Goal: Contribute content: Contribute content

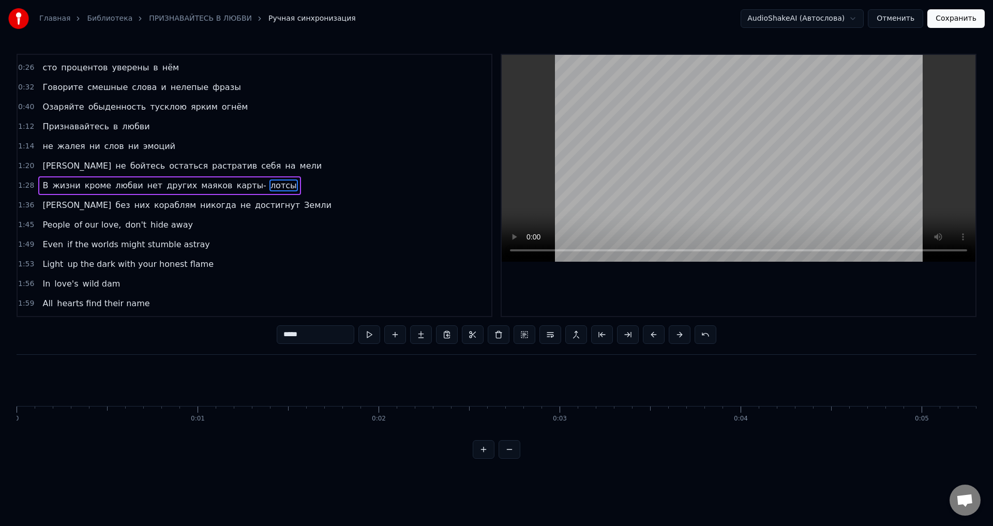
scroll to position [0, 16442]
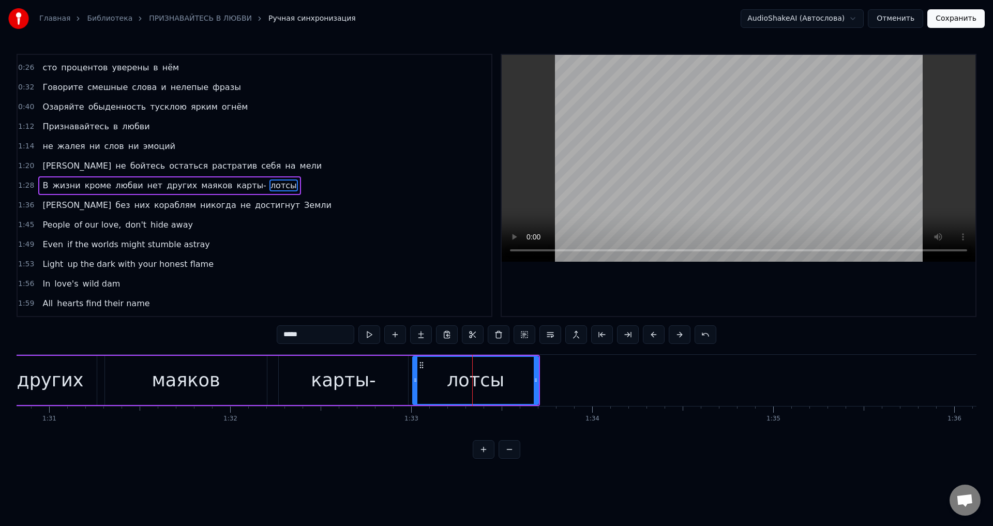
click at [186, 379] on div "маяков" at bounding box center [186, 380] width 68 height 27
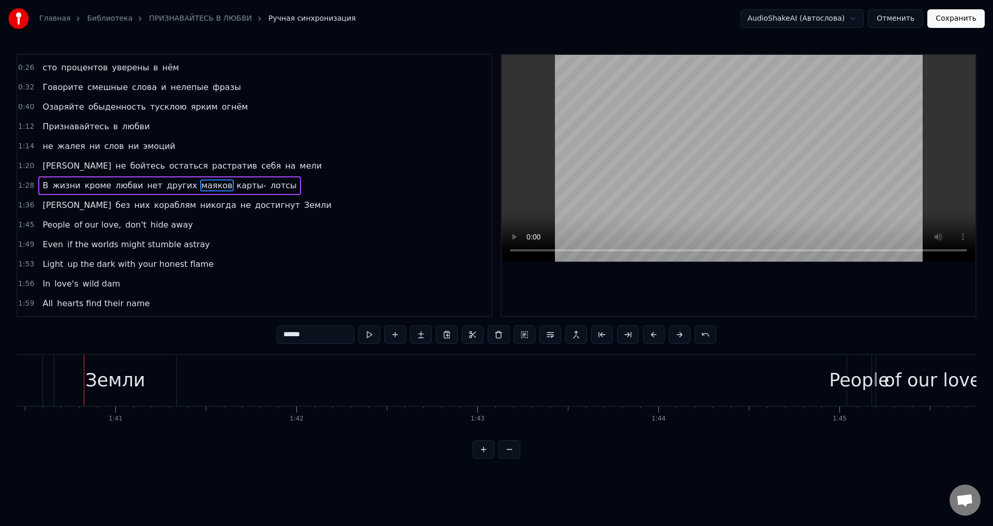
scroll to position [0, 18201]
click at [254, 210] on span "достигнут" at bounding box center [277, 205] width 47 height 12
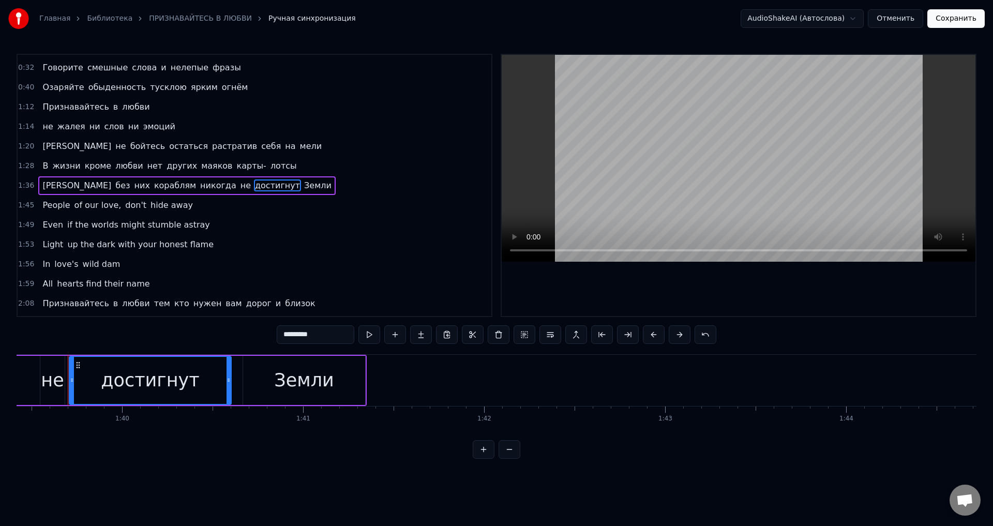
scroll to position [0, 17998]
click at [321, 332] on input "*********" at bounding box center [316, 334] width 78 height 19
type input "**********"
drag, startPoint x: 50, startPoint y: 208, endPoint x: 100, endPoint y: 206, distance: 50.2
click at [100, 206] on div "People of our love, don't hide away" at bounding box center [117, 205] width 159 height 19
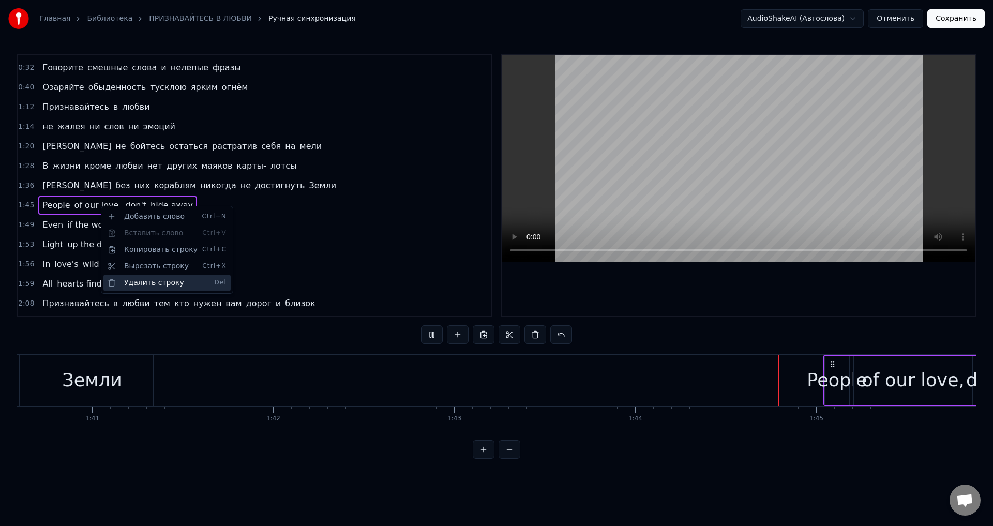
click at [163, 283] on div "Удалить строку Del" at bounding box center [166, 283] width 127 height 17
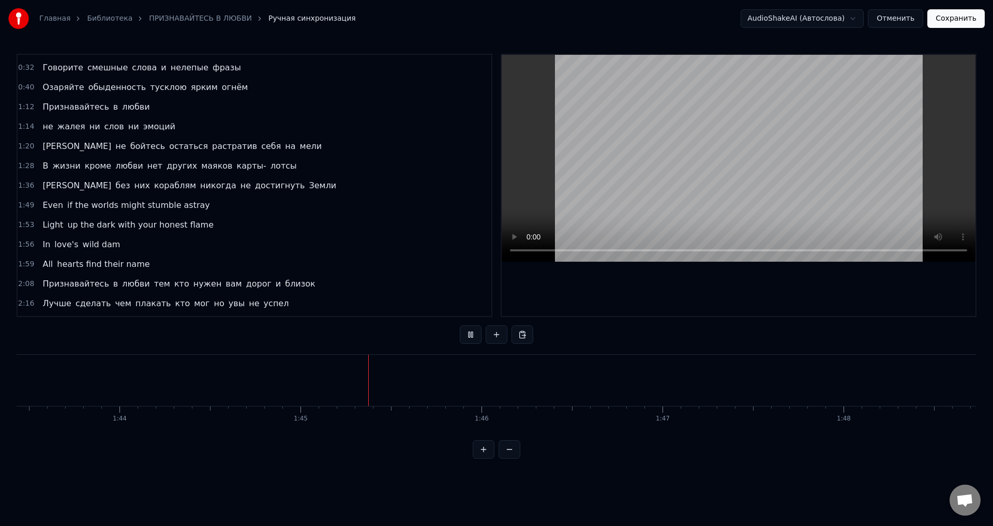
scroll to position [0, 18899]
click at [47, 224] on span "Light" at bounding box center [52, 225] width 23 height 12
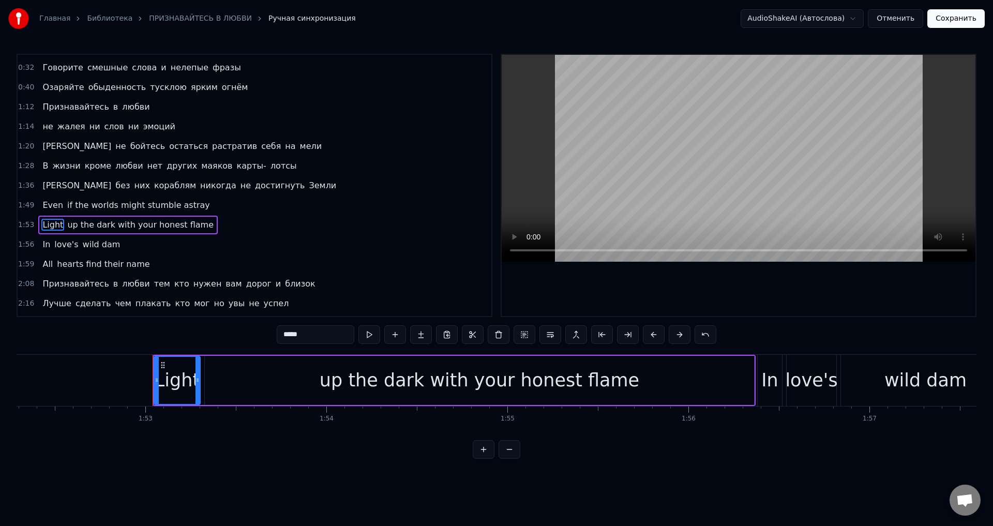
scroll to position [0, 20413]
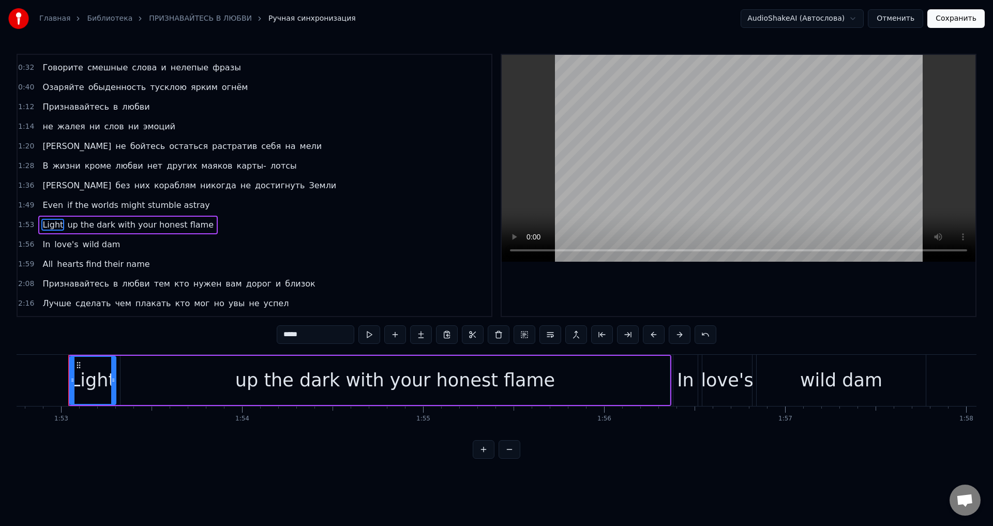
click at [44, 205] on span "Even" at bounding box center [52, 205] width 23 height 12
type input "****"
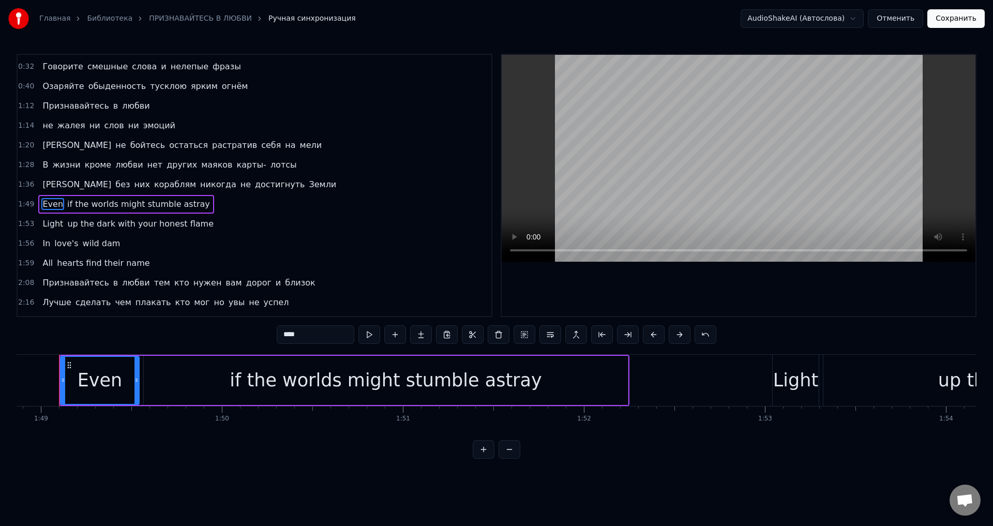
scroll to position [0, 19700]
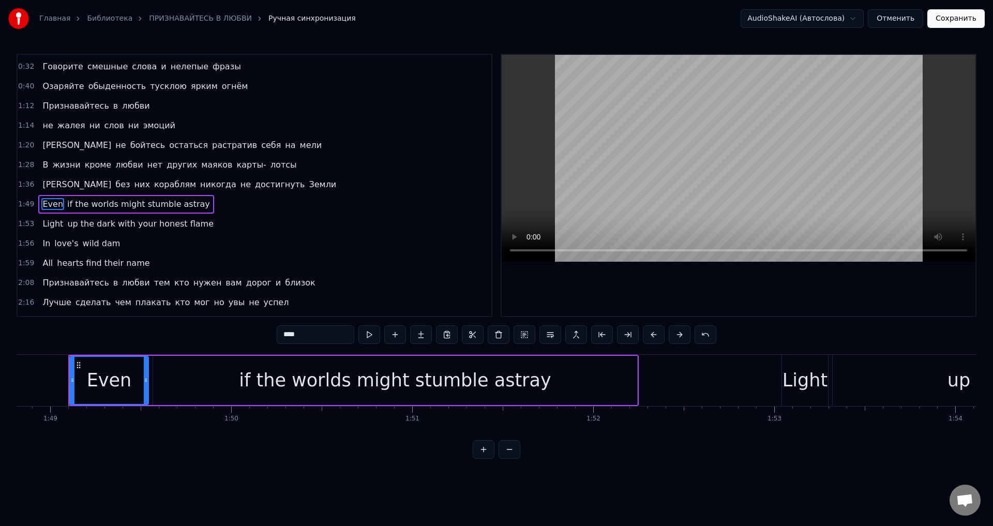
drag, startPoint x: 43, startPoint y: 203, endPoint x: 147, endPoint y: 206, distance: 103.5
click at [147, 206] on div "Even if the worlds might stumble astray" at bounding box center [125, 204] width 175 height 19
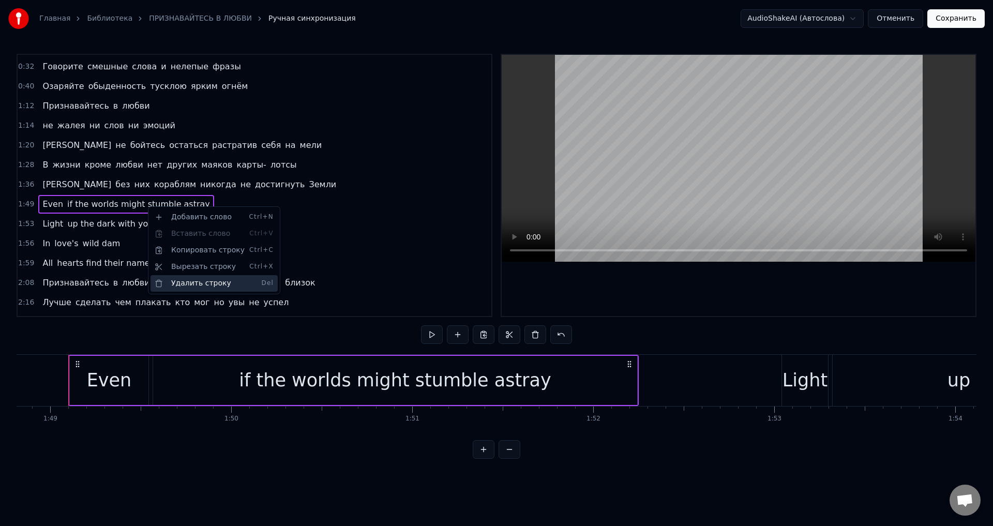
click at [184, 290] on div "Удалить строку Del" at bounding box center [214, 283] width 127 height 17
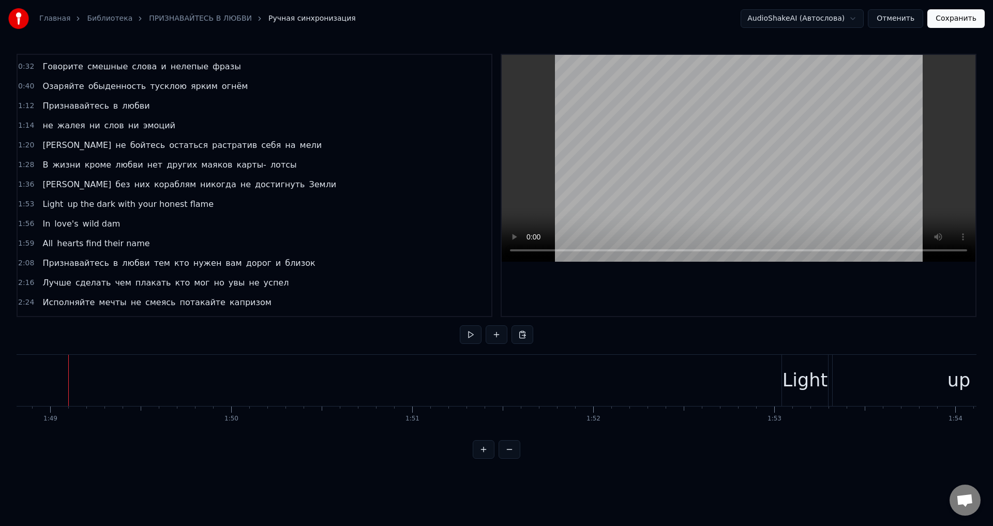
drag, startPoint x: 46, startPoint y: 205, endPoint x: 125, endPoint y: 208, distance: 78.7
click at [125, 208] on div "Light up the dark with your honest flame" at bounding box center [127, 204] width 179 height 19
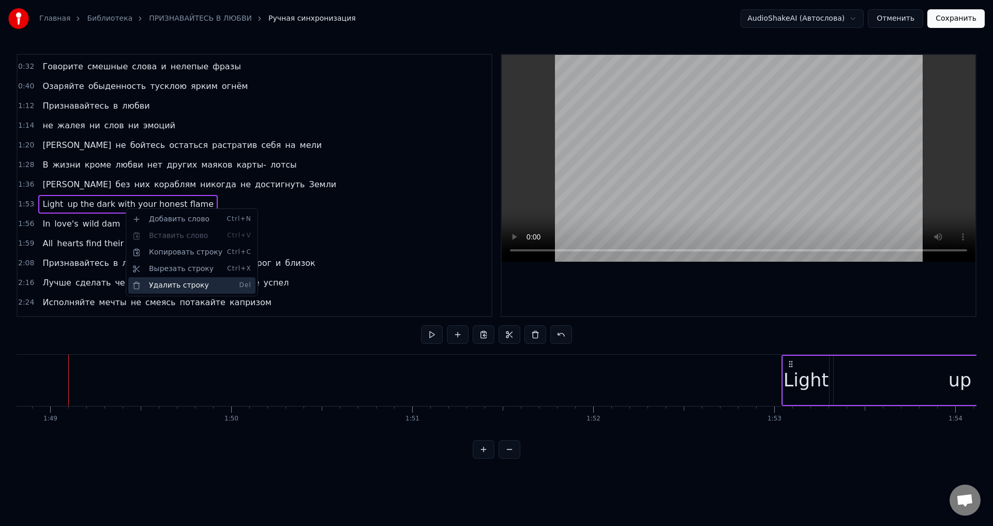
click at [173, 288] on div "Удалить строку Del" at bounding box center [191, 285] width 127 height 17
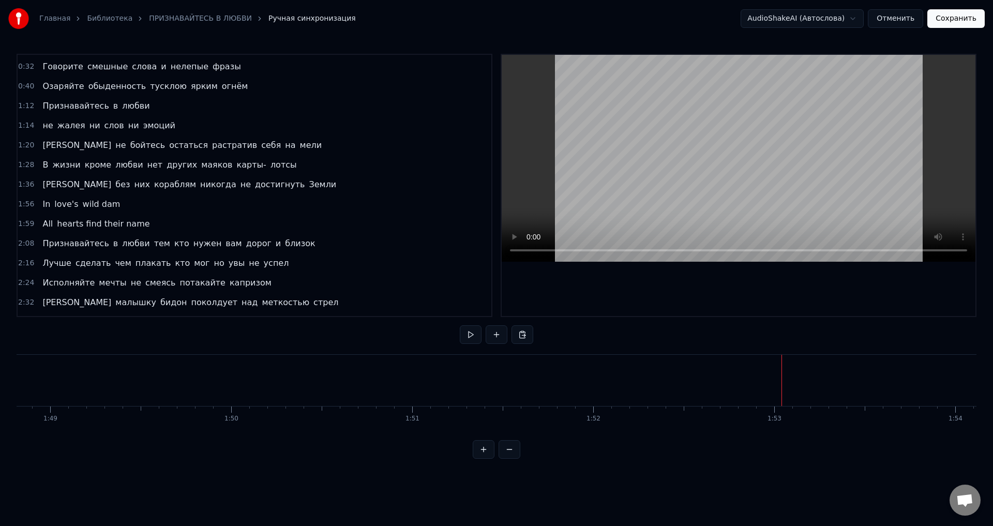
drag, startPoint x: 43, startPoint y: 202, endPoint x: 81, endPoint y: 203, distance: 37.8
click at [81, 203] on div "In love's wild dam" at bounding box center [81, 204] width 86 height 19
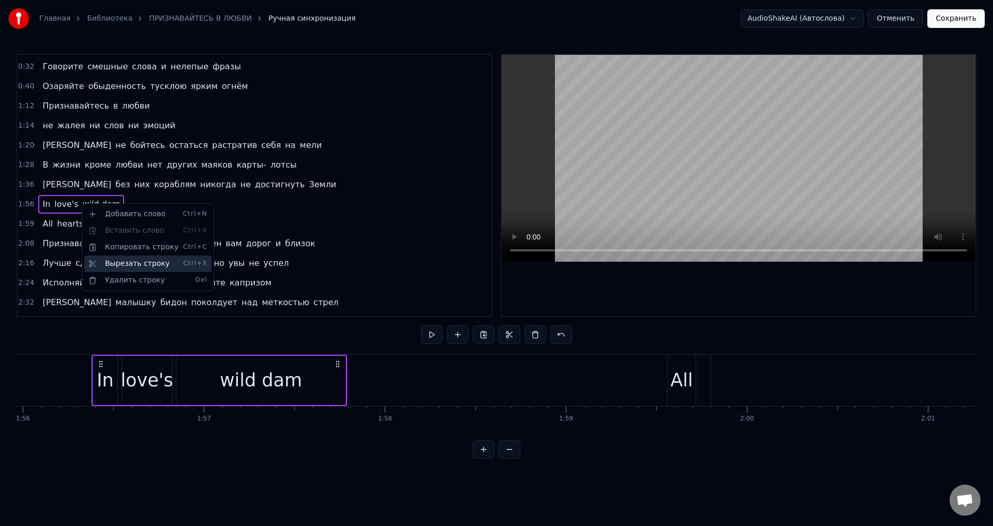
scroll to position [0, 21018]
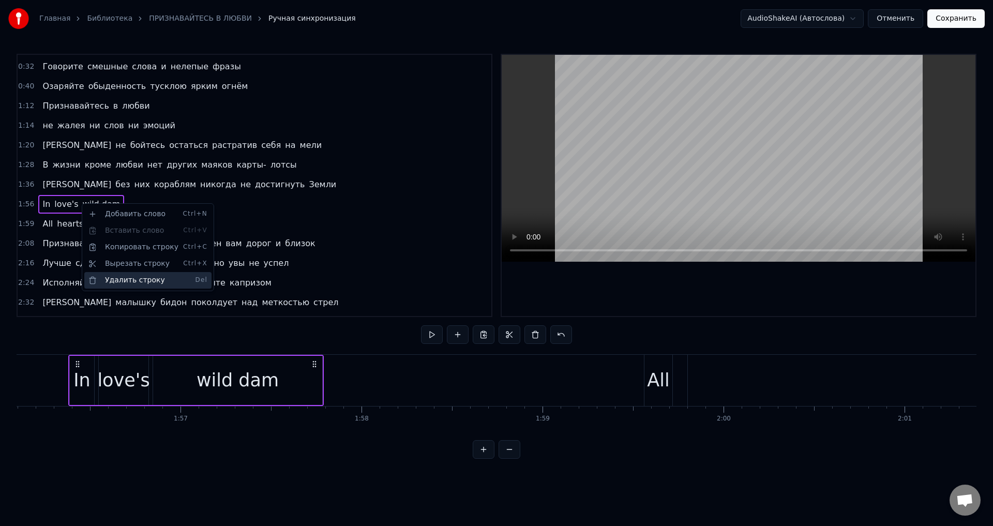
click at [129, 278] on div "Удалить строку Del" at bounding box center [147, 280] width 127 height 17
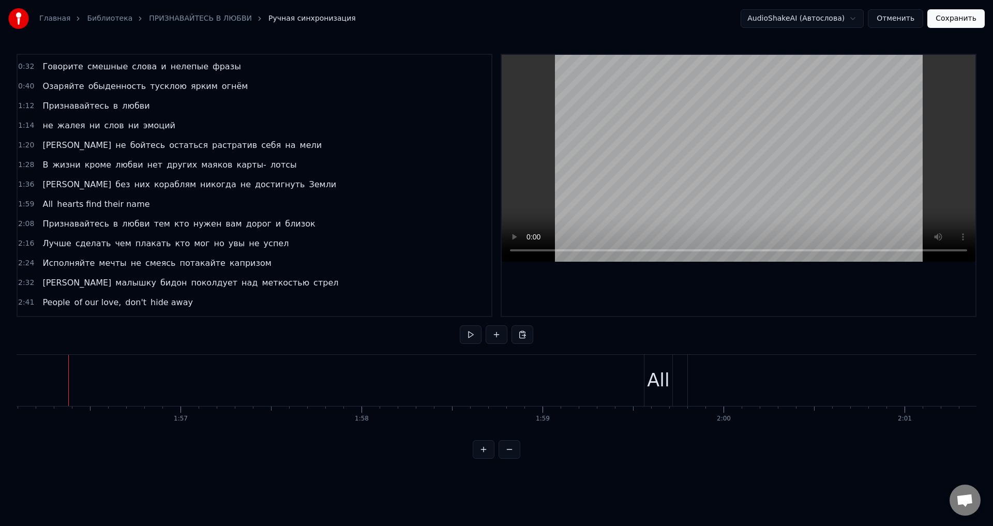
drag, startPoint x: 44, startPoint y: 209, endPoint x: 104, endPoint y: 211, distance: 60.0
click at [104, 211] on div "All hearts find their name" at bounding box center [95, 204] width 115 height 19
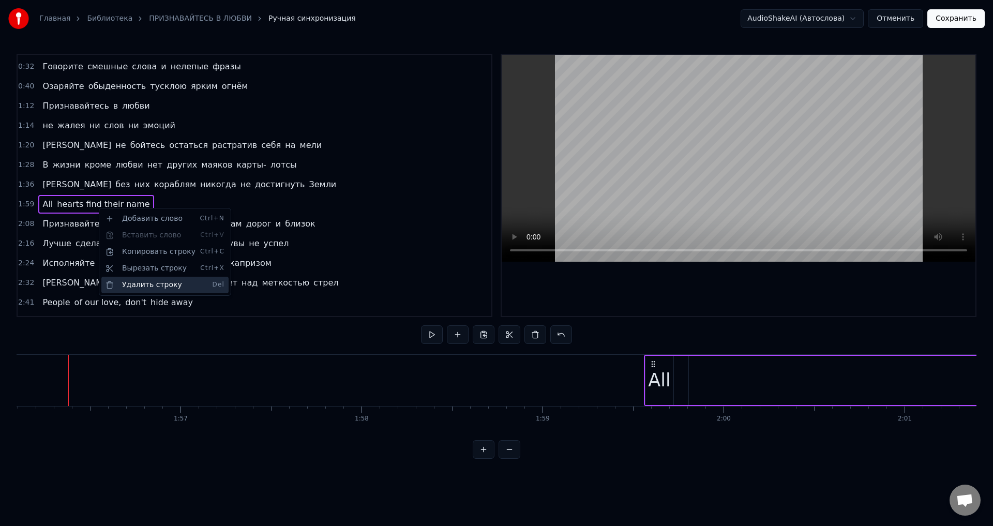
click at [150, 282] on div "Удалить строку Del" at bounding box center [164, 285] width 127 height 17
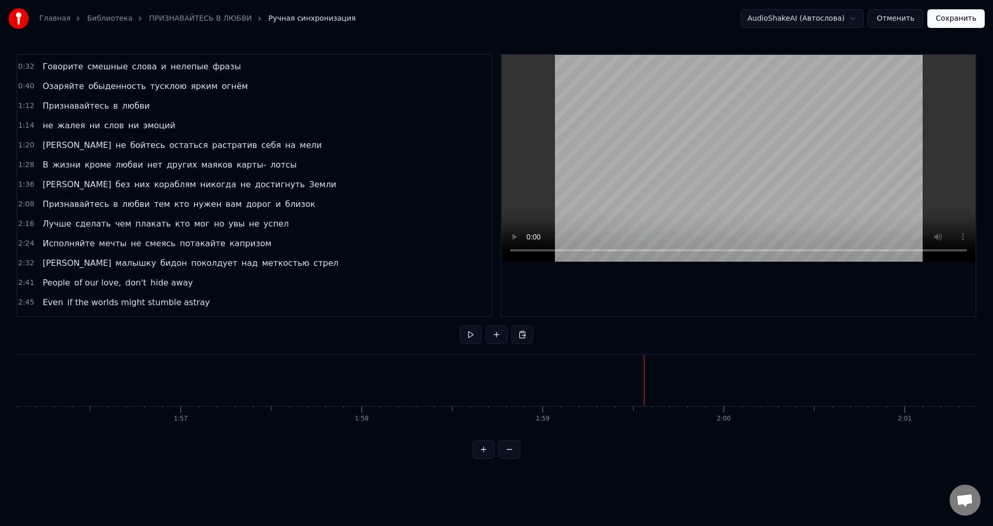
click at [254, 182] on span "достигнуть" at bounding box center [280, 184] width 52 height 12
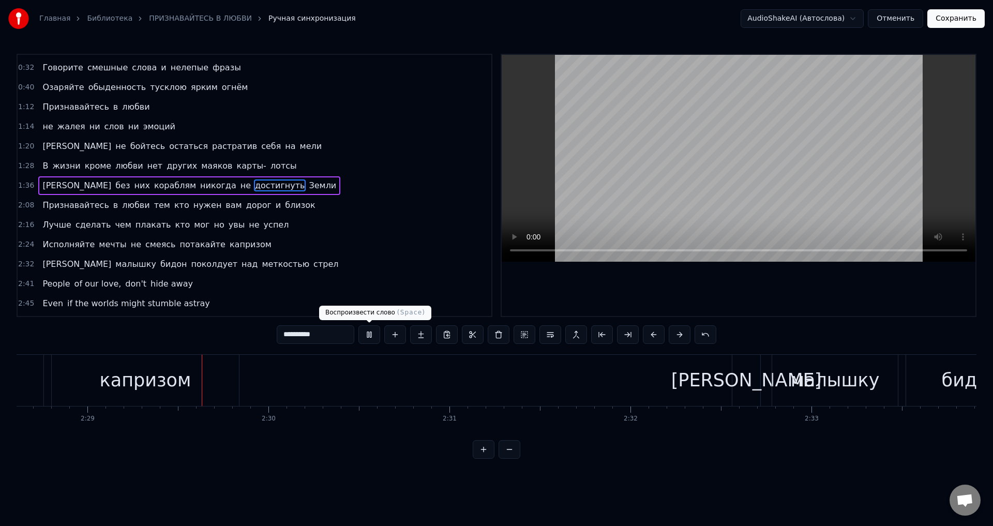
scroll to position [0, 26911]
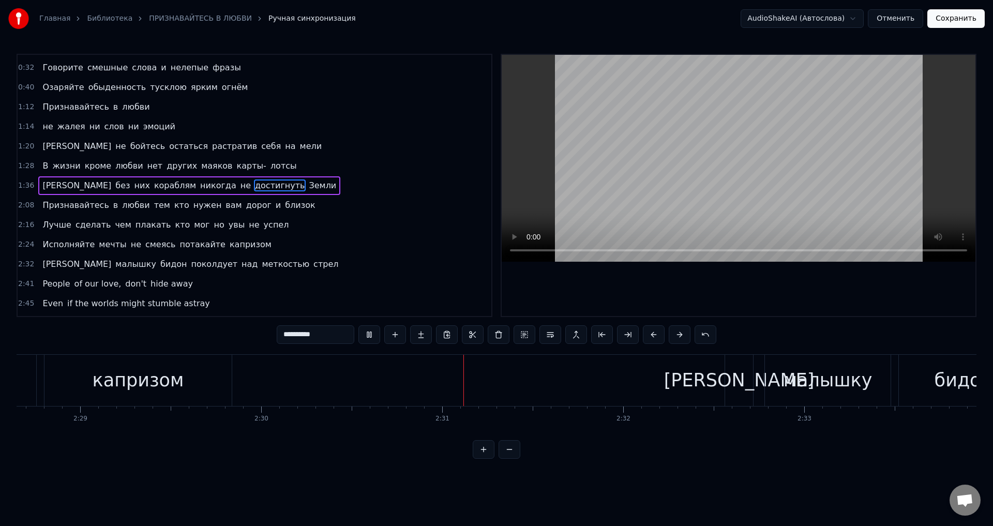
click at [229, 241] on span "капризом" at bounding box center [251, 244] width 44 height 12
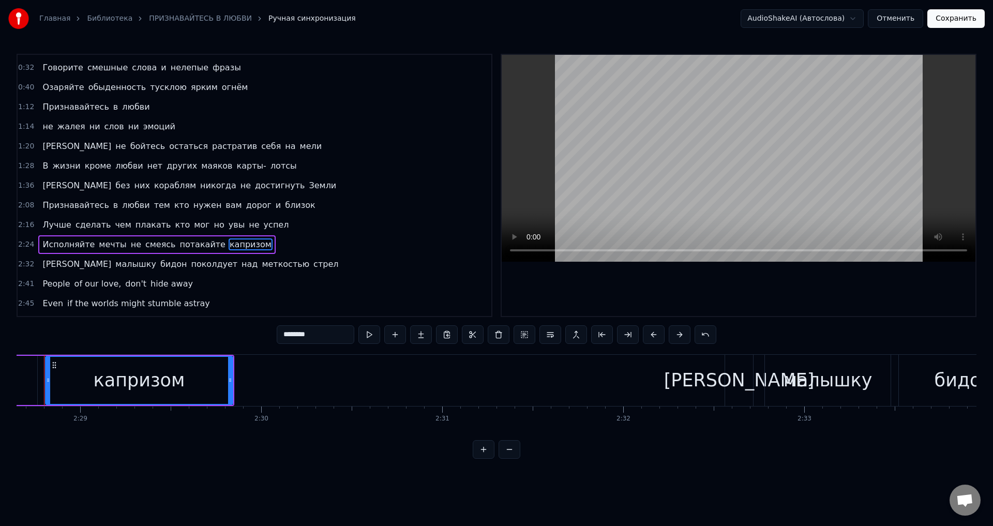
scroll to position [0, 26887]
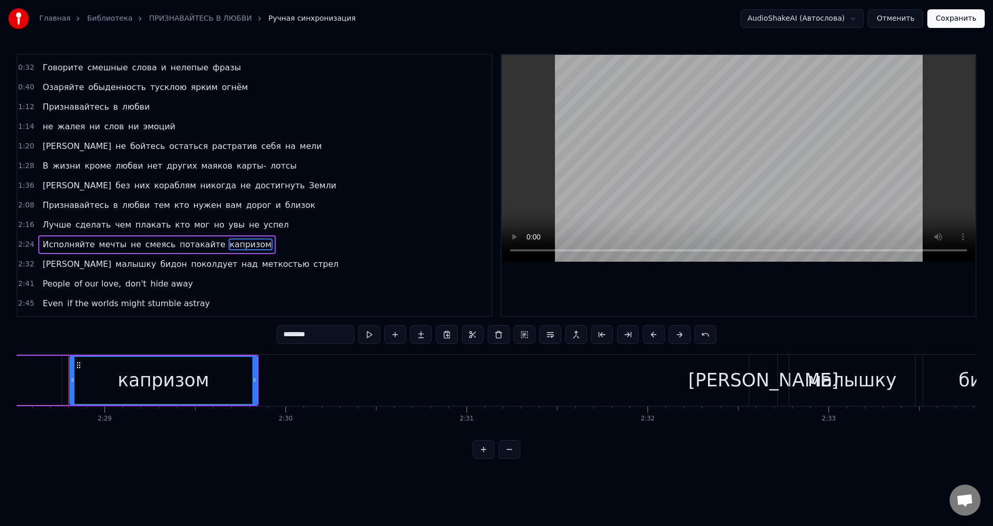
click at [98, 250] on span "мечты" at bounding box center [112, 244] width 29 height 12
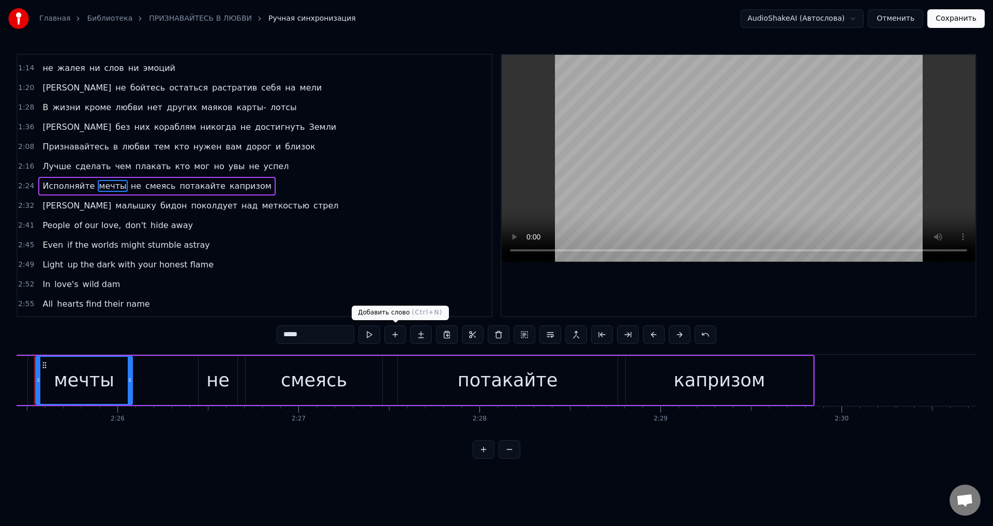
scroll to position [0, 26297]
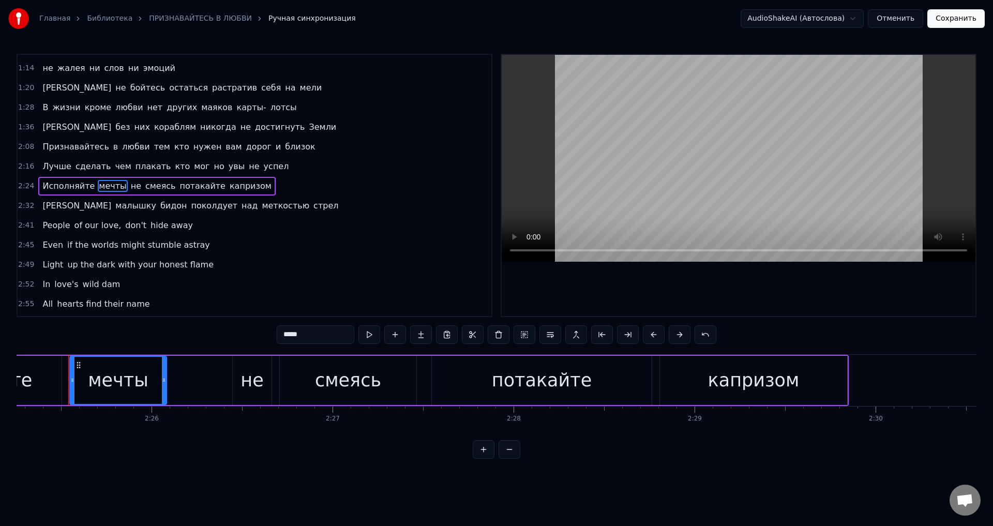
click at [260, 382] on div "не" at bounding box center [252, 380] width 23 height 27
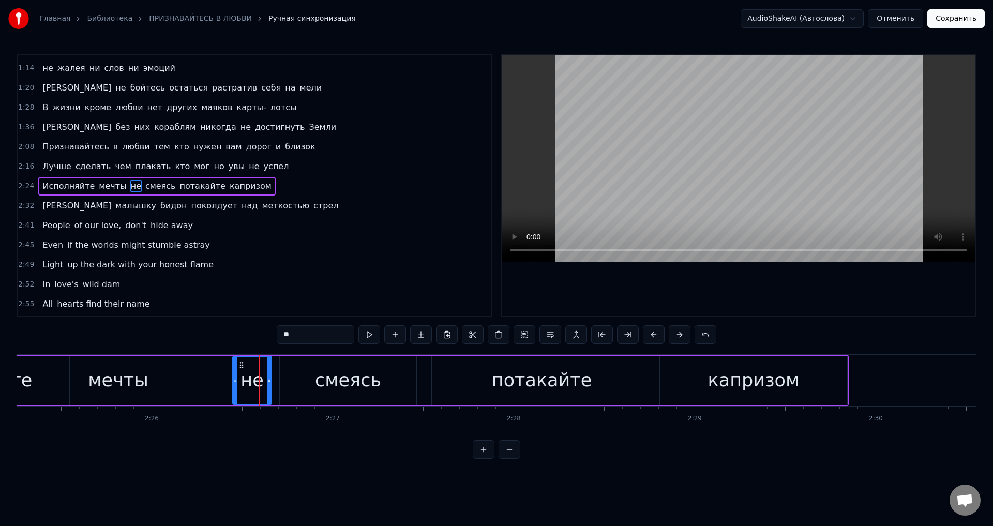
scroll to position [115, 0]
drag, startPoint x: 302, startPoint y: 340, endPoint x: 259, endPoint y: 338, distance: 43.0
click at [259, 338] on div "0:16 Признавайтесь в любви даже если [PERSON_NAME] отказа 0:24 Даже если на все…" at bounding box center [497, 256] width 960 height 405
click at [735, 385] on div "капризом" at bounding box center [754, 380] width 92 height 27
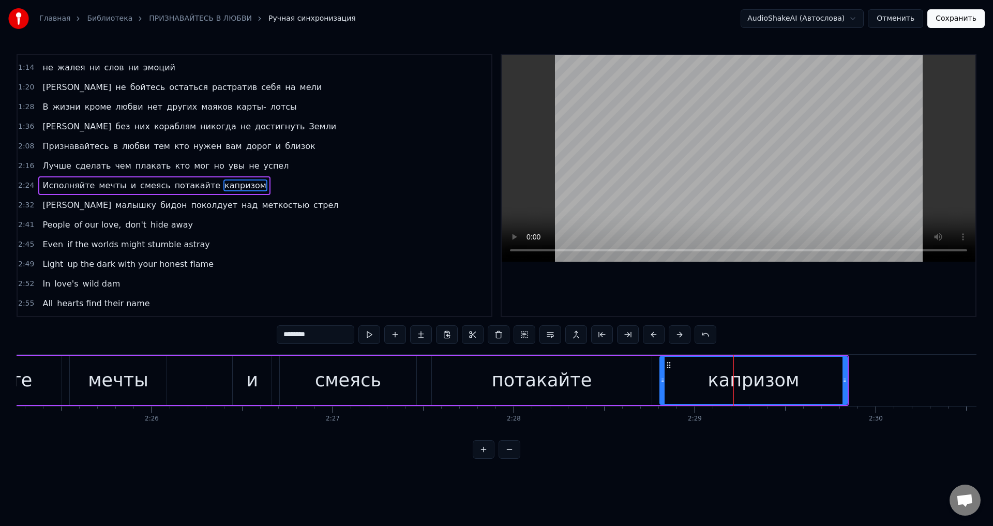
click at [311, 336] on input "********" at bounding box center [316, 334] width 78 height 19
click at [131, 384] on div "мечты" at bounding box center [118, 380] width 61 height 27
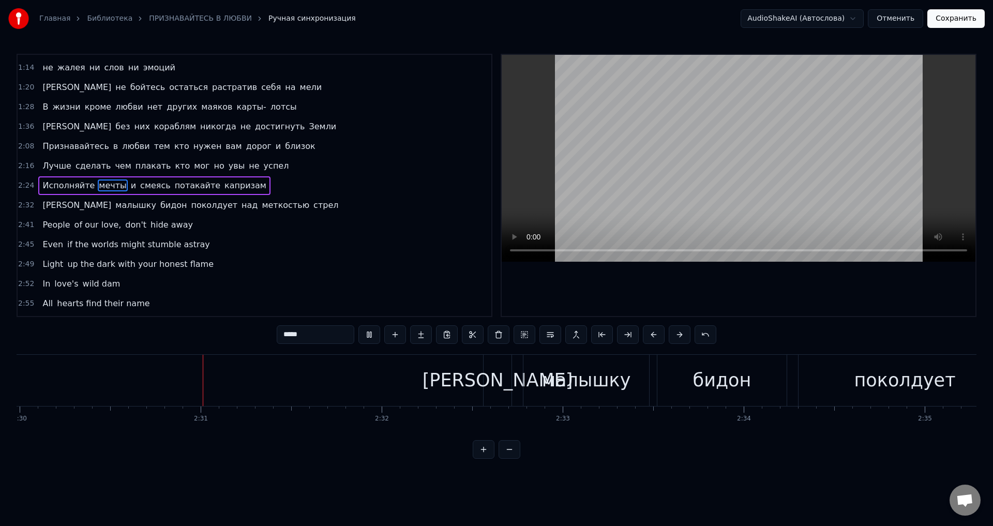
scroll to position [0, 27183]
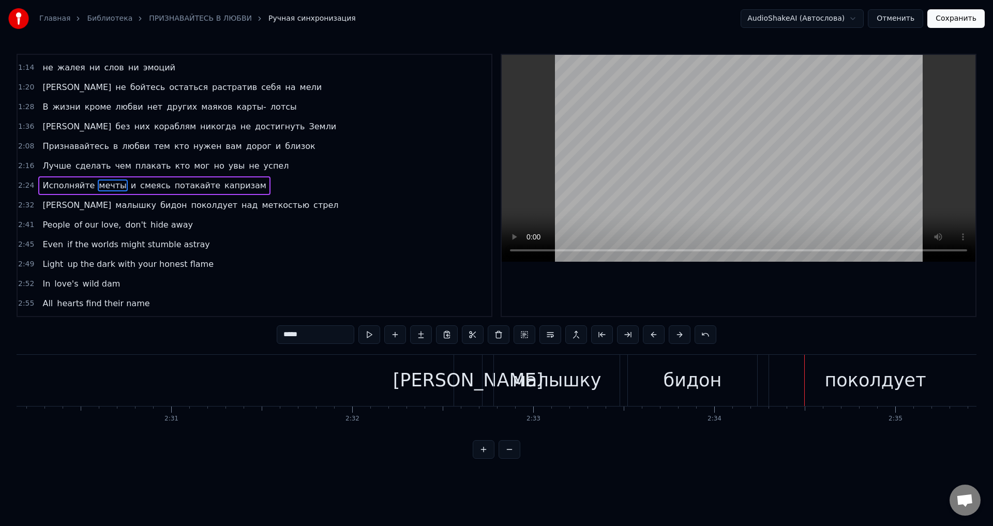
click at [575, 374] on div "малышку" at bounding box center [557, 380] width 89 height 27
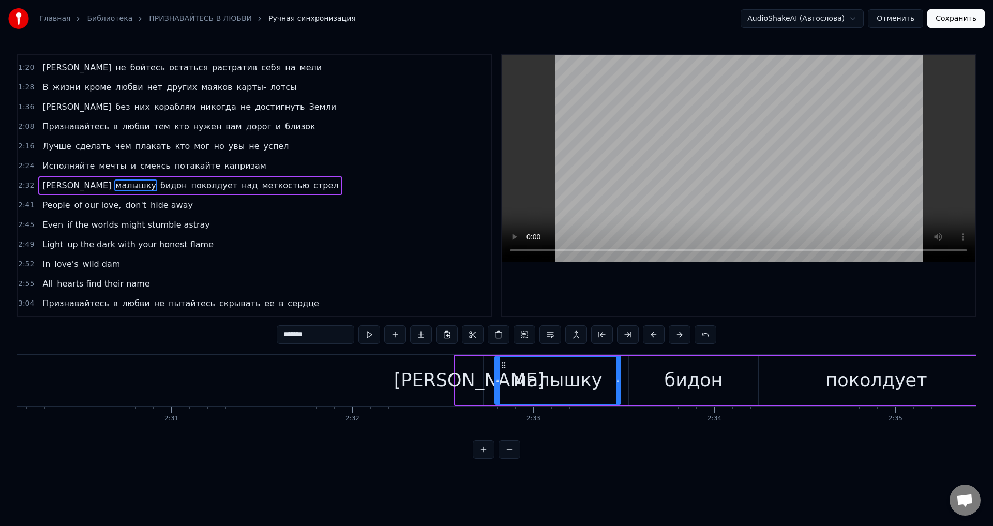
click at [319, 337] on input "*******" at bounding box center [316, 334] width 78 height 19
click at [696, 382] on div "бидон" at bounding box center [694, 380] width 58 height 27
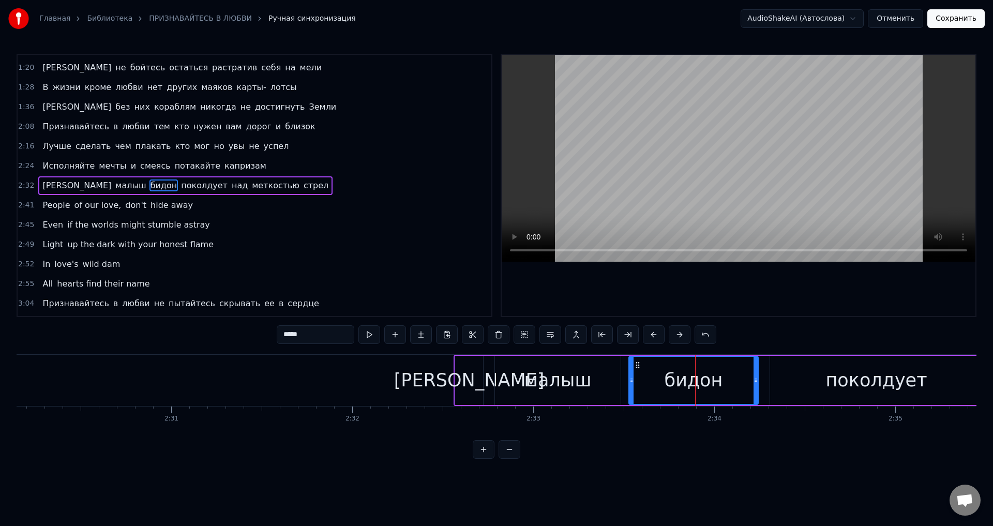
click at [686, 380] on div "бидон" at bounding box center [694, 380] width 58 height 27
drag, startPoint x: 291, startPoint y: 336, endPoint x: 269, endPoint y: 336, distance: 21.2
click at [269, 336] on div "0:16 Признавайтесь в любви даже если [PERSON_NAME] отказа 0:24 Даже если на все…" at bounding box center [497, 256] width 960 height 405
type input "*"
click at [671, 384] on div "купидон" at bounding box center [693, 380] width 81 height 27
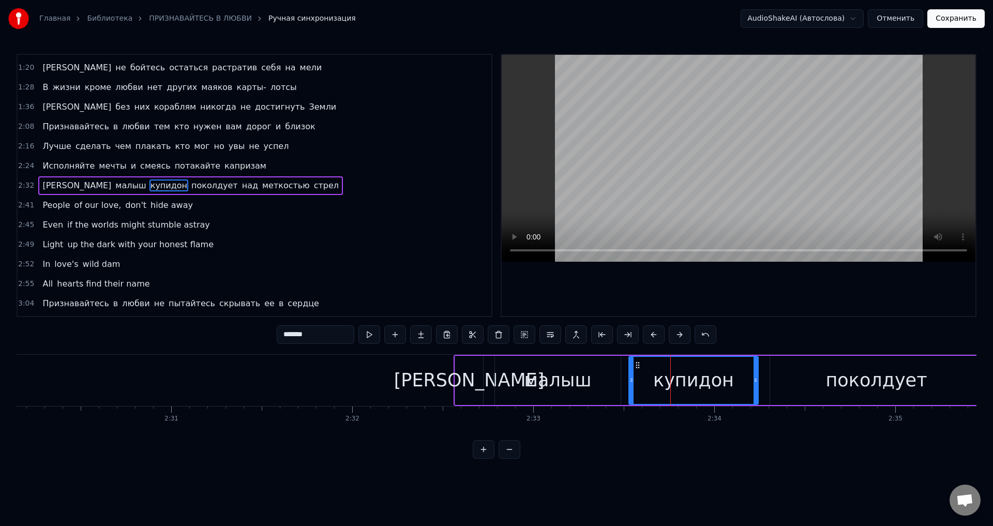
drag, startPoint x: 288, startPoint y: 338, endPoint x: 275, endPoint y: 338, distance: 12.4
click at [275, 338] on div "0:16 Признавайтесь в любви даже если [PERSON_NAME] отказа 0:24 Даже если на все…" at bounding box center [497, 256] width 960 height 405
click at [468, 379] on div "[PERSON_NAME]" at bounding box center [469, 380] width 151 height 27
type input "*"
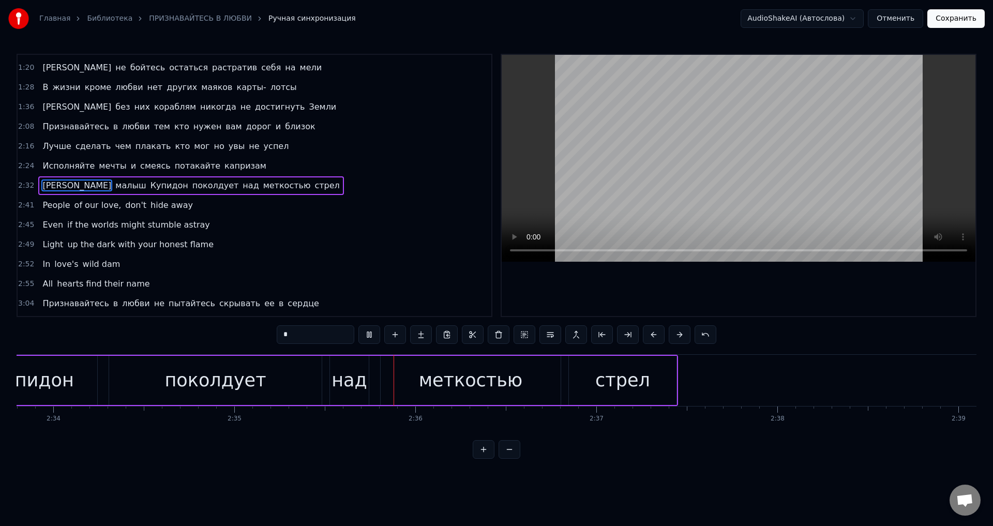
scroll to position [0, 28061]
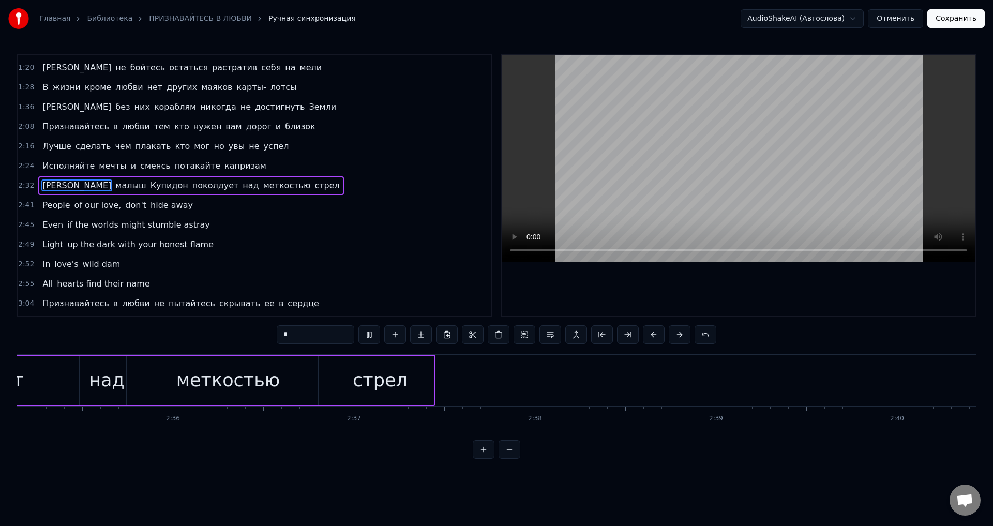
drag, startPoint x: 48, startPoint y: 202, endPoint x: 138, endPoint y: 206, distance: 90.6
click at [138, 206] on div "People of our love, don't hide away" at bounding box center [117, 205] width 159 height 19
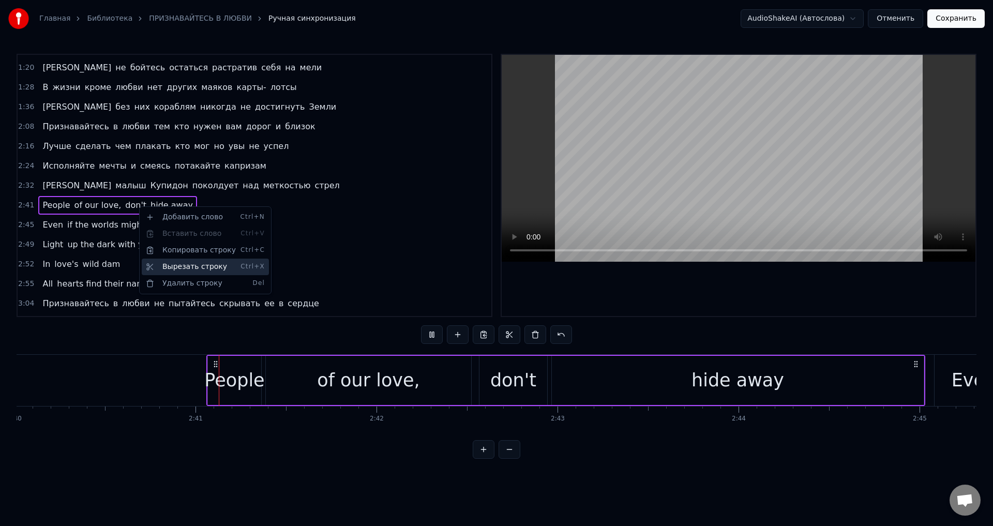
scroll to position [0, 28969]
click at [184, 282] on div "Удалить строку Del" at bounding box center [205, 283] width 127 height 17
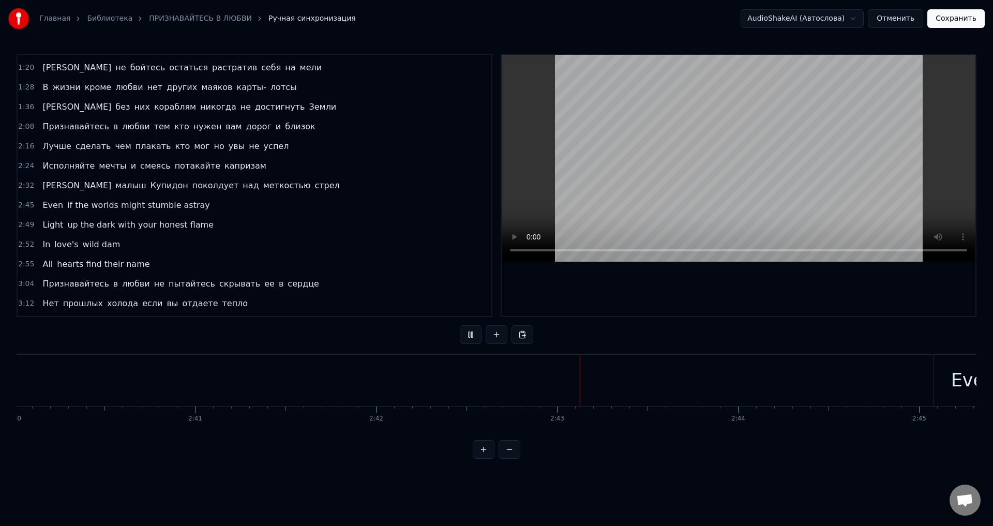
drag, startPoint x: 55, startPoint y: 206, endPoint x: 137, endPoint y: 211, distance: 82.3
click at [137, 211] on div "Even if the worlds might stumble astray" at bounding box center [125, 205] width 175 height 19
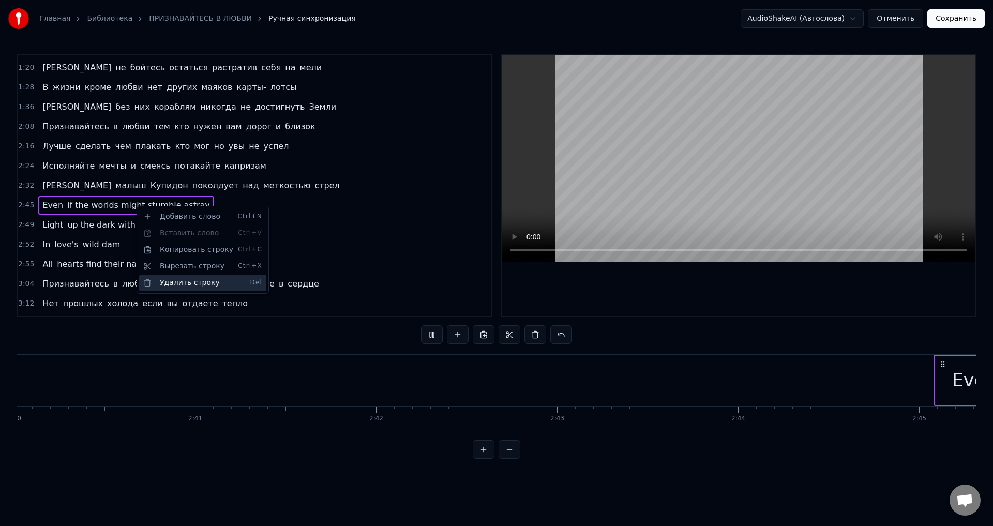
click at [167, 282] on div "Удалить строку Del" at bounding box center [202, 283] width 127 height 17
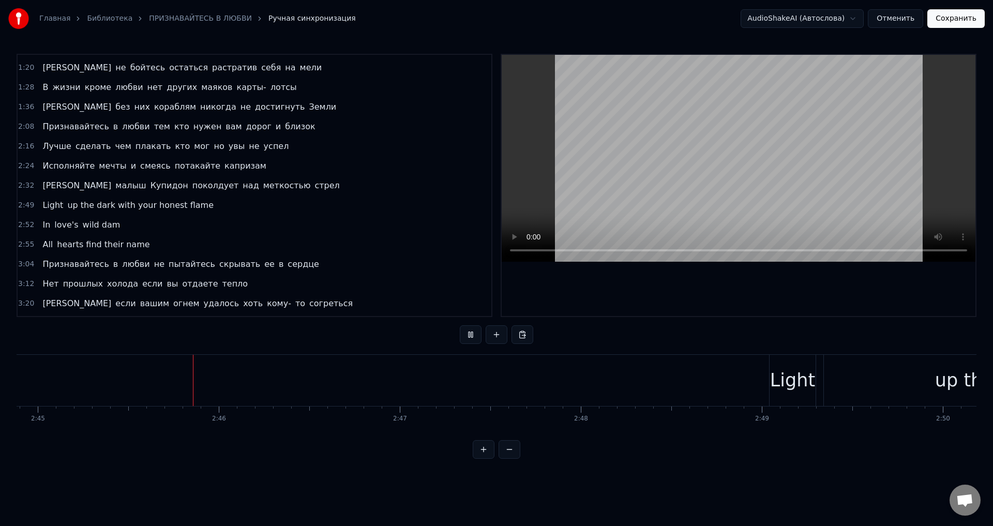
scroll to position [0, 29856]
drag, startPoint x: 46, startPoint y: 203, endPoint x: 118, endPoint y: 208, distance: 72.1
click at [118, 208] on div "Light up the dark with your honest flame" at bounding box center [127, 205] width 179 height 19
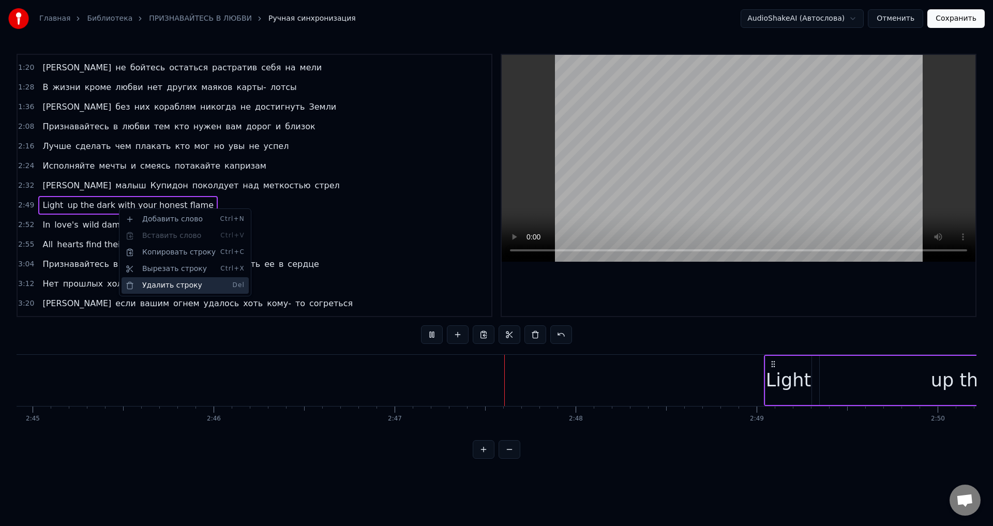
click at [154, 283] on div "Удалить строку Del" at bounding box center [185, 285] width 127 height 17
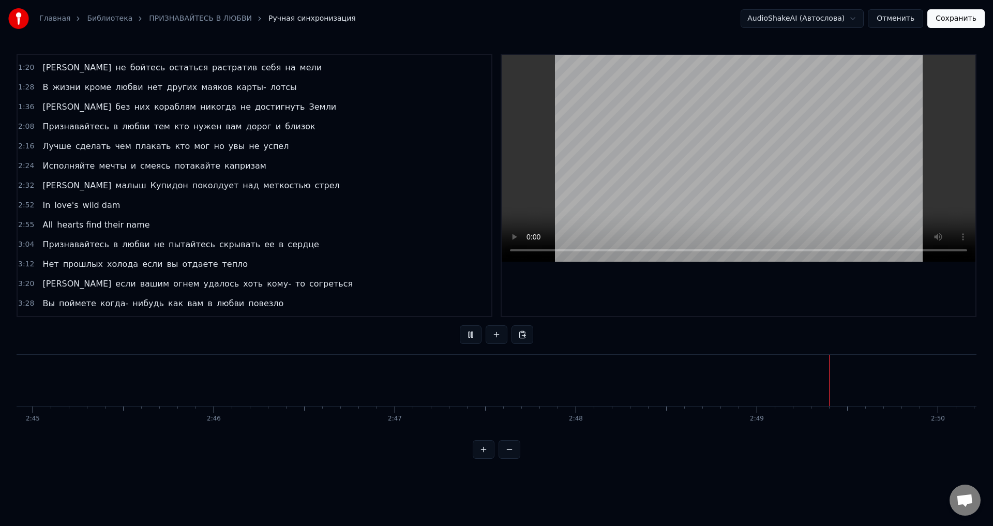
drag, startPoint x: 49, startPoint y: 206, endPoint x: 92, endPoint y: 208, distance: 43.0
click at [92, 208] on div "In love's wild dam" at bounding box center [81, 205] width 86 height 19
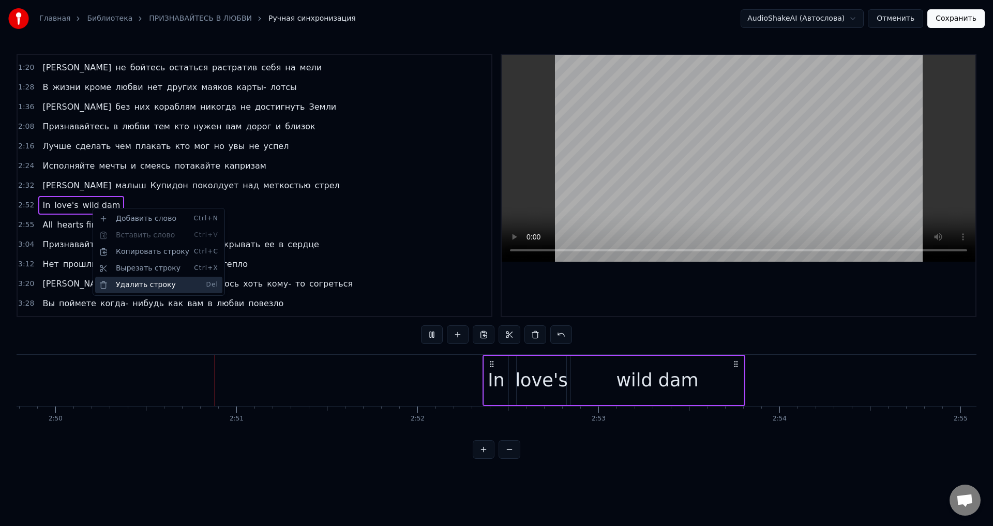
scroll to position [0, 30740]
click at [139, 285] on div "Удалить строку Del" at bounding box center [158, 285] width 127 height 17
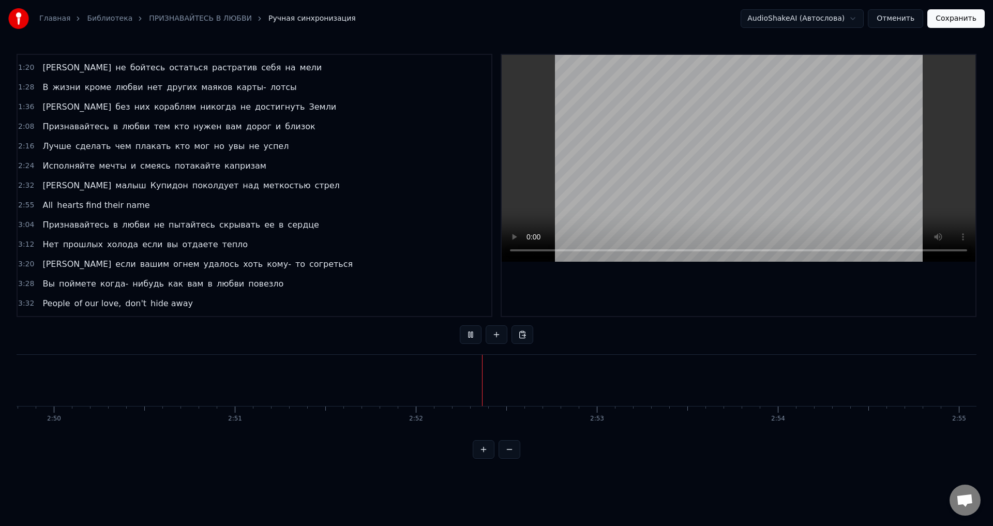
drag, startPoint x: 47, startPoint y: 207, endPoint x: 80, endPoint y: 208, distance: 33.1
click at [80, 208] on div "All hearts find their name" at bounding box center [95, 205] width 115 height 19
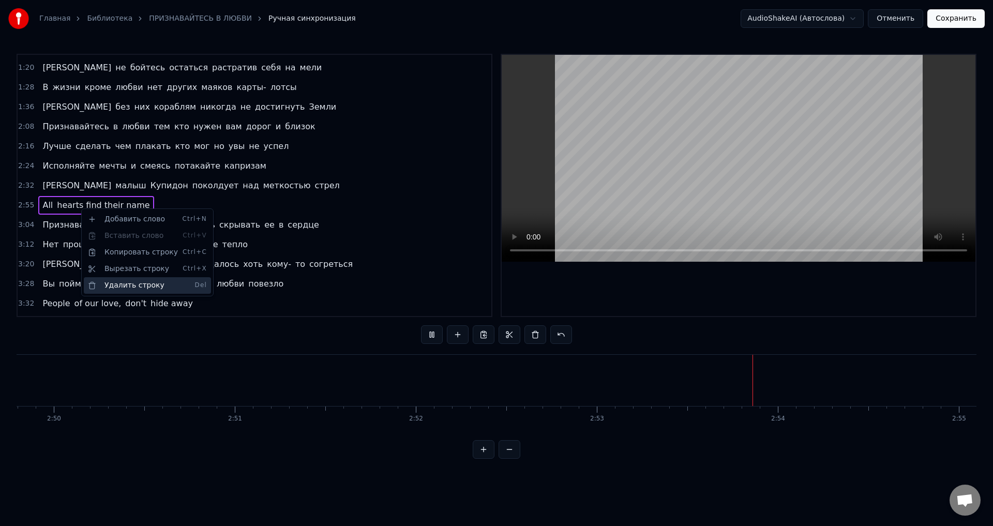
click at [131, 289] on div "Удалить строку Del" at bounding box center [147, 285] width 127 height 17
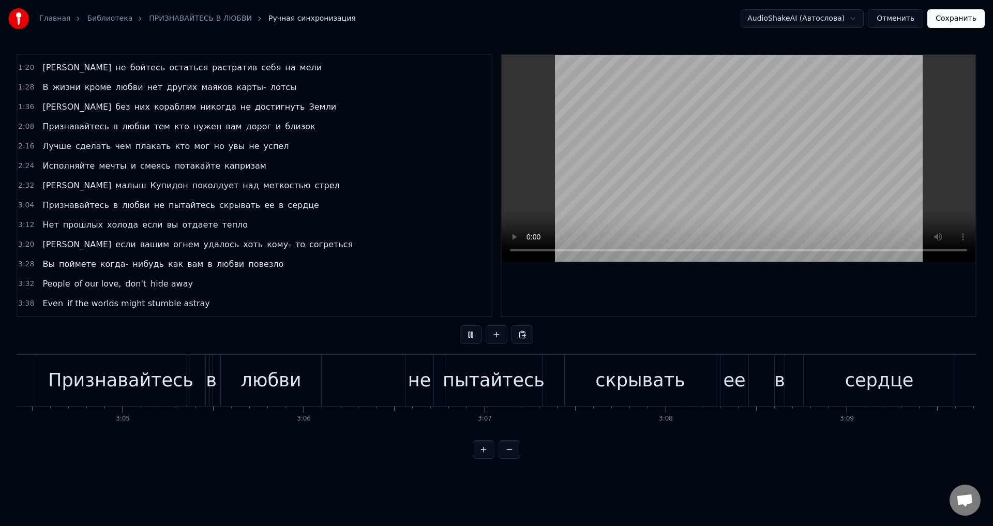
scroll to position [0, 33388]
click at [414, 388] on div "не" at bounding box center [418, 380] width 23 height 27
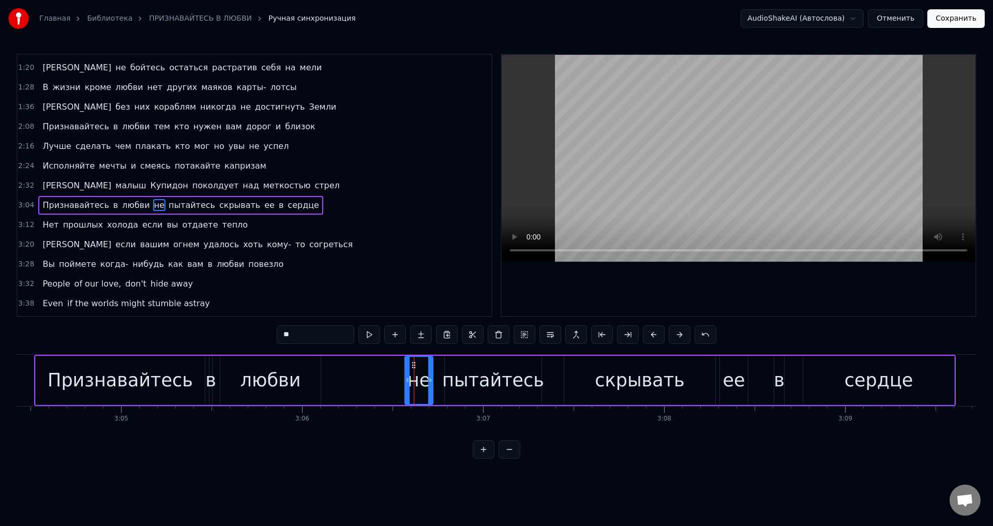
scroll to position [154, 0]
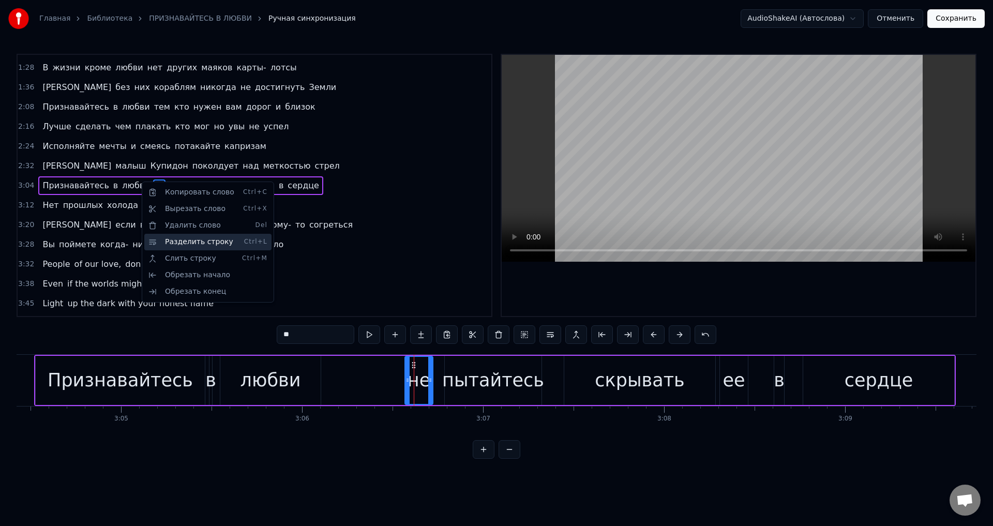
click at [197, 238] on div "Разделить строку Ctrl+L" at bounding box center [207, 242] width 127 height 17
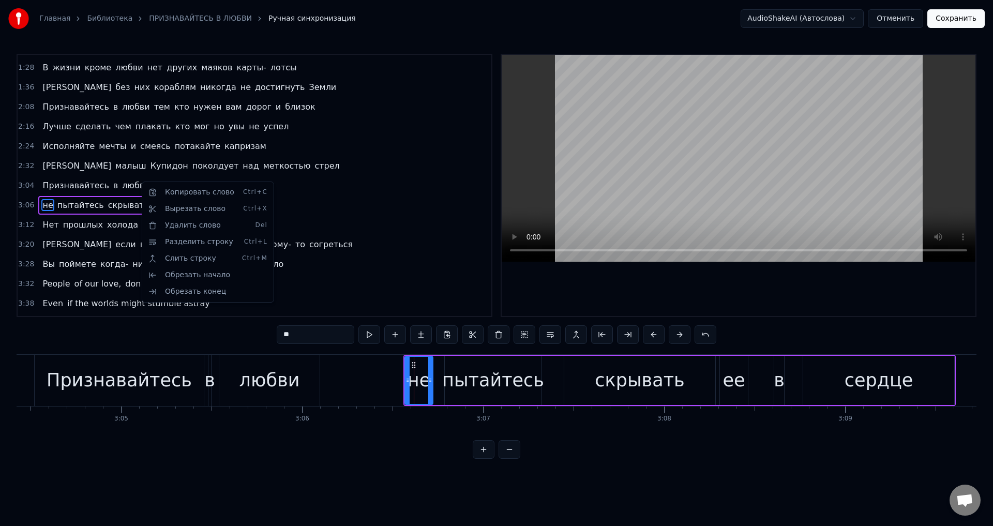
scroll to position [174, 0]
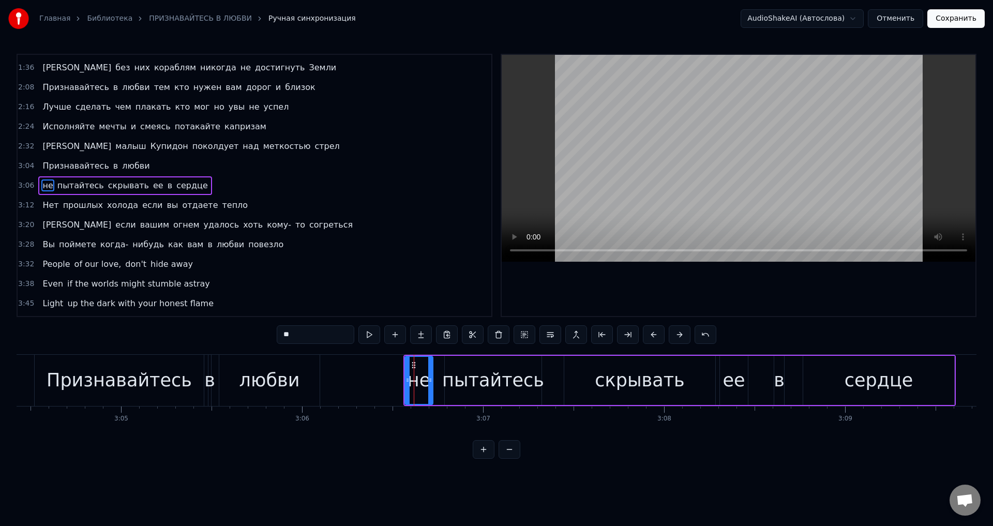
click at [121, 164] on span "любви" at bounding box center [135, 166] width 29 height 12
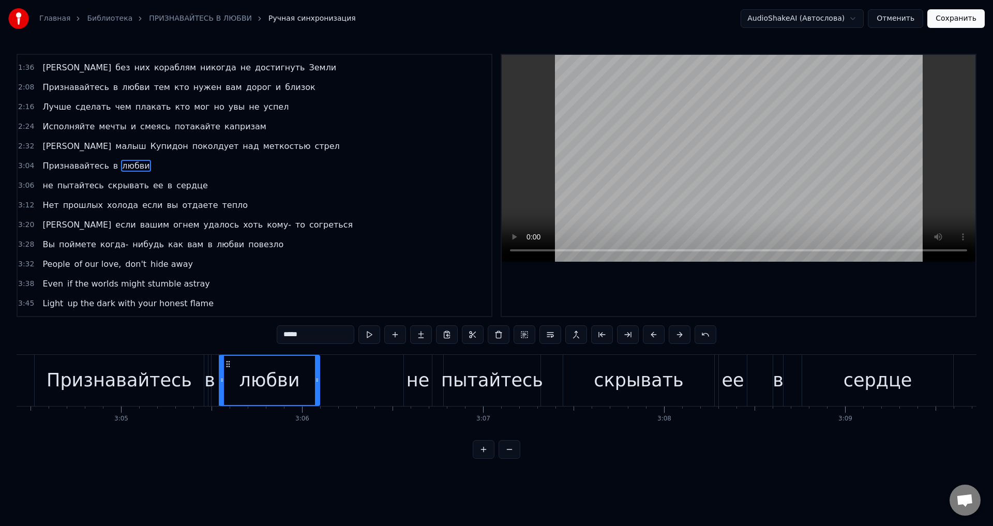
scroll to position [154, 0]
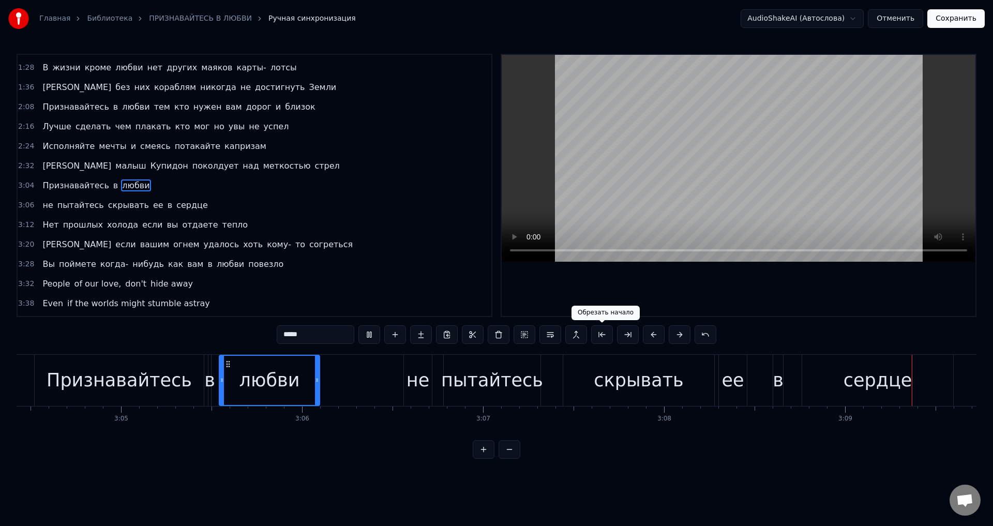
click at [617, 378] on div "скрывать" at bounding box center [638, 380] width 89 height 27
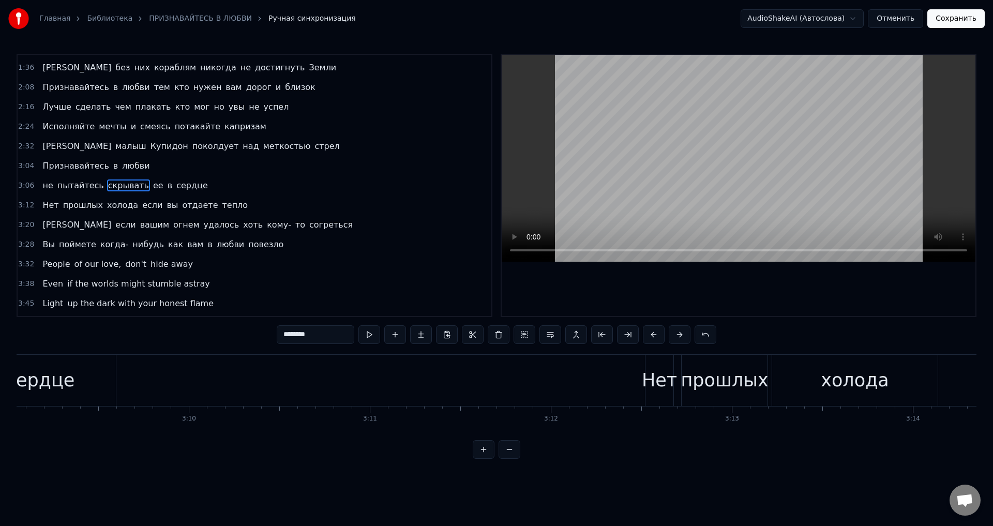
scroll to position [0, 34249]
click at [152, 188] on span "ее" at bounding box center [158, 185] width 12 height 12
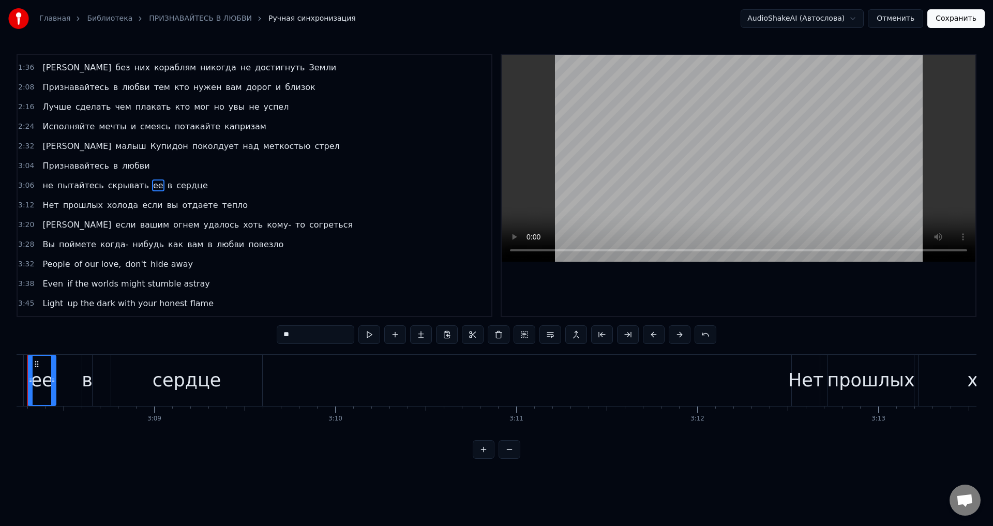
scroll to position [0, 34038]
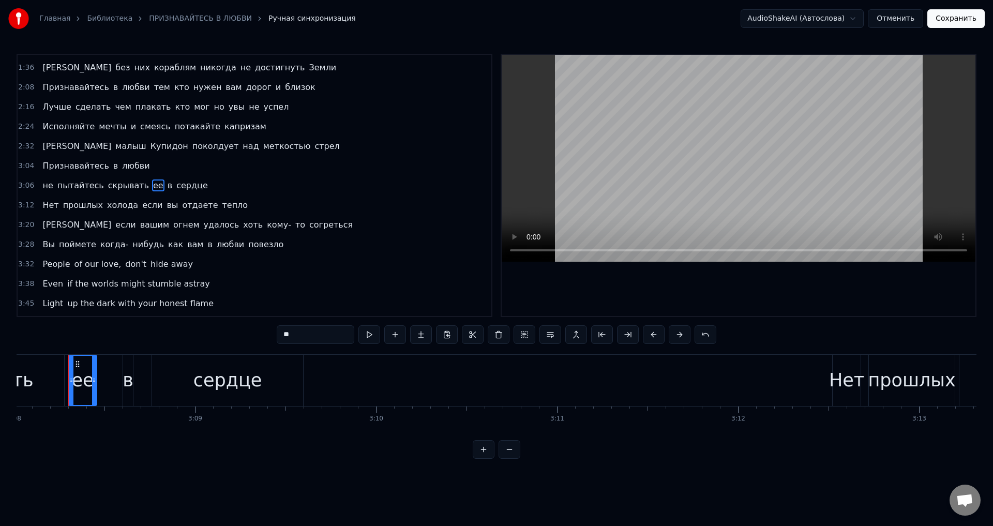
drag, startPoint x: 320, startPoint y: 336, endPoint x: 286, endPoint y: 334, distance: 34.7
click at [286, 334] on input "**" at bounding box center [316, 334] width 78 height 19
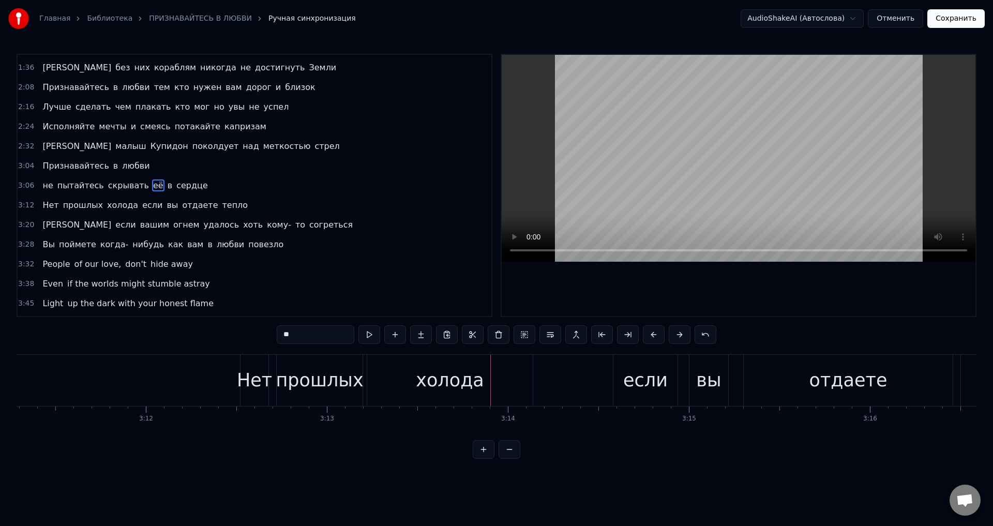
scroll to position [0, 34605]
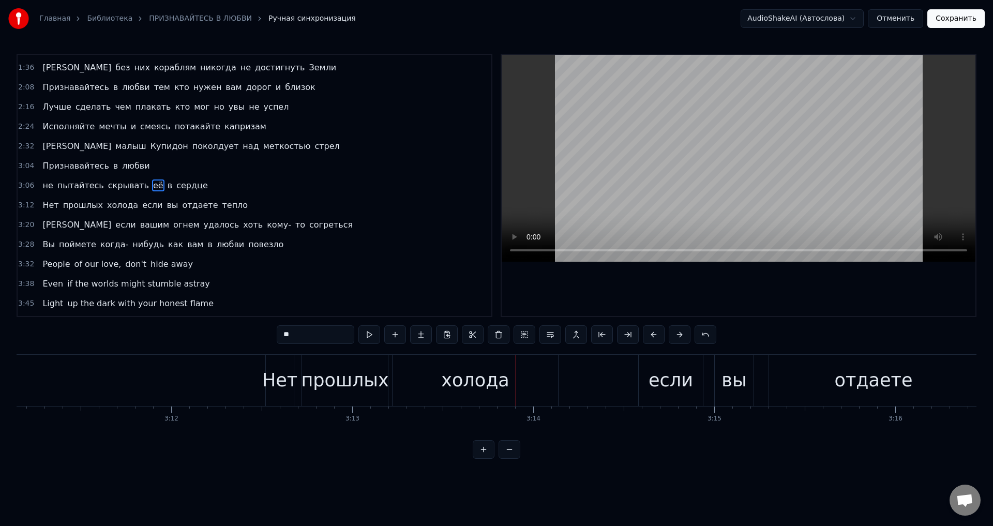
click at [282, 382] on div "Нет" at bounding box center [279, 380] width 35 height 27
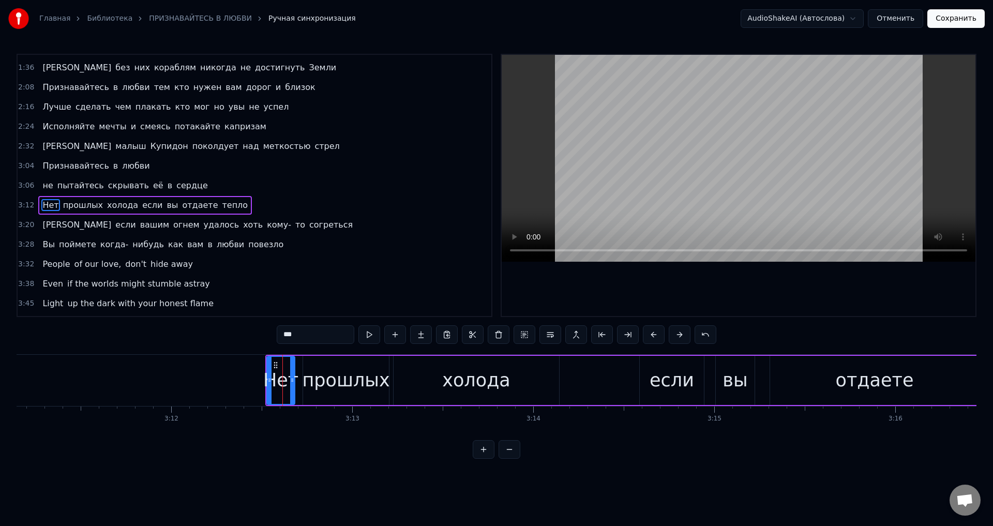
scroll to position [193, 0]
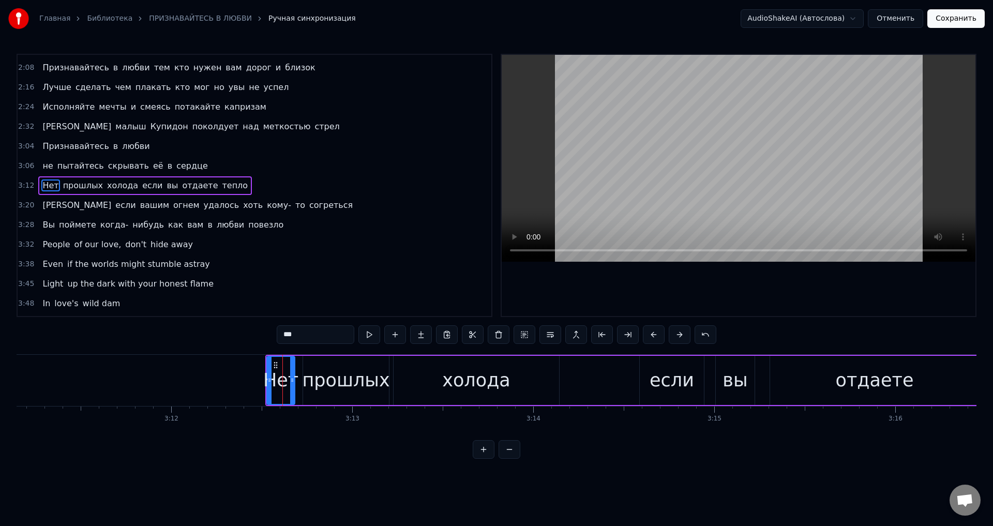
click at [305, 331] on input "***" at bounding box center [316, 334] width 78 height 19
click at [338, 389] on div "прошлых" at bounding box center [345, 380] width 87 height 27
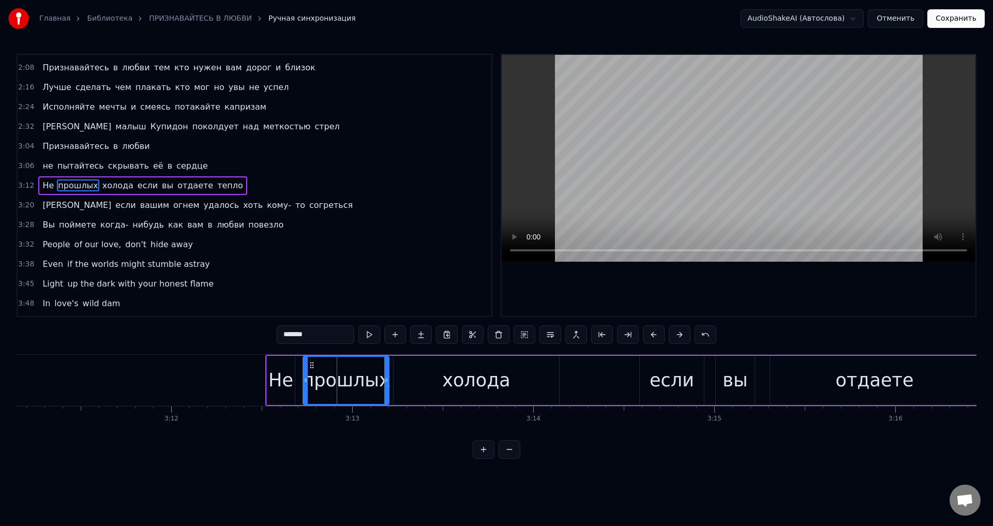
drag, startPoint x: 321, startPoint y: 332, endPoint x: 172, endPoint y: 309, distance: 150.3
click at [172, 309] on div "0:16 Признавайтесь в любви даже если [PERSON_NAME] отказа 0:24 Даже если на все…" at bounding box center [497, 256] width 960 height 405
type input "*******"
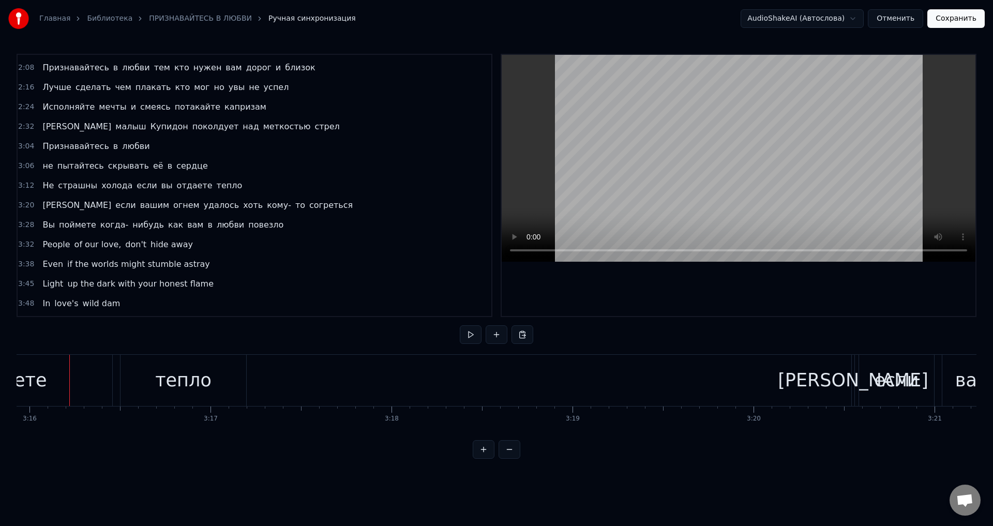
scroll to position [0, 35472]
click at [50, 387] on div "отдаете" at bounding box center [6, 380] width 209 height 51
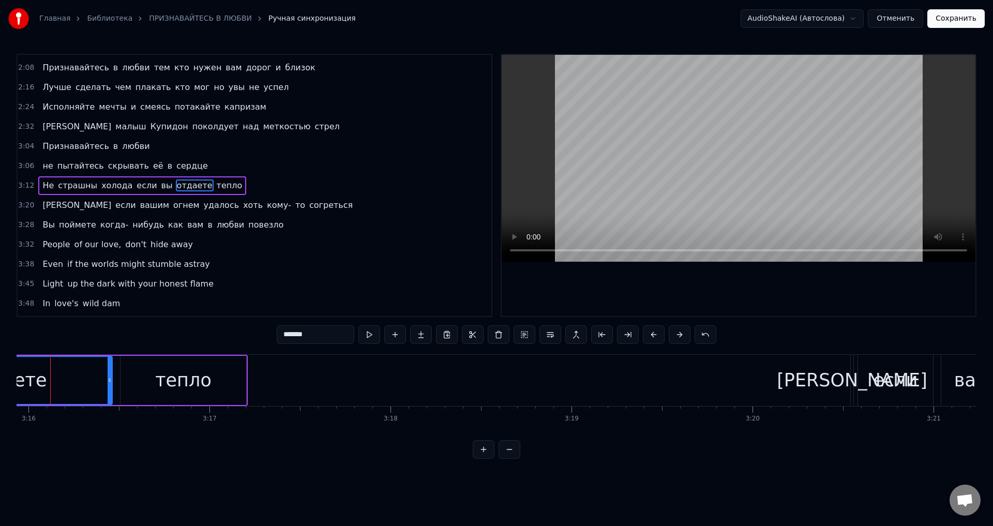
scroll to position [0, 35454]
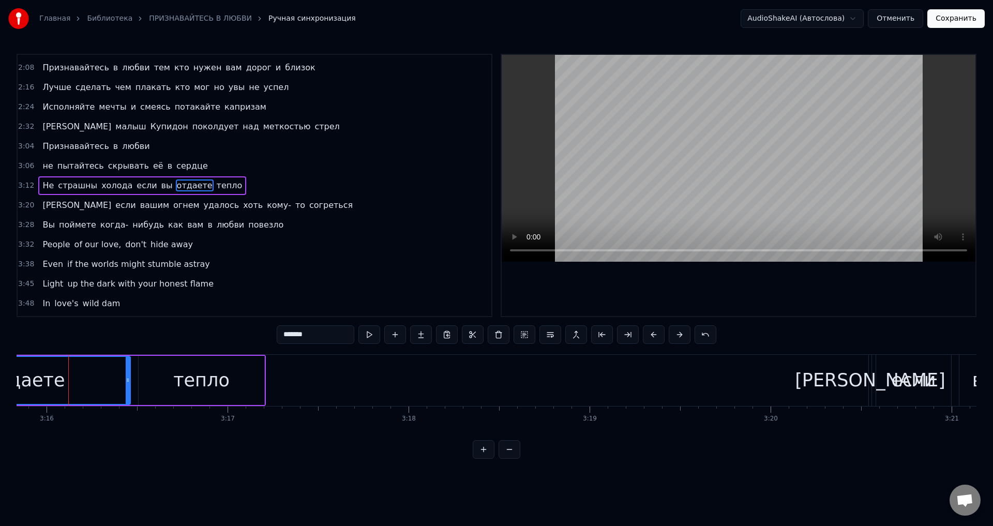
click at [298, 336] on input "*******" at bounding box center [316, 334] width 78 height 19
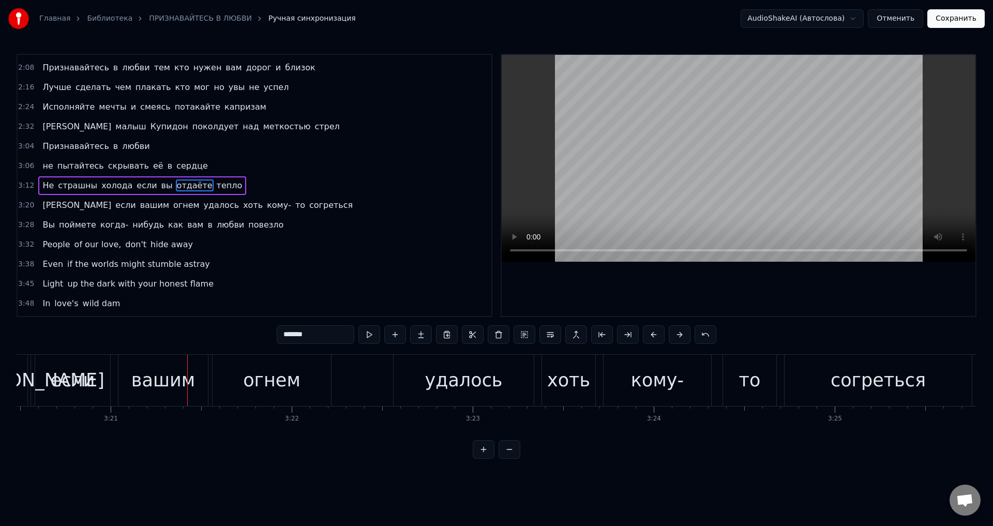
scroll to position [0, 36336]
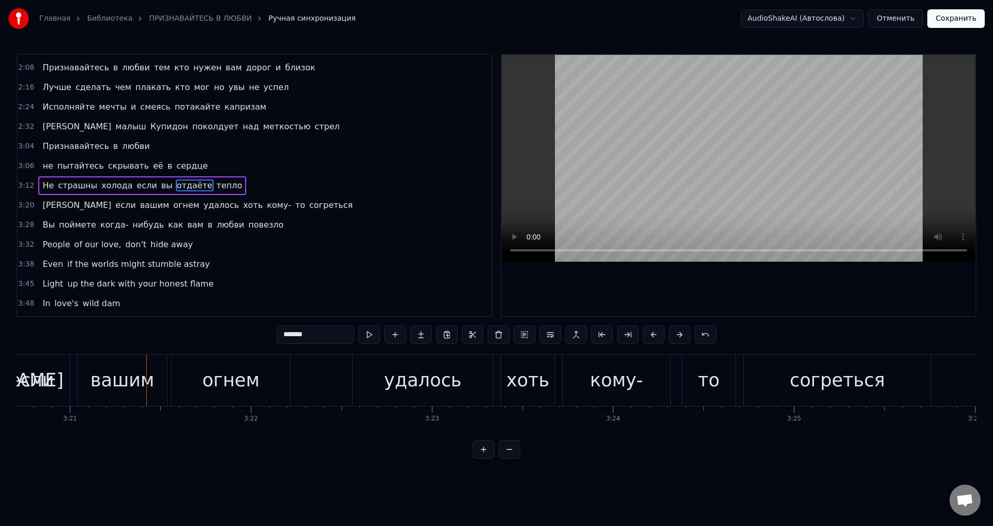
click at [54, 383] on div "если" at bounding box center [31, 380] width 75 height 51
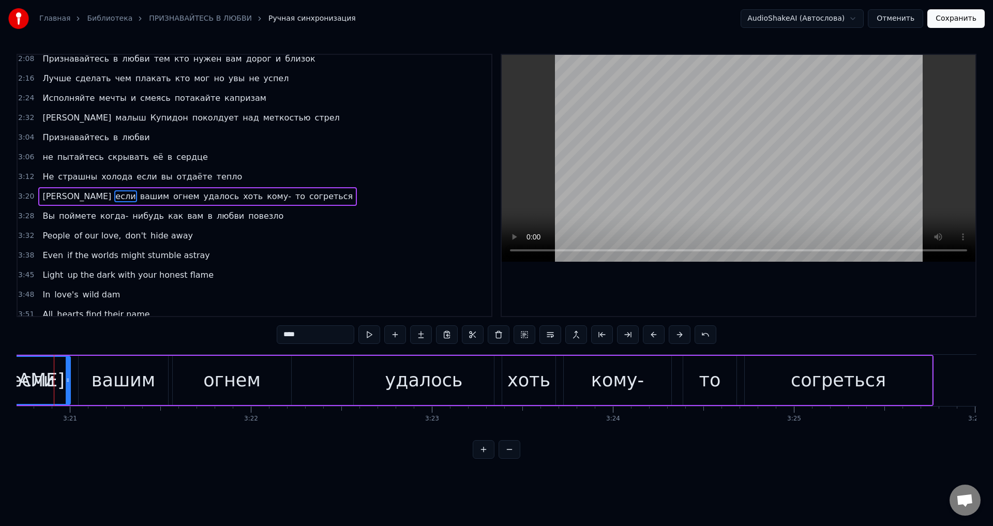
scroll to position [0, 36321]
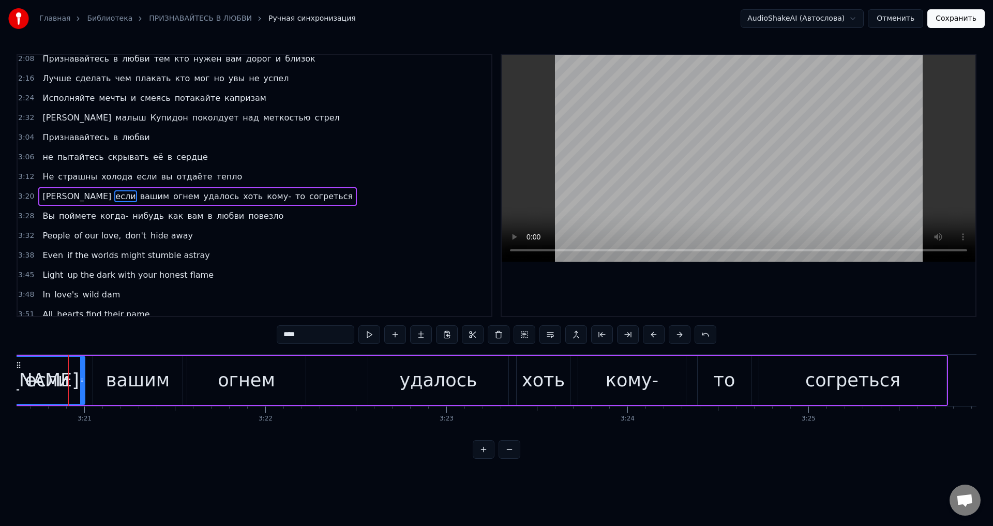
click at [41, 201] on span "[PERSON_NAME]" at bounding box center [76, 196] width 71 height 12
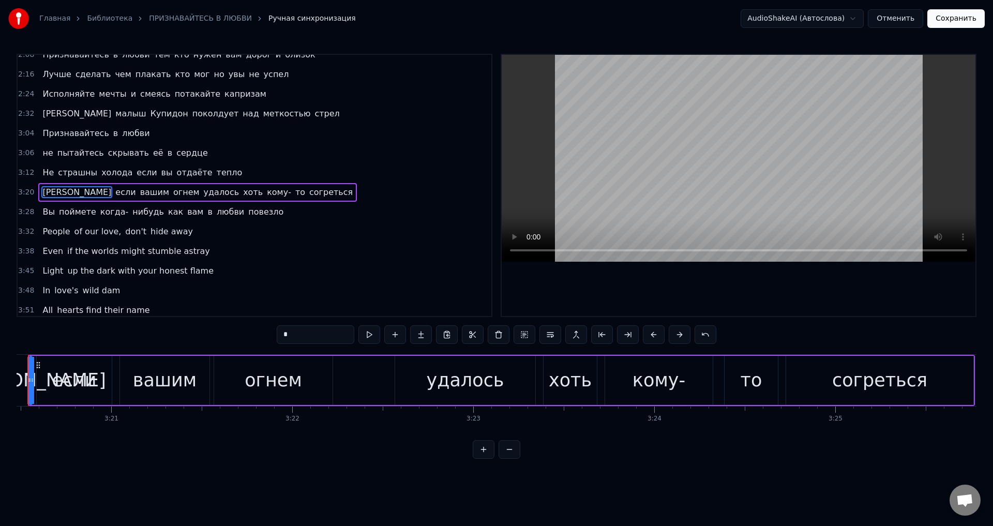
scroll to position [0, 36254]
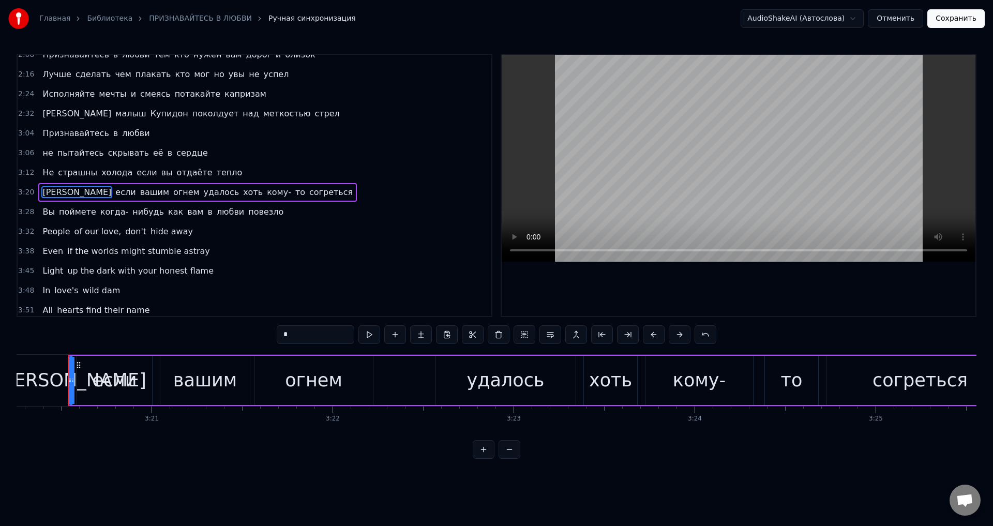
click at [76, 376] on div "[PERSON_NAME]" at bounding box center [71, 380] width 151 height 27
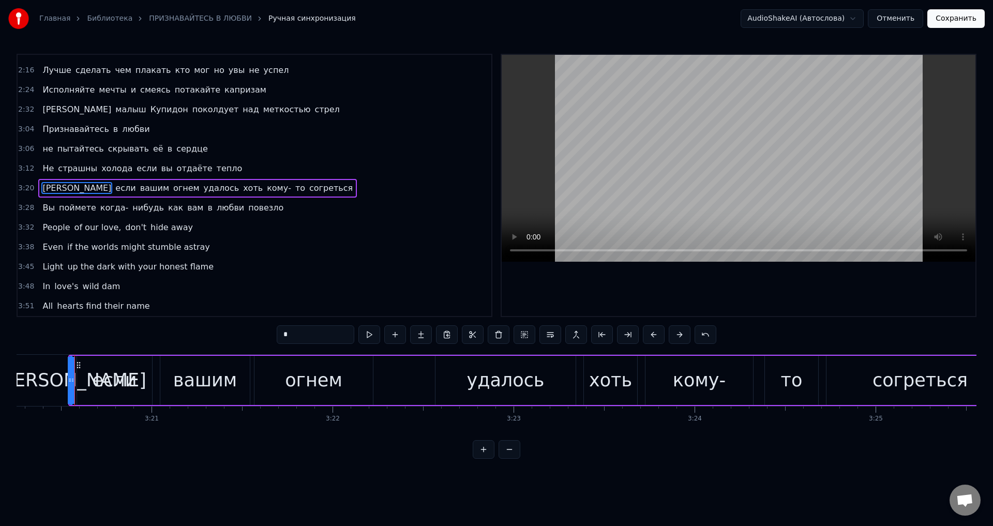
drag, startPoint x: 126, startPoint y: 379, endPoint x: 167, endPoint y: 362, distance: 44.3
click at [126, 379] on div "если" at bounding box center [115, 380] width 44 height 27
drag, startPoint x: 287, startPoint y: 334, endPoint x: 267, endPoint y: 337, distance: 19.9
click at [267, 337] on div "0:16 Признавайтесь в любви даже если [PERSON_NAME] отказа 0:24 Даже если на все…" at bounding box center [497, 256] width 960 height 405
click at [70, 385] on div "[PERSON_NAME]" at bounding box center [71, 380] width 151 height 27
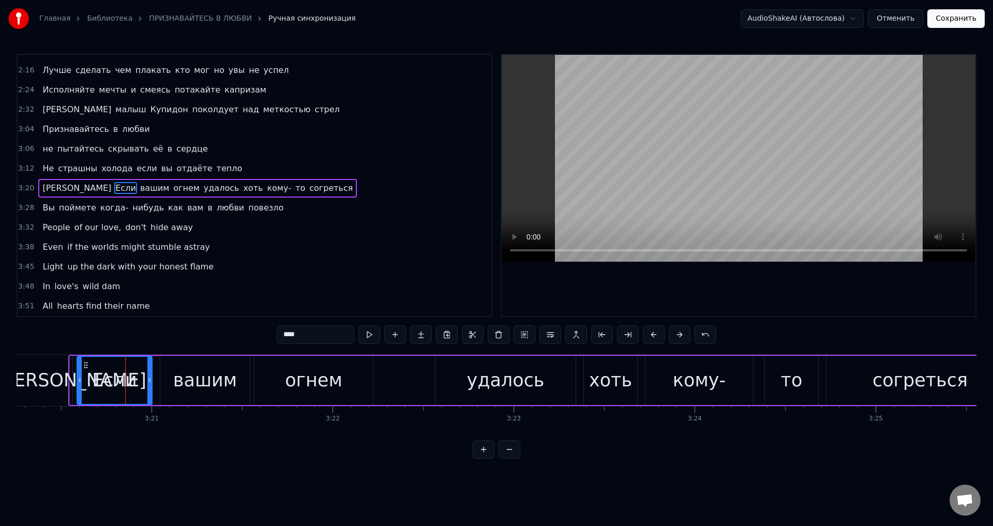
type input "*"
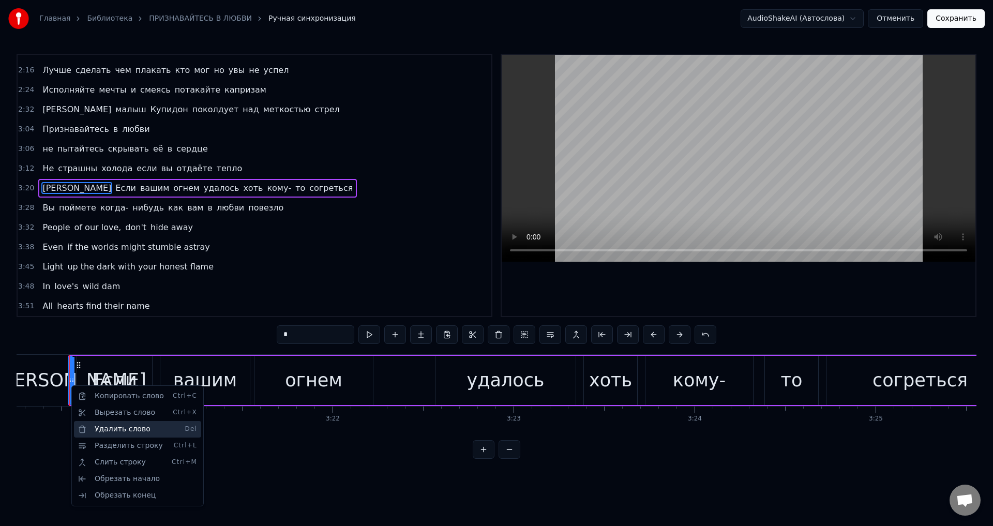
click at [100, 427] on div "Удалить слово Del" at bounding box center [137, 429] width 127 height 17
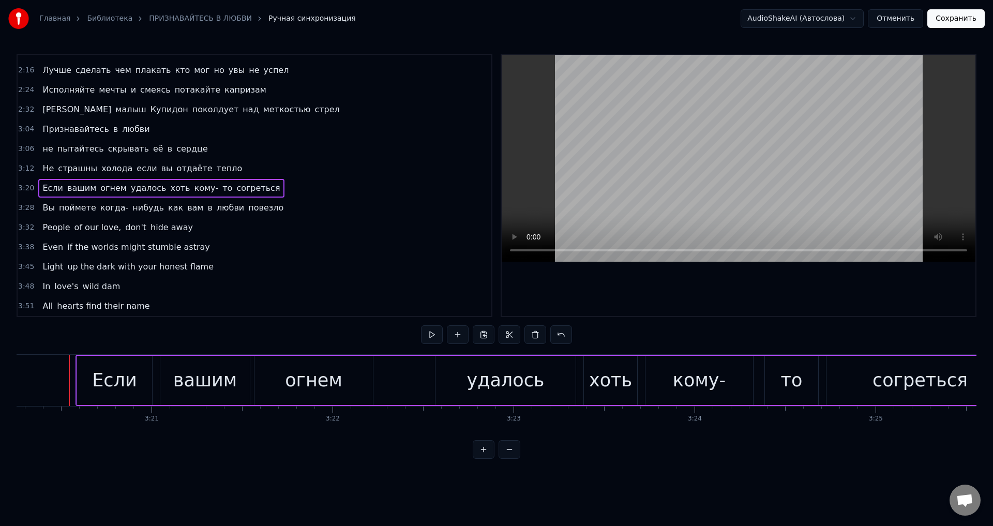
click at [86, 386] on div "Если" at bounding box center [114, 380] width 75 height 49
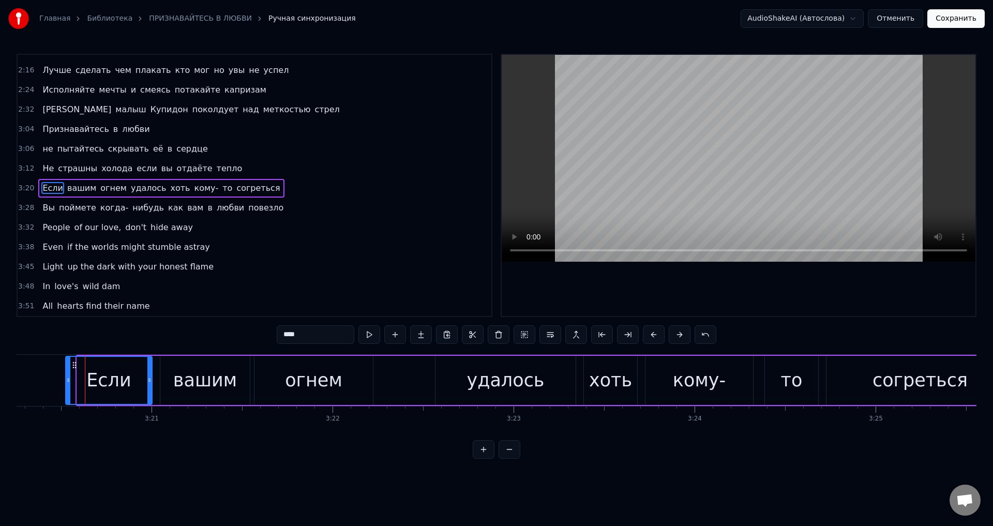
drag, startPoint x: 80, startPoint y: 383, endPoint x: 68, endPoint y: 383, distance: 11.4
click at [68, 383] on icon at bounding box center [68, 380] width 4 height 8
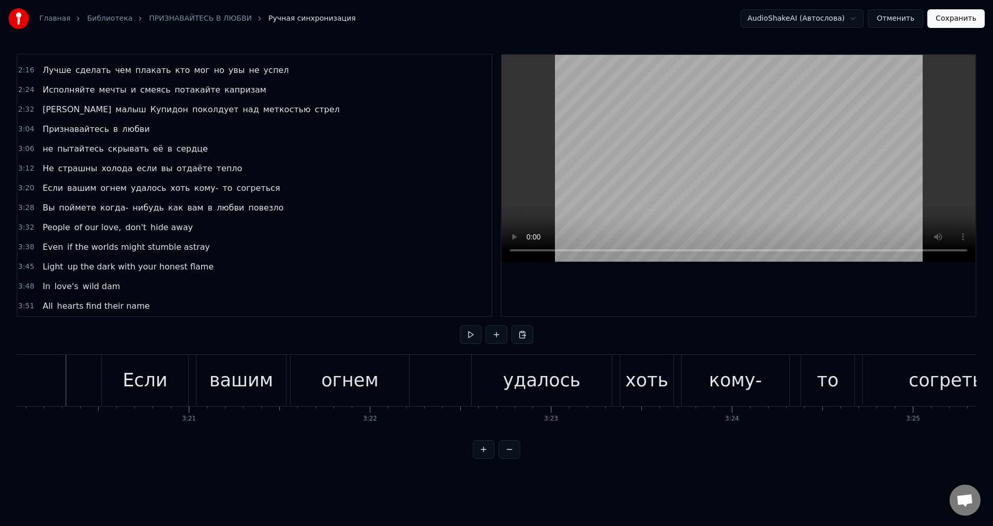
scroll to position [0, 36214]
click at [368, 373] on div "огнем" at bounding box center [352, 380] width 57 height 27
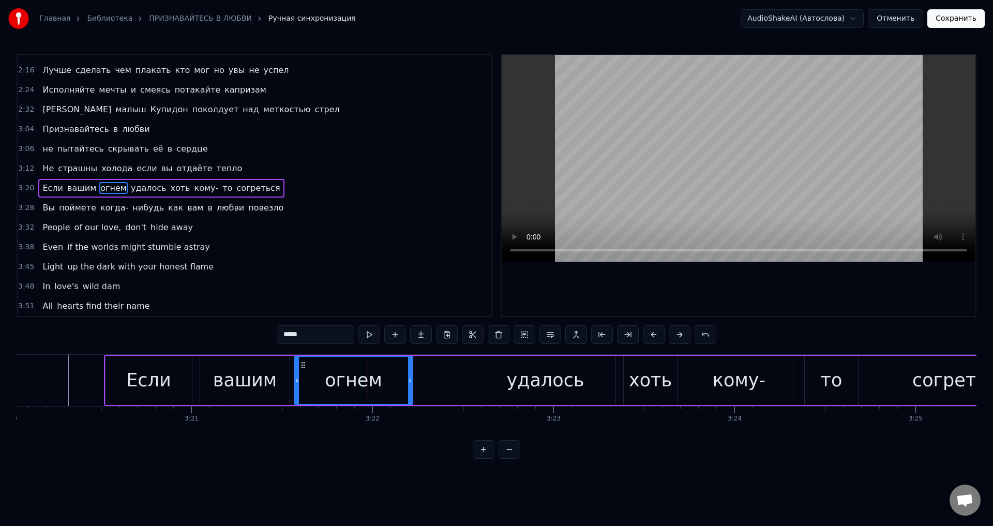
click at [295, 335] on input "*****" at bounding box center [316, 334] width 78 height 19
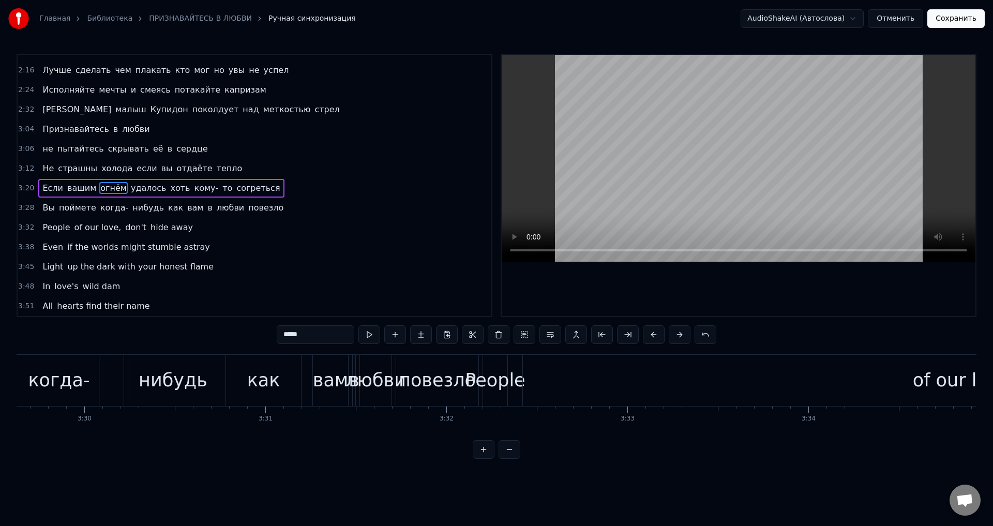
scroll to position [0, 37981]
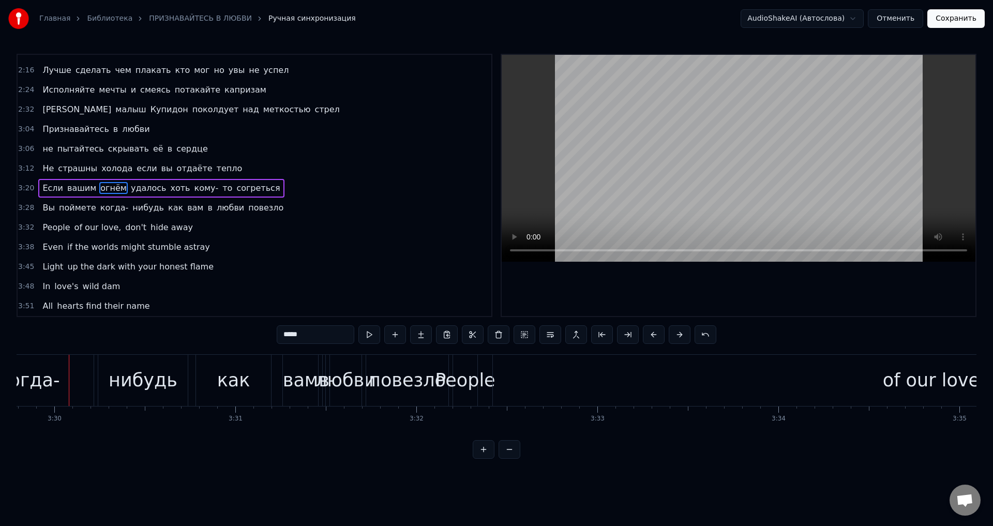
click at [68, 207] on span "поймете" at bounding box center [77, 208] width 39 height 12
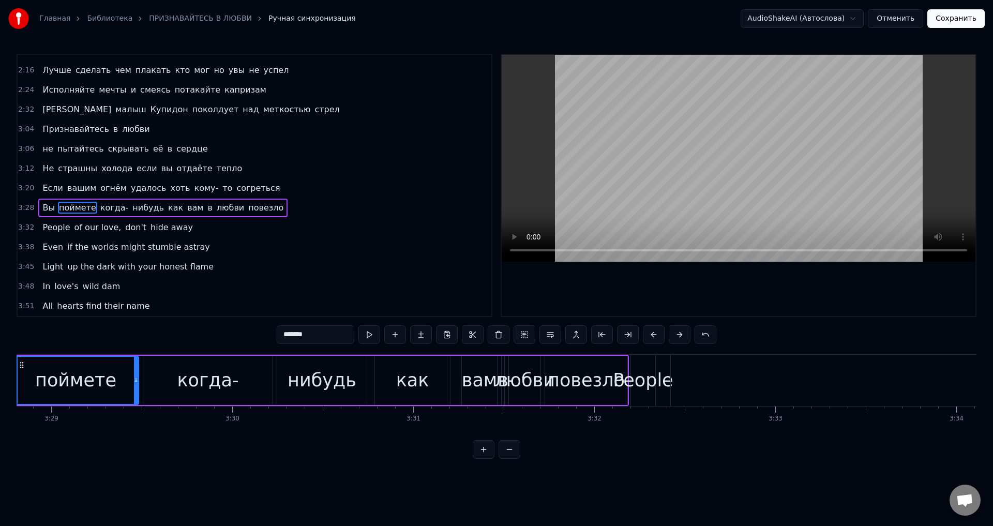
scroll to position [0, 37746]
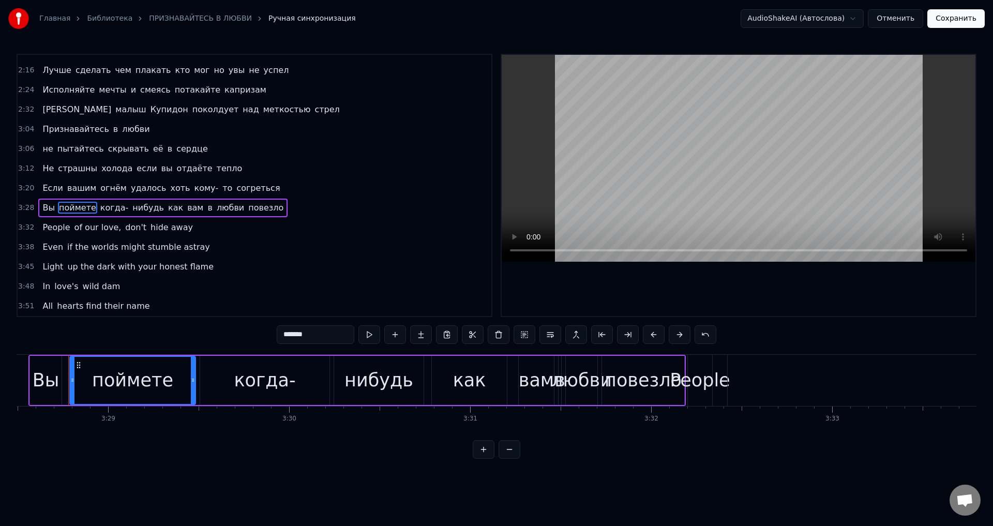
drag, startPoint x: 305, startPoint y: 336, endPoint x: 297, endPoint y: 334, distance: 7.9
click at [297, 334] on input "*******" at bounding box center [316, 334] width 78 height 19
click at [306, 335] on input "*******" at bounding box center [316, 334] width 78 height 19
click at [302, 335] on input "*******" at bounding box center [316, 334] width 78 height 19
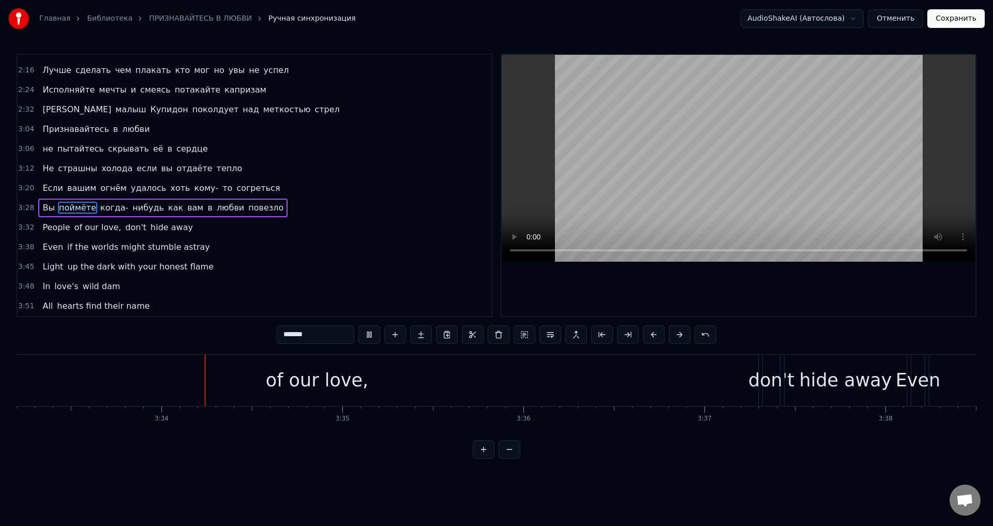
scroll to position [0, 38614]
click at [42, 229] on span "People" at bounding box center [55, 227] width 29 height 12
type input "******"
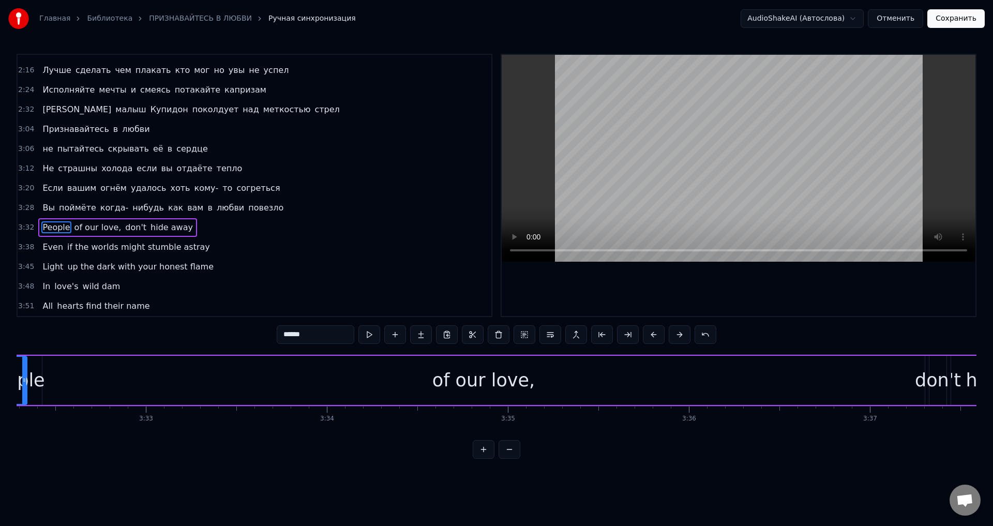
scroll to position [0, 38365]
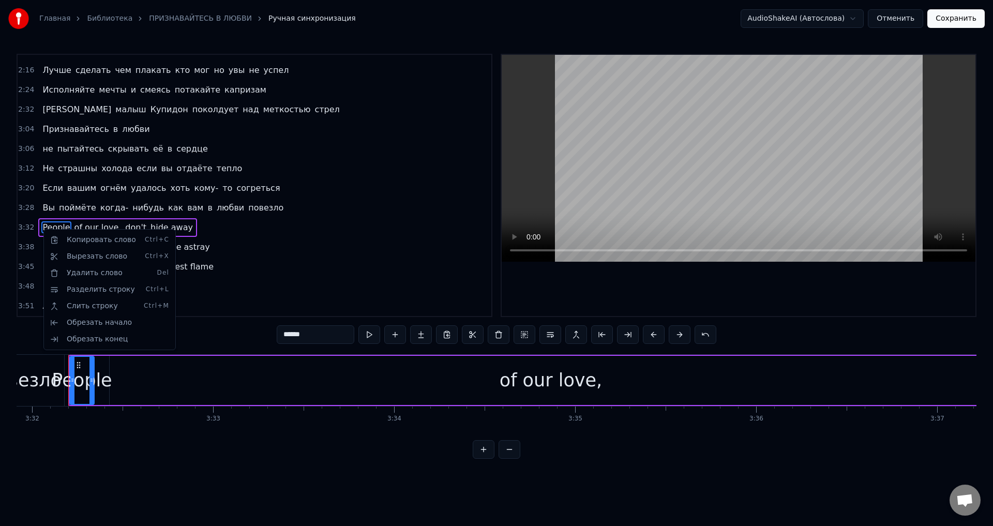
click at [76, 223] on html "Главная Библиотека ПРИЗНАВАЙТЕСЬ В ЛЮБВИ Ручная синхронизация AudioShakeAI (Авт…" at bounding box center [496, 237] width 993 height 475
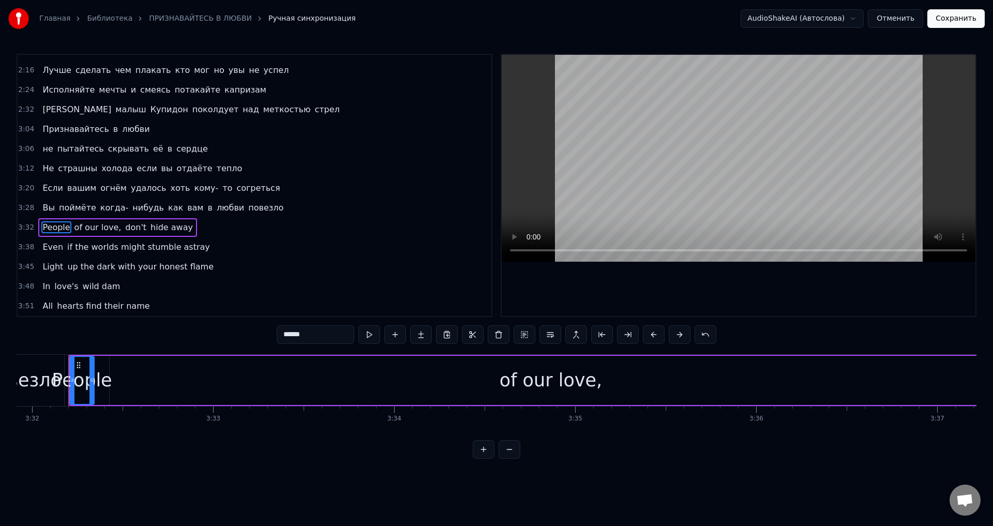
drag, startPoint x: 144, startPoint y: 228, endPoint x: 36, endPoint y: 231, distance: 108.2
click at [38, 231] on div "People of our love, don't hide away" at bounding box center [117, 227] width 159 height 19
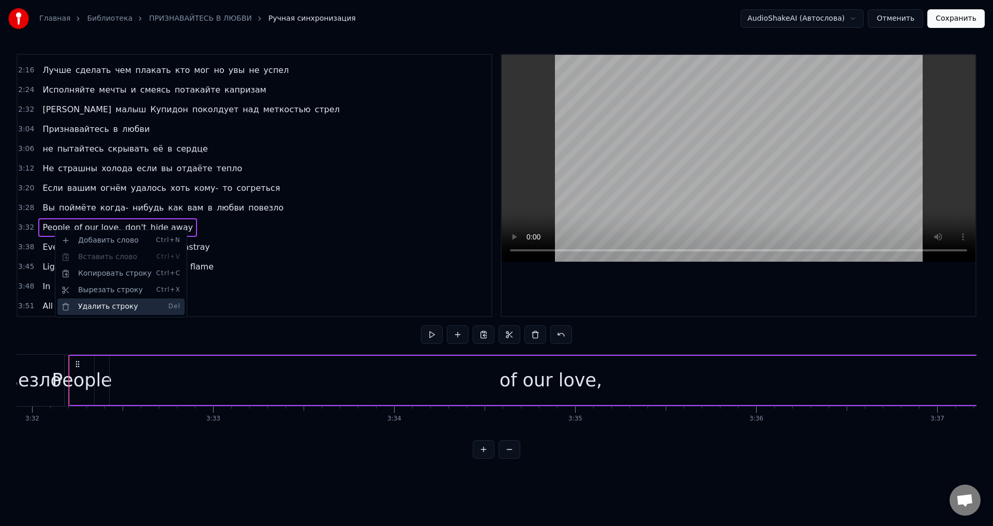
click at [111, 311] on div "Удалить строку Del" at bounding box center [120, 306] width 127 height 17
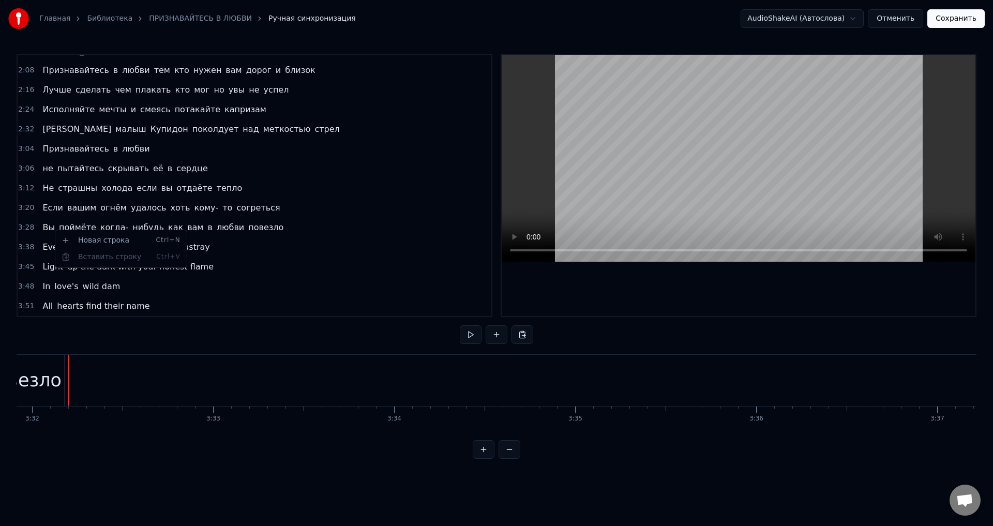
scroll to position [191, 0]
drag, startPoint x: 98, startPoint y: 248, endPoint x: 48, endPoint y: 244, distance: 50.4
click at [48, 244] on div "Even if the worlds might stumble astray" at bounding box center [125, 247] width 175 height 19
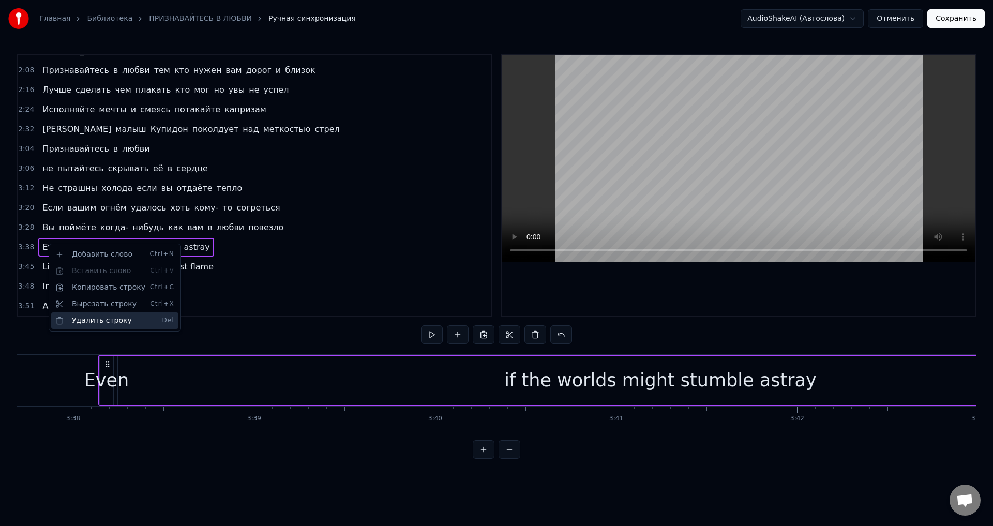
scroll to position [0, 39441]
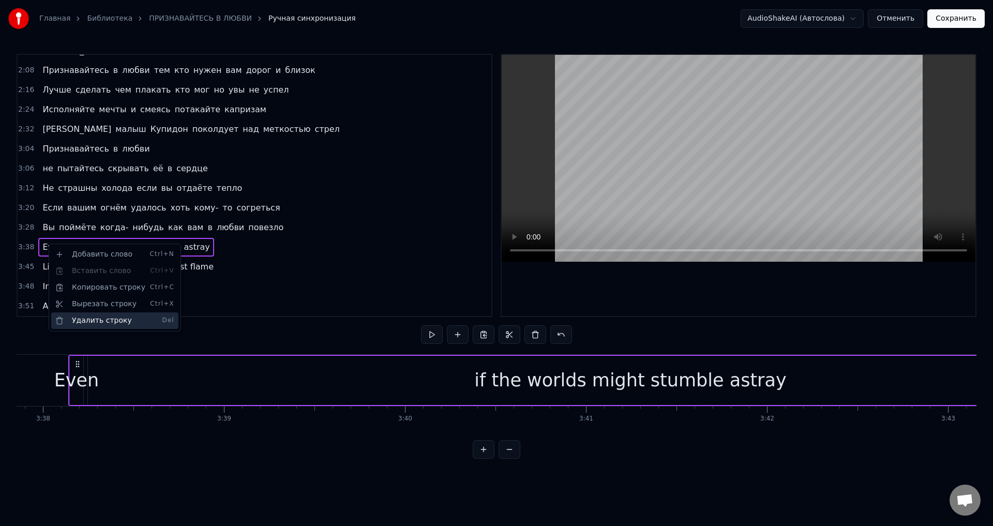
click at [102, 318] on div "Удалить строку Del" at bounding box center [114, 320] width 127 height 17
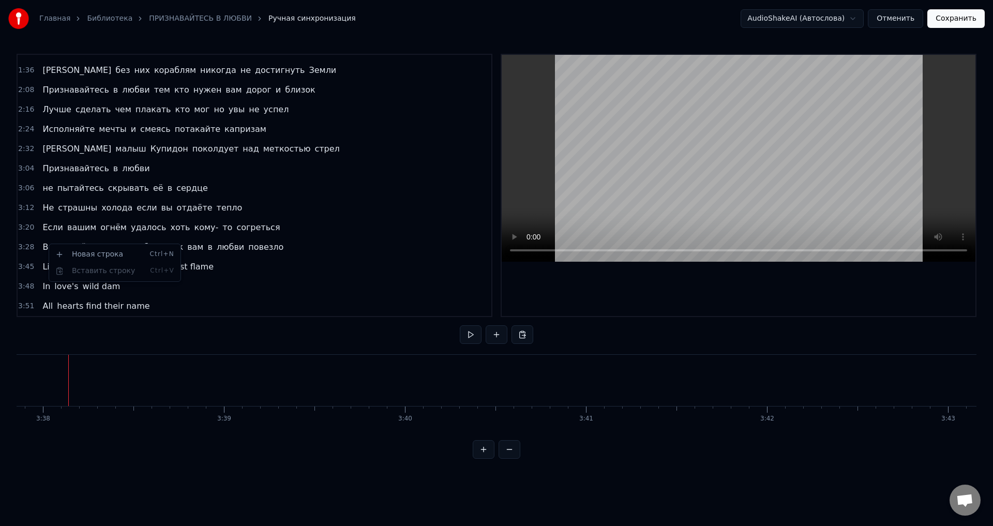
scroll to position [171, 0]
drag, startPoint x: 110, startPoint y: 272, endPoint x: 50, endPoint y: 267, distance: 60.2
click at [50, 267] on div "Light up the dark with your honest flame" at bounding box center [127, 267] width 179 height 19
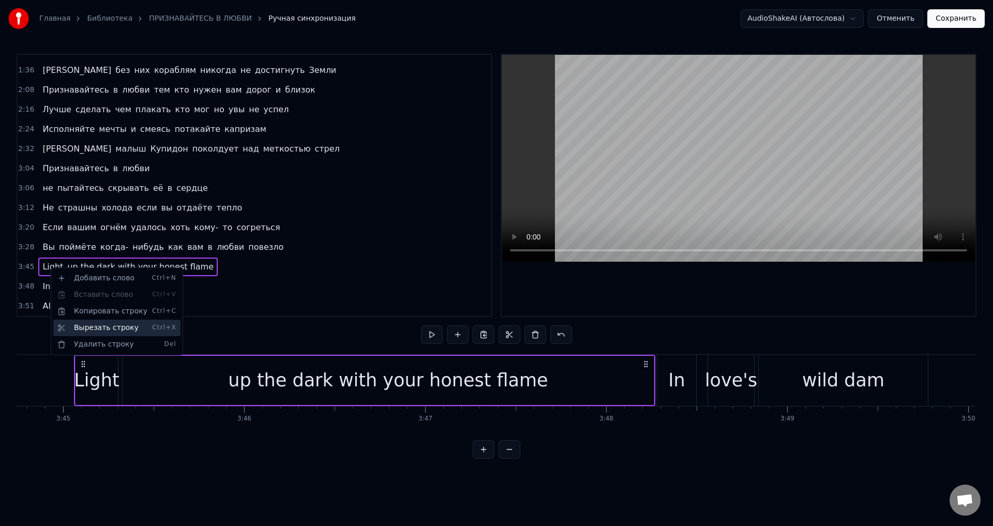
scroll to position [0, 40693]
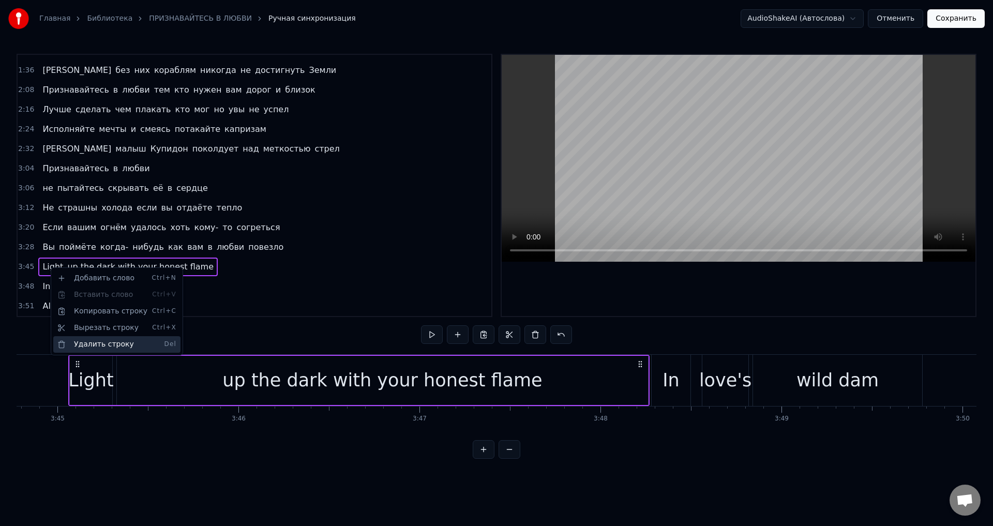
click at [101, 344] on div "Удалить строку Del" at bounding box center [116, 344] width 127 height 17
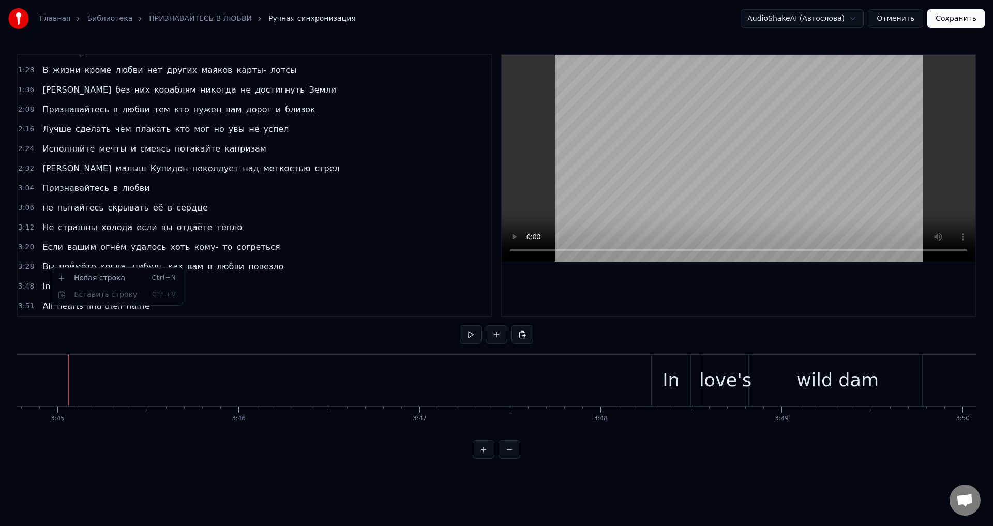
scroll to position [152, 0]
drag, startPoint x: 93, startPoint y: 284, endPoint x: 44, endPoint y: 283, distance: 48.6
click at [44, 283] on div "In love's wild dam" at bounding box center [81, 286] width 86 height 19
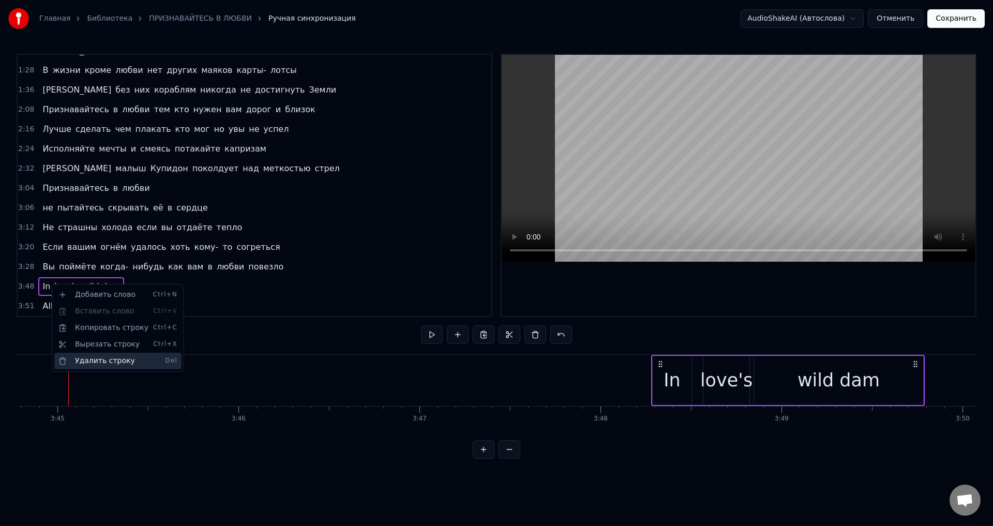
click at [101, 362] on div "Удалить строку Del" at bounding box center [117, 361] width 127 height 17
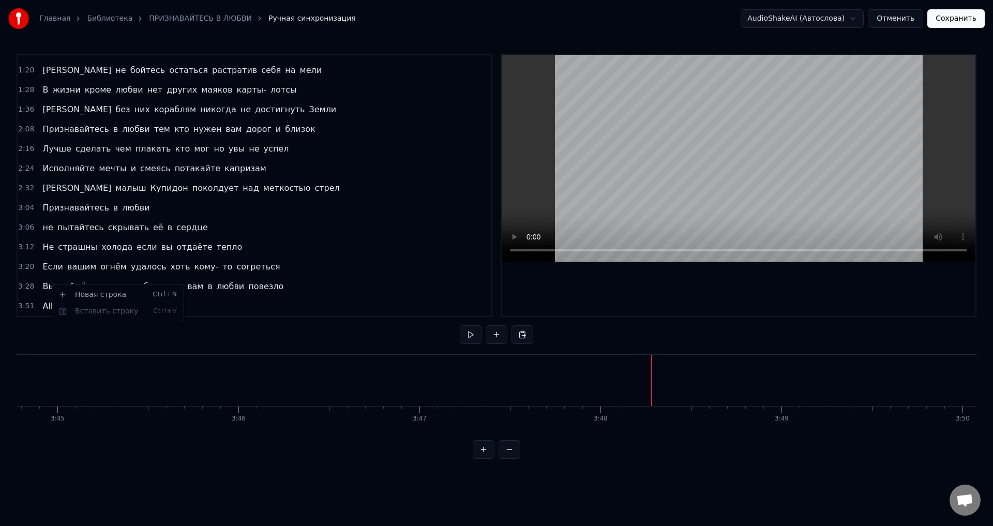
scroll to position [132, 0]
drag, startPoint x: 106, startPoint y: 308, endPoint x: 42, endPoint y: 309, distance: 64.1
click at [42, 309] on div "All hearts find their name" at bounding box center [95, 306] width 115 height 19
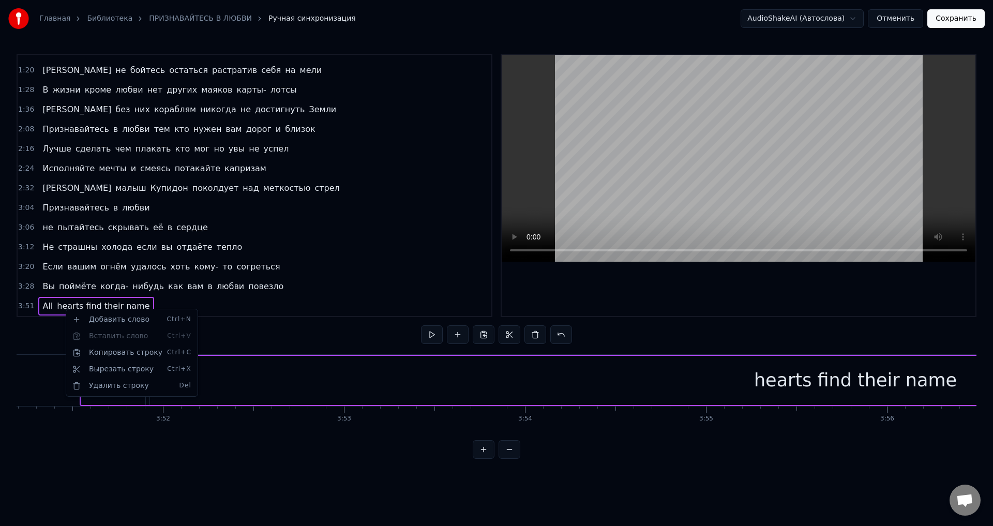
scroll to position [0, 41867]
click at [103, 386] on div "Удалить строку Del" at bounding box center [131, 386] width 127 height 17
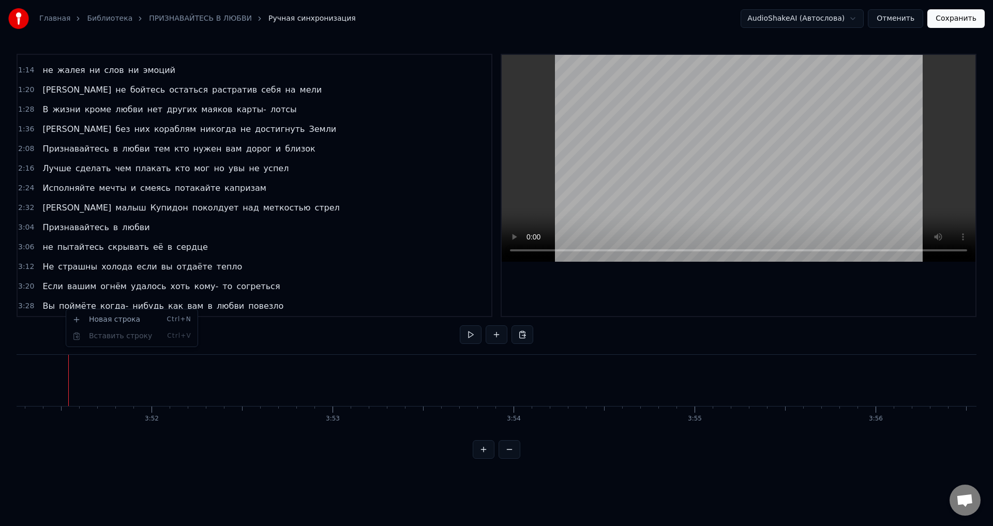
scroll to position [112, 0]
click at [44, 309] on span "Вы" at bounding box center [48, 306] width 14 height 12
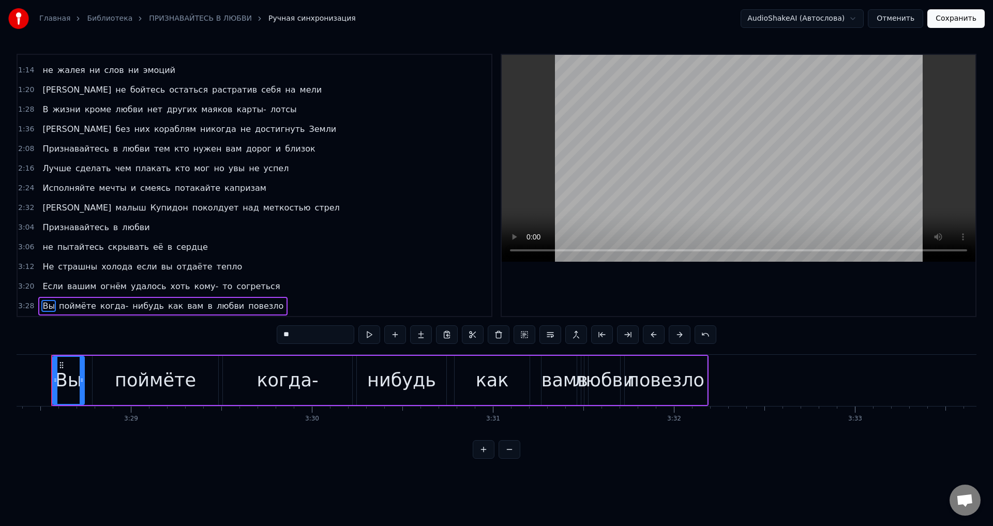
scroll to position [0, 37706]
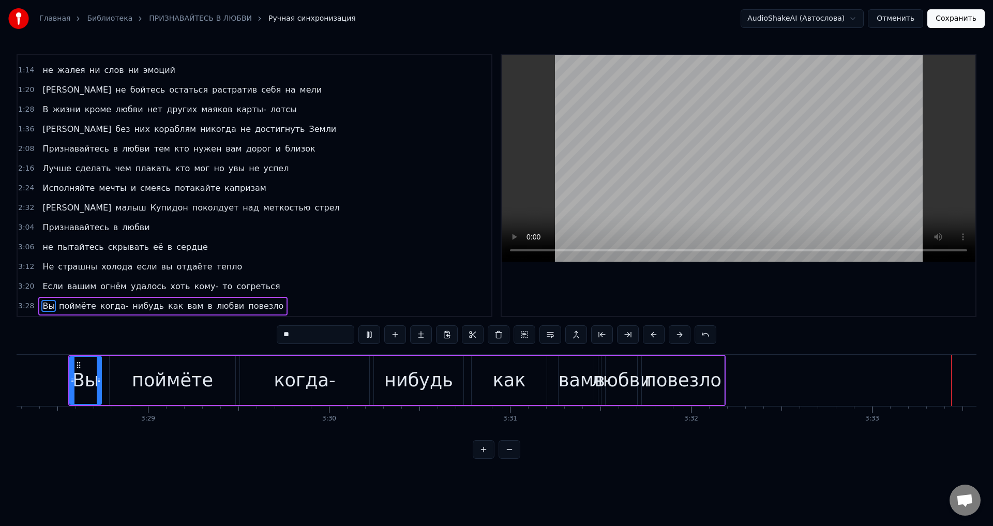
click at [587, 362] on div "Вы поймёте когда- нибудь как вам в любви повезло" at bounding box center [396, 380] width 657 height 51
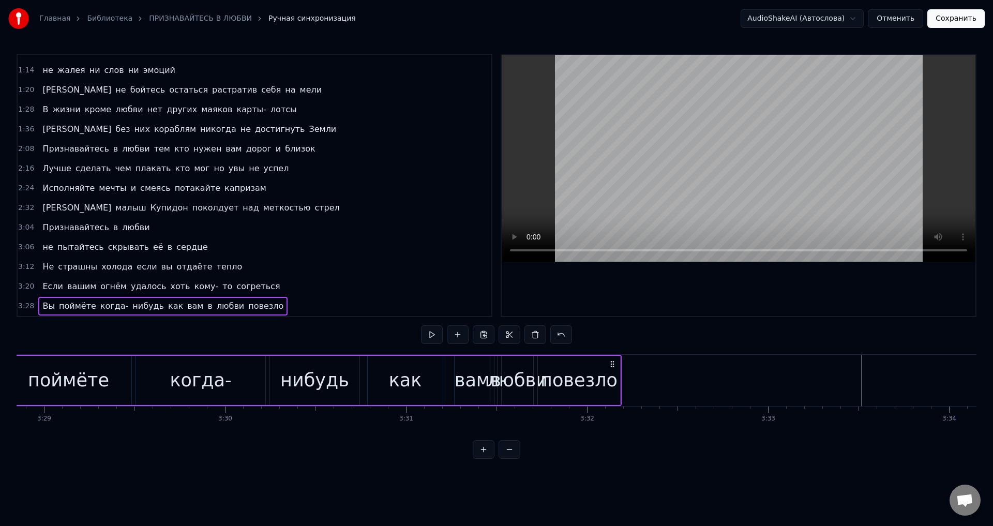
scroll to position [0, 37934]
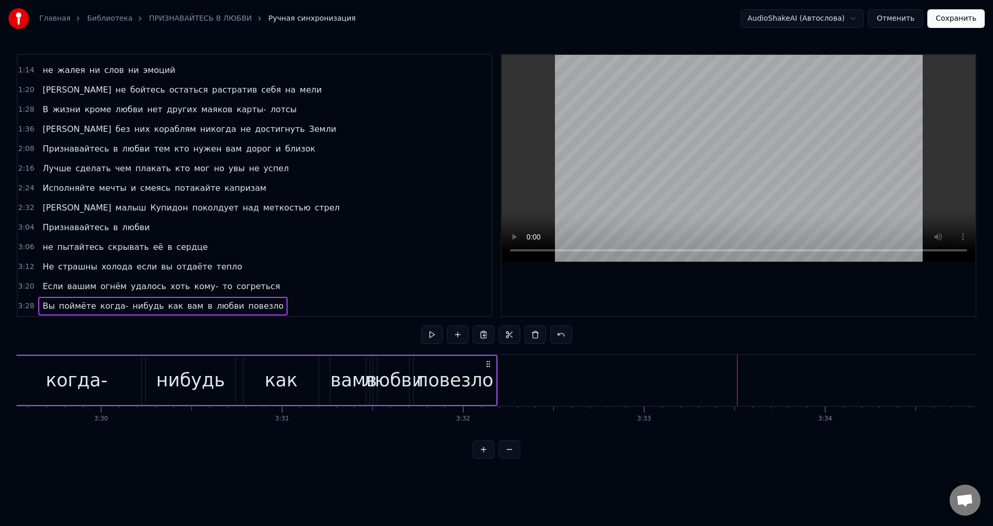
click at [462, 383] on div "повезло" at bounding box center [454, 380] width 77 height 27
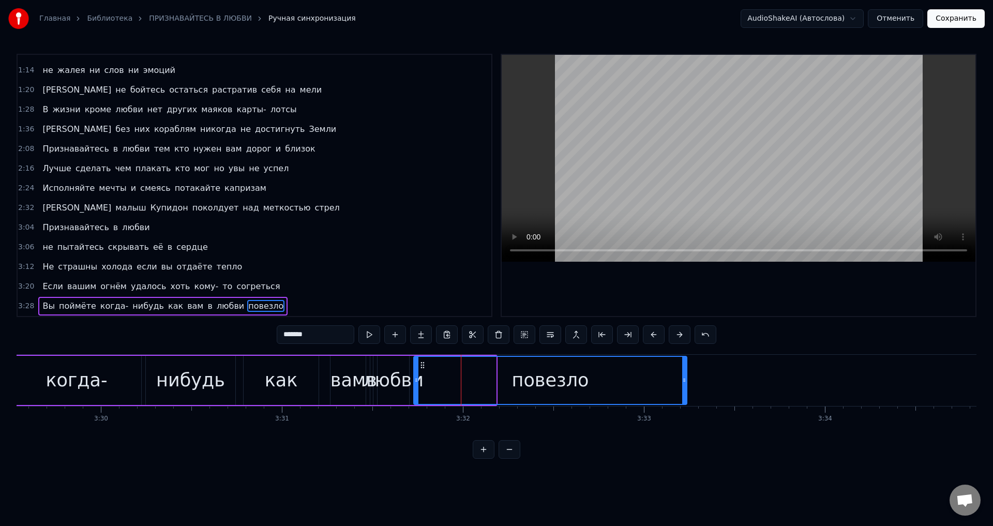
drag, startPoint x: 493, startPoint y: 384, endPoint x: 684, endPoint y: 385, distance: 190.9
click at [684, 385] on div at bounding box center [684, 380] width 4 height 47
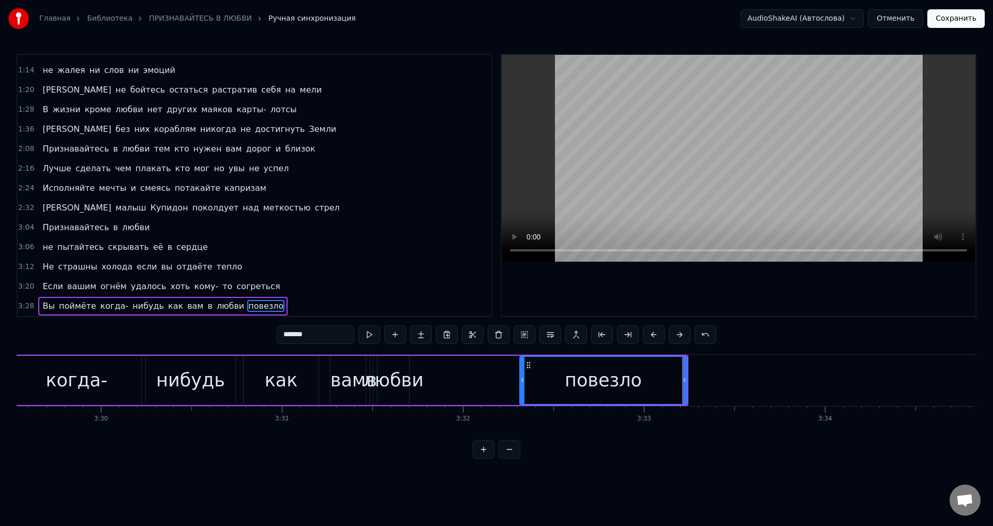
drag, startPoint x: 416, startPoint y: 384, endPoint x: 522, endPoint y: 383, distance: 106.0
click at [522, 383] on icon at bounding box center [522, 380] width 4 height 8
click at [397, 377] on div "любви" at bounding box center [393, 380] width 61 height 27
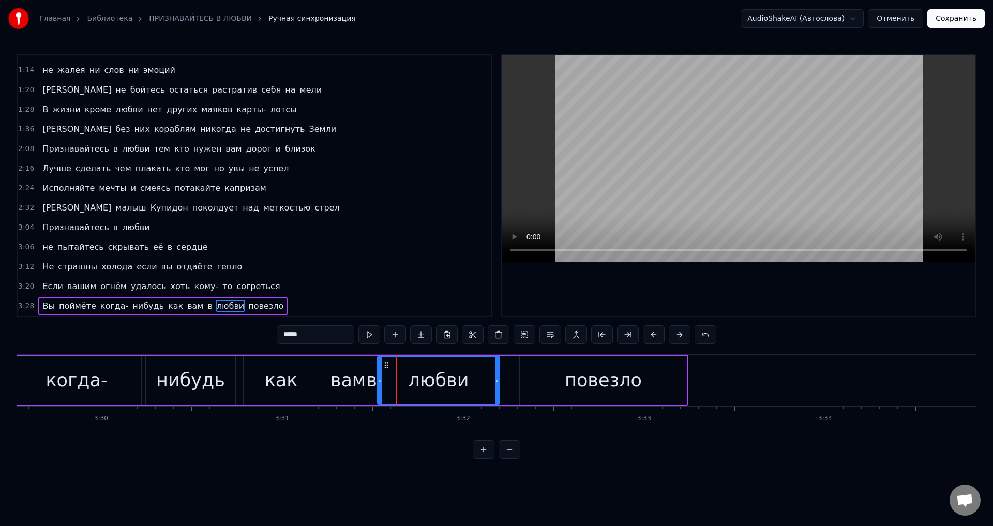
drag, startPoint x: 406, startPoint y: 379, endPoint x: 496, endPoint y: 386, distance: 90.3
click at [496, 386] on div at bounding box center [497, 380] width 4 height 47
drag, startPoint x: 381, startPoint y: 383, endPoint x: 400, endPoint y: 383, distance: 18.6
click at [400, 383] on icon at bounding box center [399, 380] width 4 height 8
click at [367, 387] on div "в" at bounding box center [371, 380] width 11 height 27
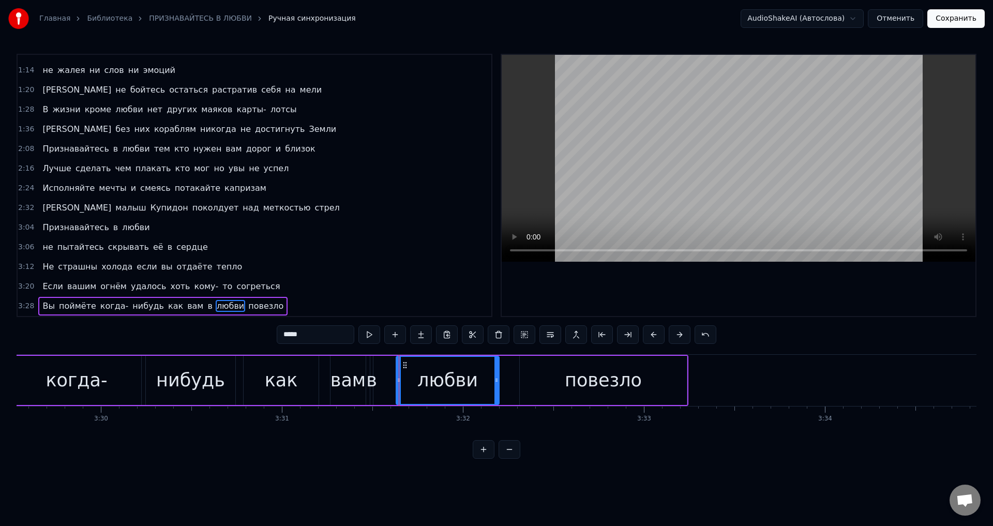
type input "*"
drag, startPoint x: 373, startPoint y: 383, endPoint x: 388, endPoint y: 383, distance: 15.0
click at [388, 383] on div "Вы поймёте когда- нибудь как вам в любви повезло" at bounding box center [264, 380] width 848 height 51
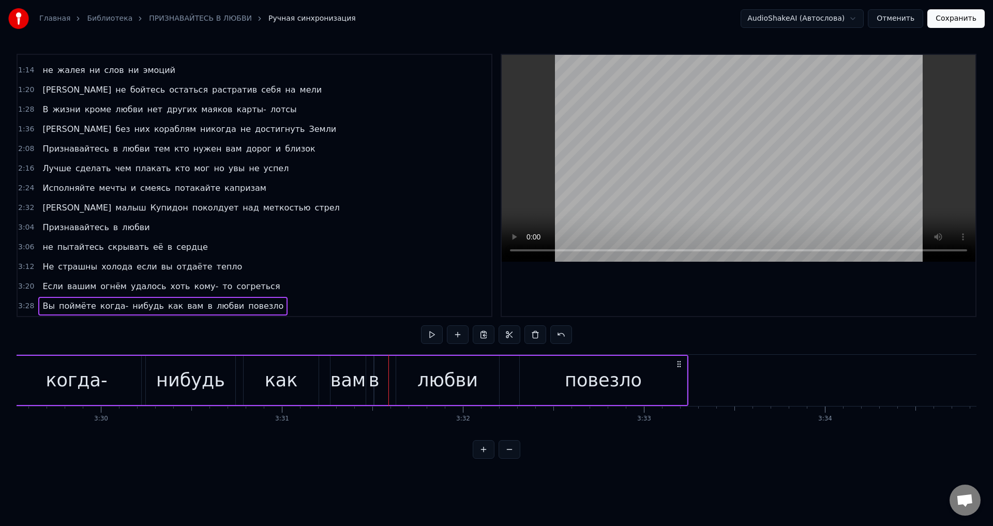
click at [382, 380] on div "Вы поймёте когда- нибудь как вам в любви повезло" at bounding box center [264, 380] width 848 height 51
drag, startPoint x: 457, startPoint y: 334, endPoint x: 456, endPoint y: 371, distance: 37.8
click at [456, 371] on div "0:16 Признавайтесь в любви даже если [PERSON_NAME] отказа 0:24 Даже если на все…" at bounding box center [497, 256] width 960 height 405
click at [460, 338] on button at bounding box center [458, 334] width 22 height 19
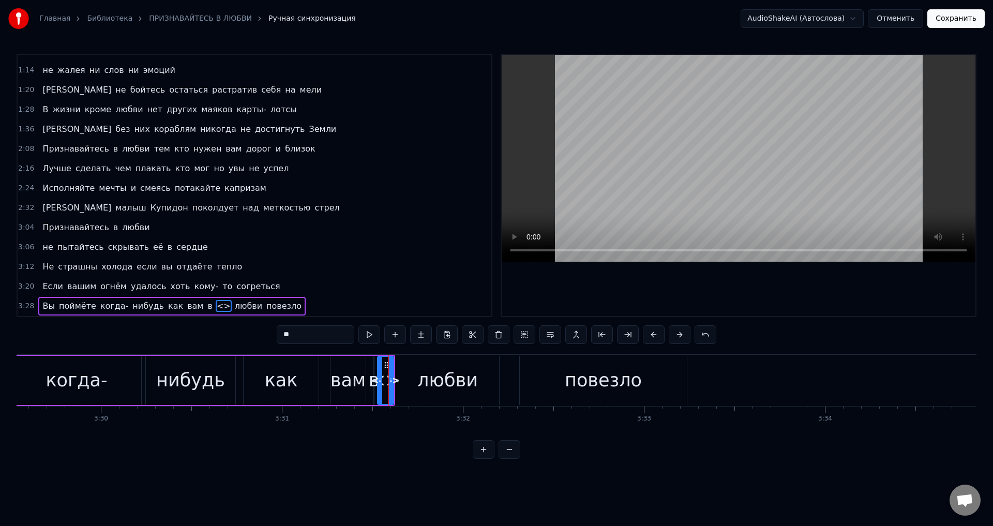
drag, startPoint x: 385, startPoint y: 382, endPoint x: 379, endPoint y: 382, distance: 6.2
click at [379, 382] on icon at bounding box center [380, 380] width 4 height 8
drag, startPoint x: 303, startPoint y: 335, endPoint x: 238, endPoint y: 328, distance: 65.0
click at [238, 328] on div "0:16 Признавайтесь в любви даже если [PERSON_NAME] отказа 0:24 Даже если на все…" at bounding box center [497, 256] width 960 height 405
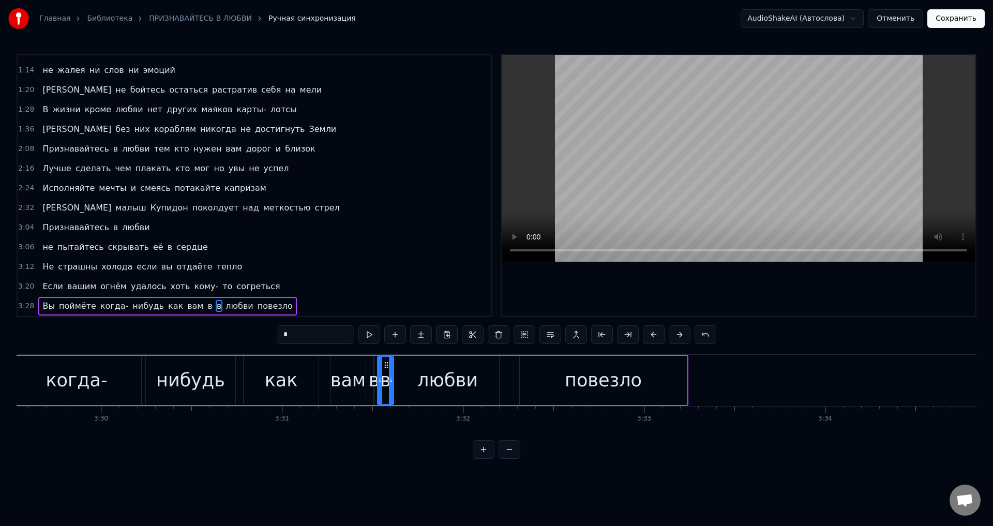
type input "*"
click at [376, 377] on div "в" at bounding box center [374, 380] width 11 height 27
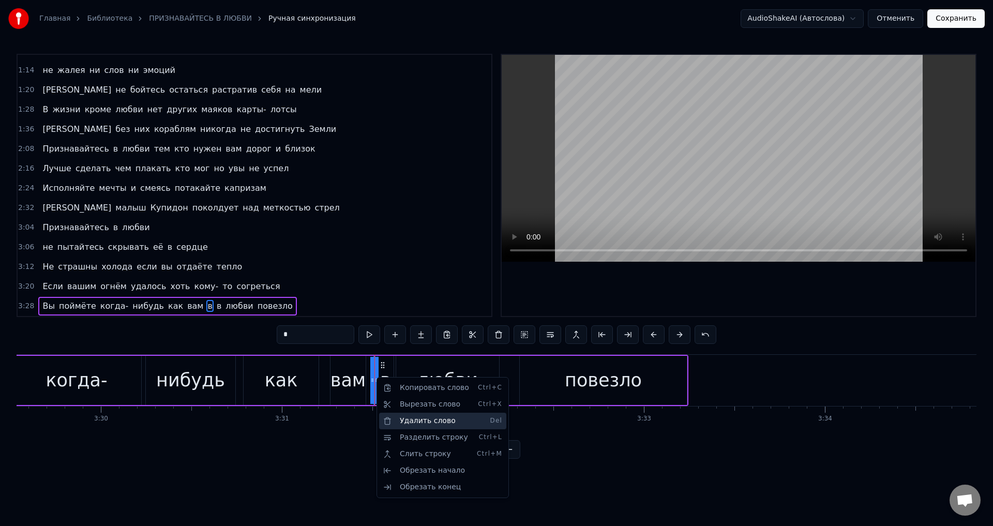
click at [397, 416] on div "Удалить слово Del" at bounding box center [442, 421] width 127 height 17
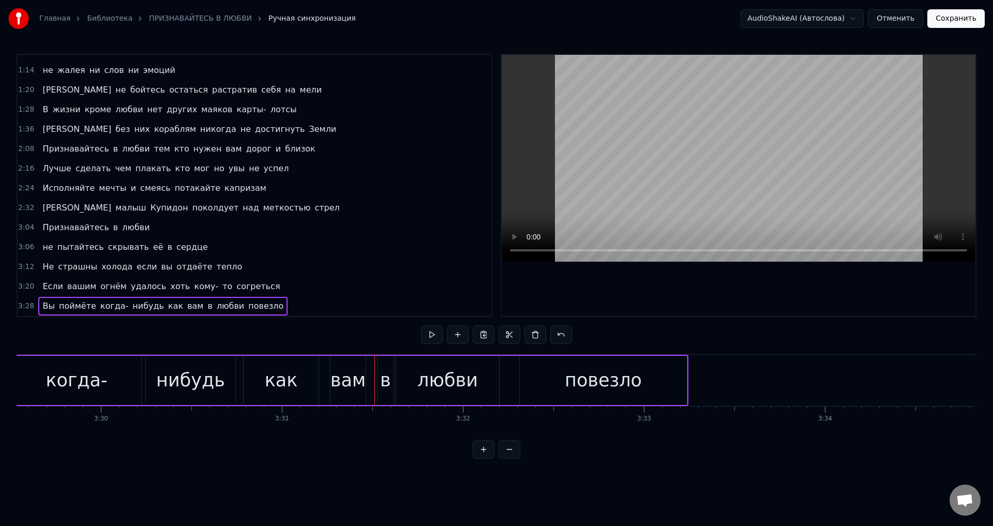
click at [380, 383] on div "в" at bounding box center [386, 380] width 16 height 49
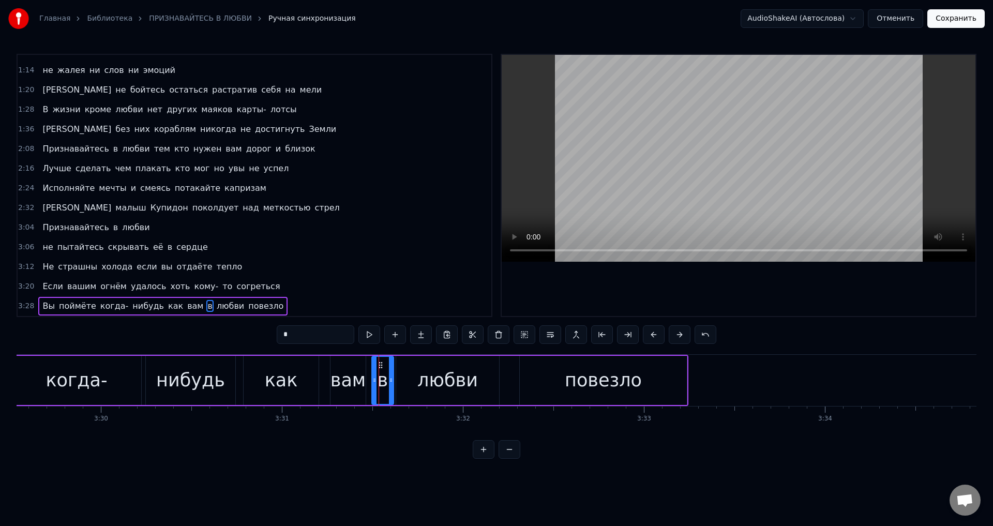
drag, startPoint x: 378, startPoint y: 382, endPoint x: 372, endPoint y: 382, distance: 5.7
click at [372, 382] on icon at bounding box center [374, 380] width 4 height 8
click at [174, 376] on div "нибудь" at bounding box center [190, 380] width 69 height 27
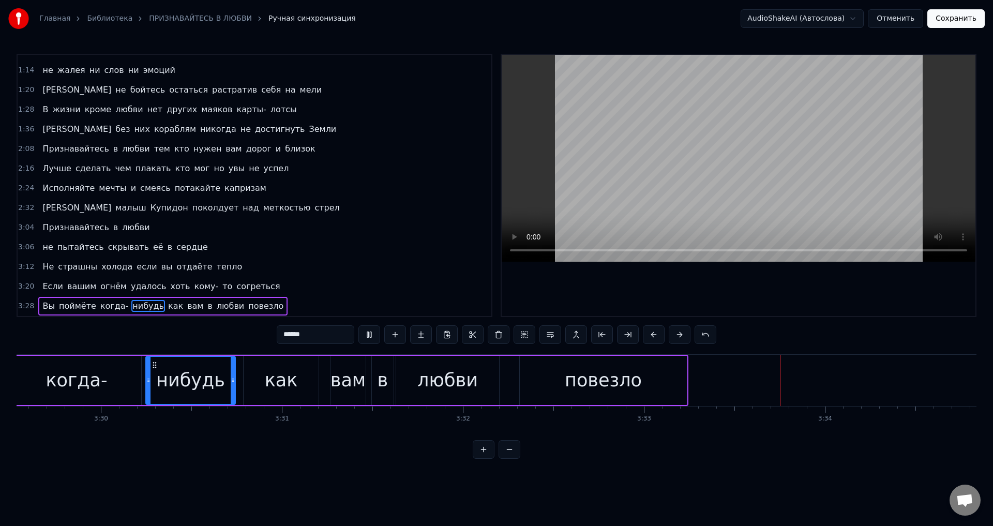
click at [64, 380] on div "когда-" at bounding box center [77, 380] width 62 height 27
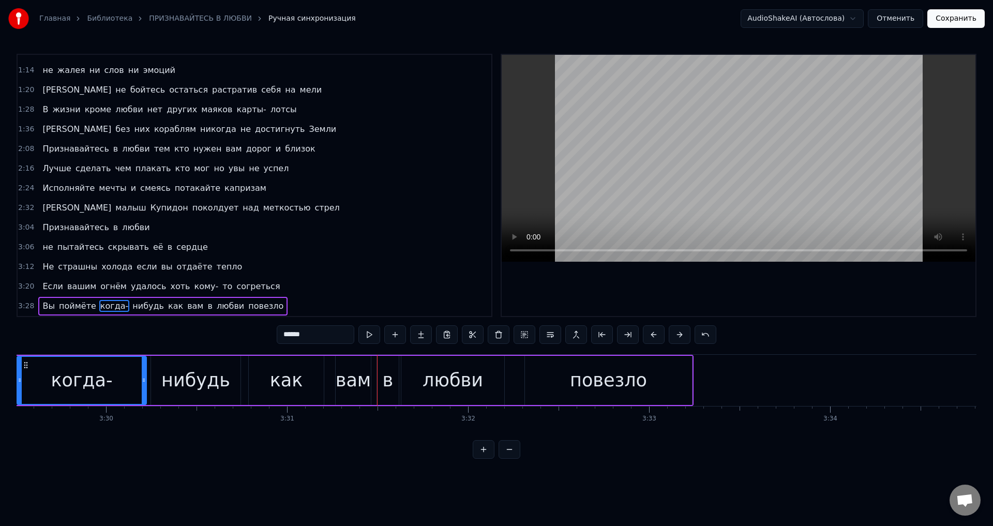
click at [383, 387] on div "в" at bounding box center [387, 380] width 11 height 27
type input "*"
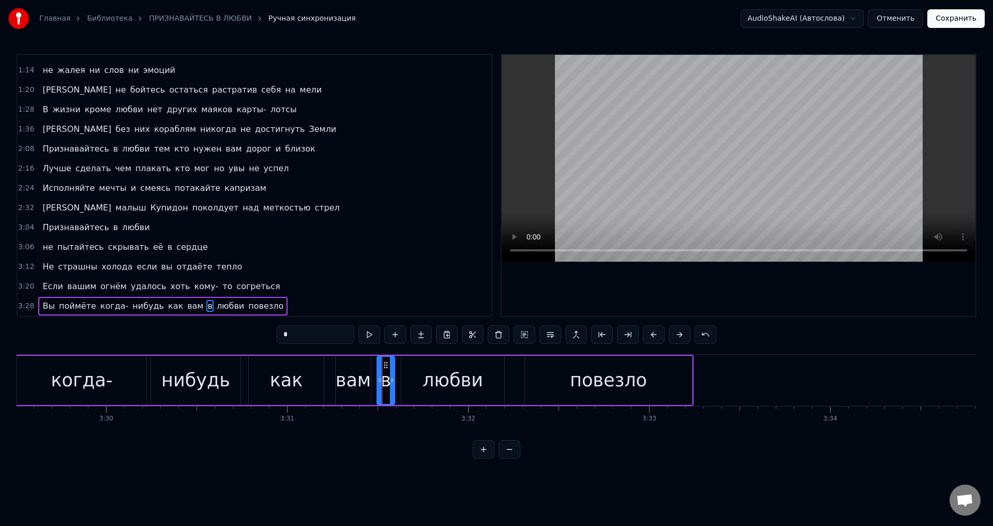
click at [391, 383] on icon at bounding box center [392, 380] width 4 height 8
click at [376, 384] on div "Вы поймёте когда- нибудь как вам в любви повезло" at bounding box center [269, 380] width 848 height 51
click at [379, 384] on div "в" at bounding box center [386, 380] width 18 height 49
click at [378, 384] on icon at bounding box center [379, 380] width 4 height 8
click at [389, 384] on div at bounding box center [390, 380] width 4 height 47
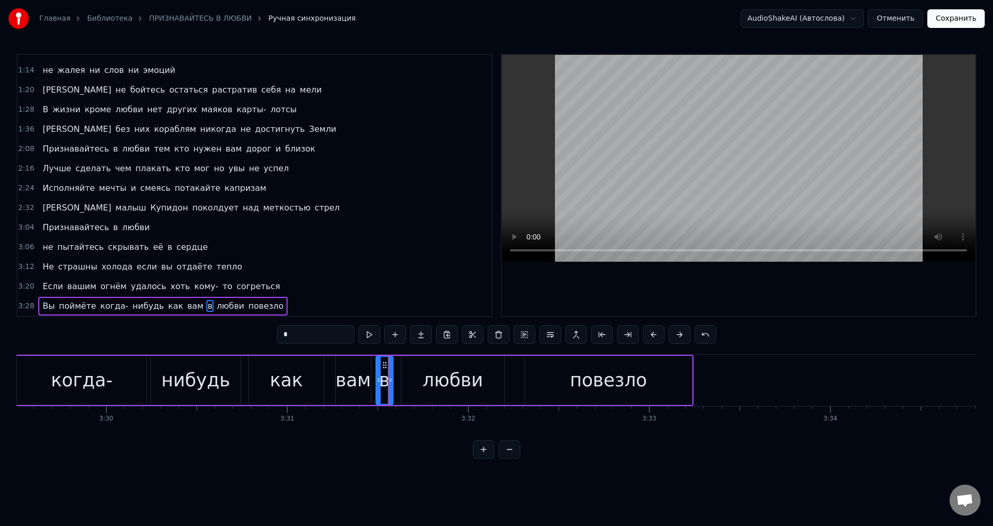
click at [390, 384] on div at bounding box center [390, 380] width 4 height 47
click at [416, 386] on div "любви" at bounding box center [452, 380] width 103 height 49
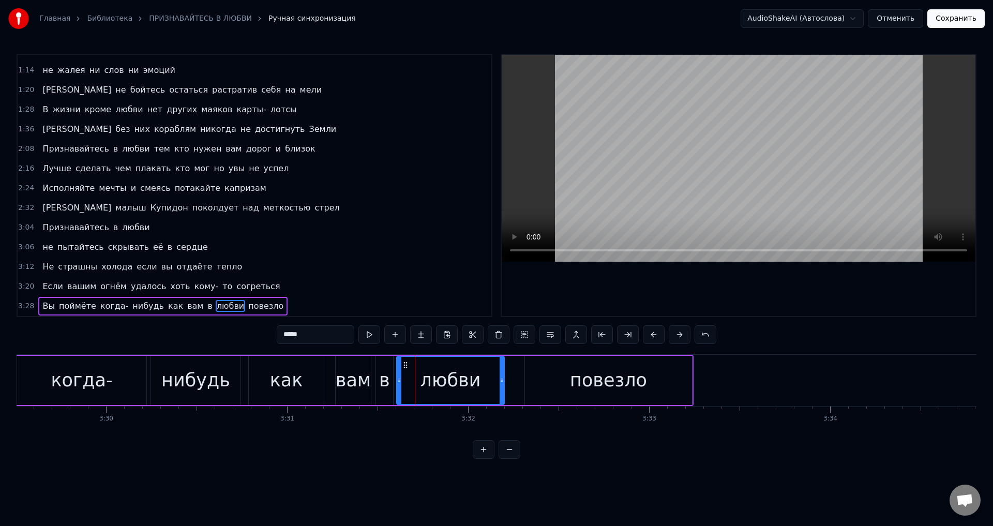
click at [399, 383] on icon at bounding box center [399, 380] width 4 height 8
click at [381, 387] on div "в" at bounding box center [384, 380] width 11 height 27
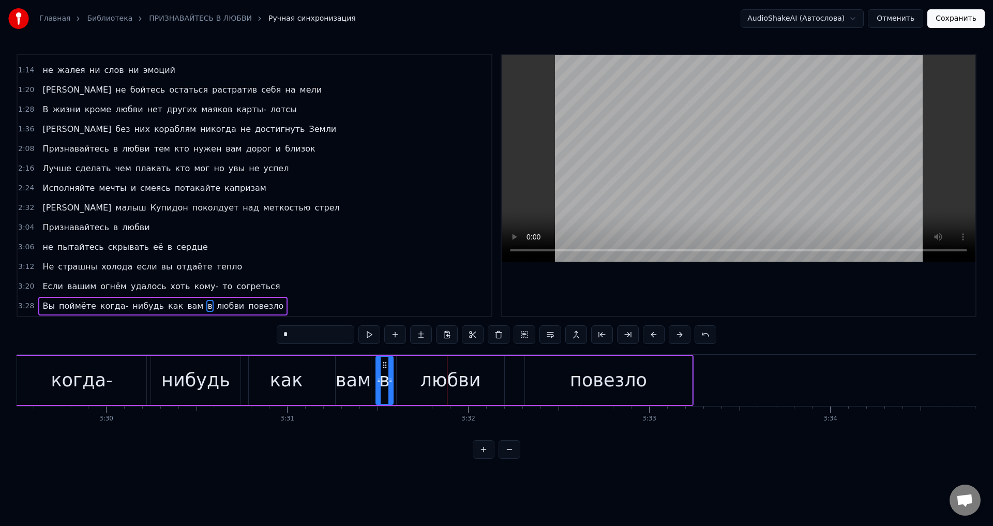
click at [471, 371] on div "любви" at bounding box center [451, 380] width 61 height 27
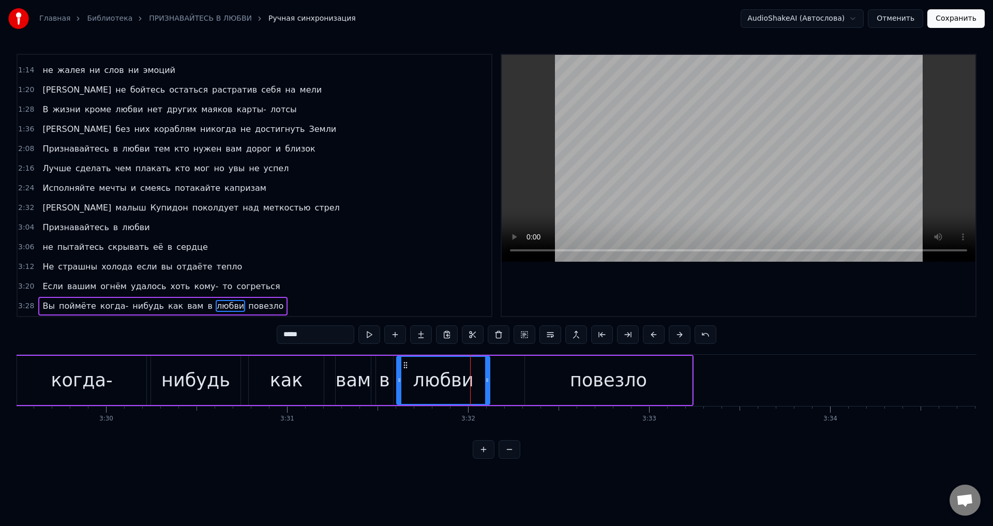
drag, startPoint x: 500, startPoint y: 382, endPoint x: 486, endPoint y: 386, distance: 14.9
click at [486, 386] on div at bounding box center [487, 380] width 4 height 47
drag, startPoint x: 425, startPoint y: 382, endPoint x: 432, endPoint y: 373, distance: 11.1
click at [427, 381] on div "любви" at bounding box center [443, 380] width 61 height 27
click at [671, 371] on div "повезло" at bounding box center [608, 380] width 167 height 49
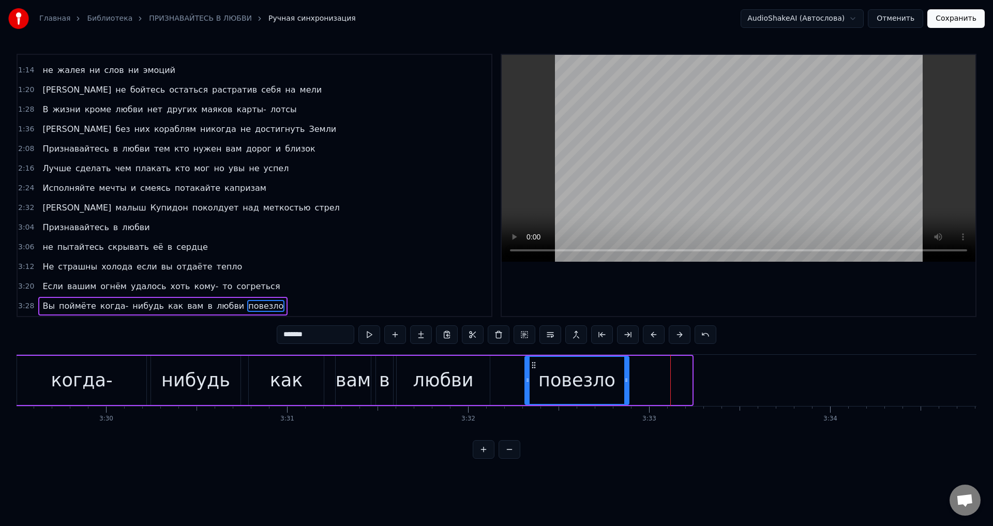
drag, startPoint x: 688, startPoint y: 381, endPoint x: 625, endPoint y: 388, distance: 63.5
click at [625, 388] on div at bounding box center [626, 380] width 4 height 47
drag, startPoint x: 473, startPoint y: 376, endPoint x: 487, endPoint y: 346, distance: 33.3
click at [472, 376] on div "любви" at bounding box center [443, 380] width 93 height 49
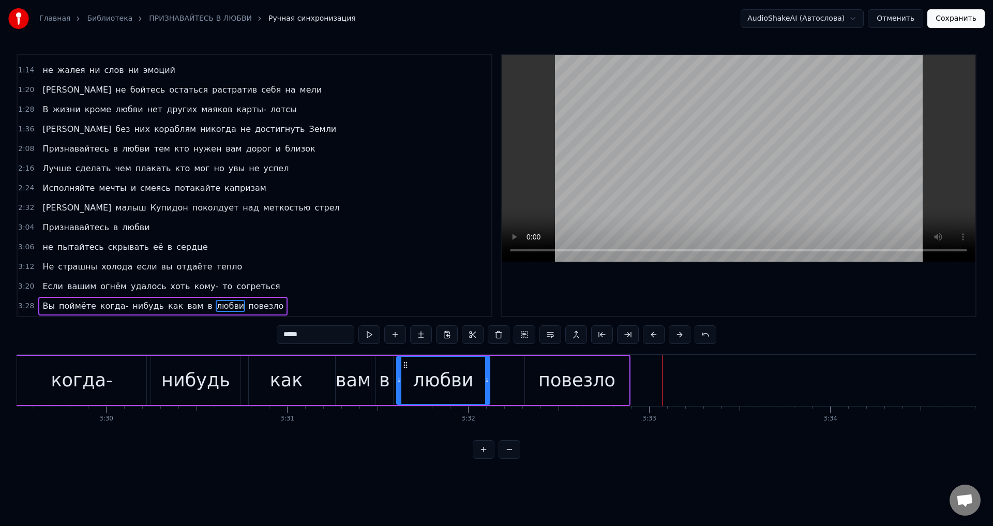
click at [612, 387] on div "повезло" at bounding box center [577, 380] width 104 height 49
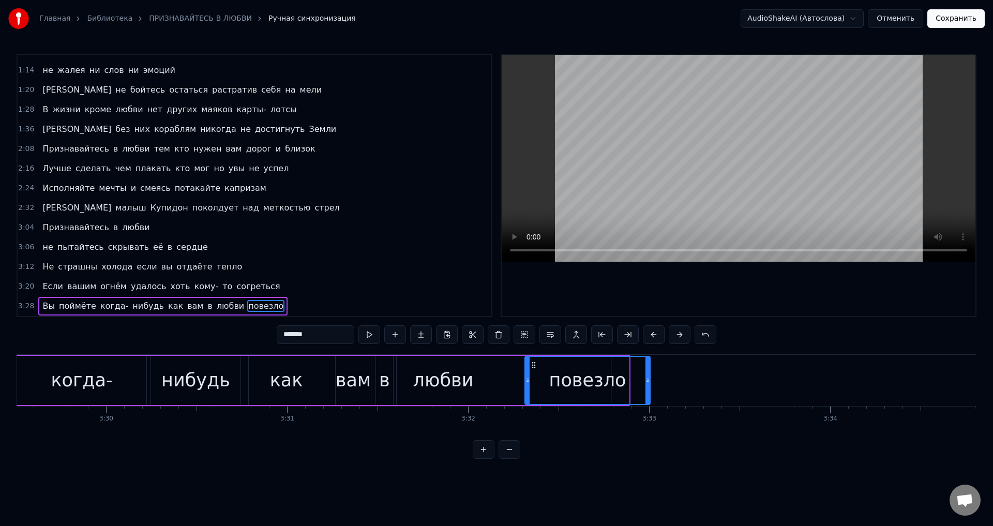
drag, startPoint x: 627, startPoint y: 384, endPoint x: 648, endPoint y: 382, distance: 21.4
click at [648, 382] on div at bounding box center [648, 380] width 4 height 47
drag, startPoint x: 206, startPoint y: 388, endPoint x: 335, endPoint y: 332, distance: 140.9
click at [207, 386] on div "нибудь" at bounding box center [195, 380] width 69 height 27
type input "******"
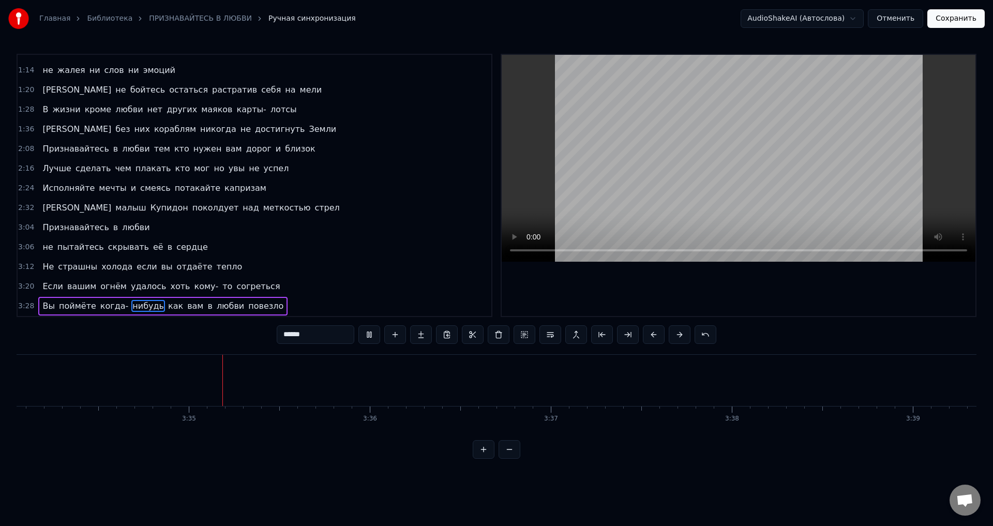
scroll to position [0, 38804]
click at [967, 23] on button "Сохранить" at bounding box center [955, 18] width 57 height 19
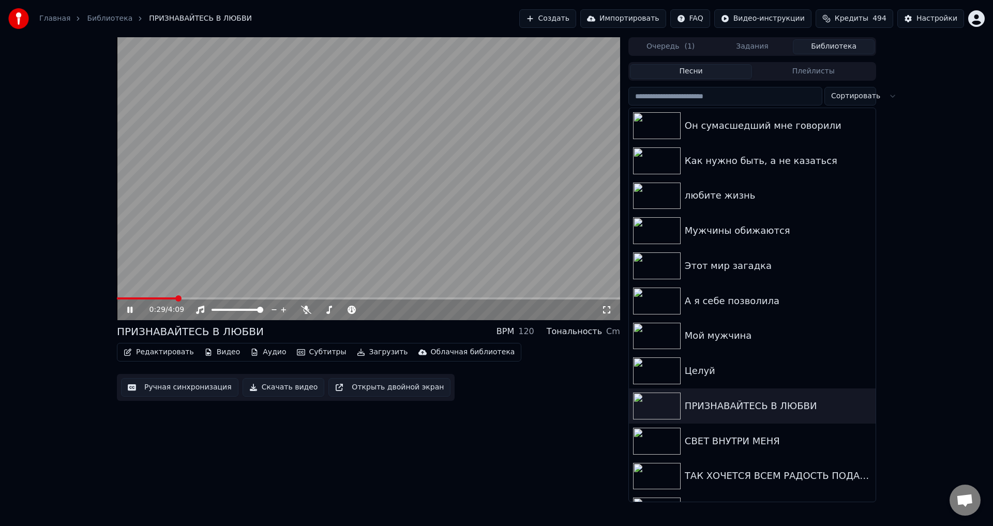
click at [132, 298] on span at bounding box center [146, 298] width 59 height 2
click at [607, 310] on icon at bounding box center [607, 310] width 10 height 8
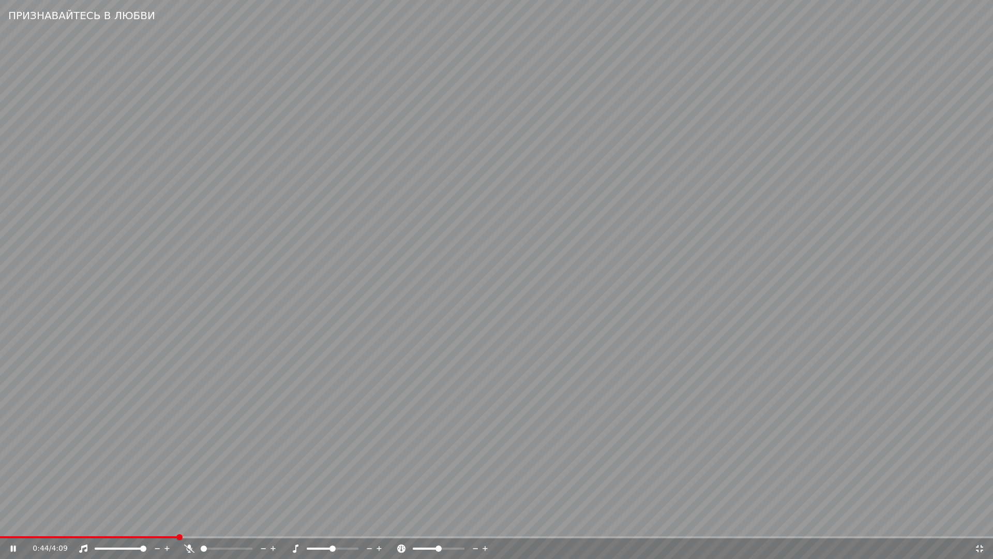
click at [450, 371] on video at bounding box center [496, 279] width 993 height 559
click at [979, 526] on icon at bounding box center [980, 548] width 10 height 8
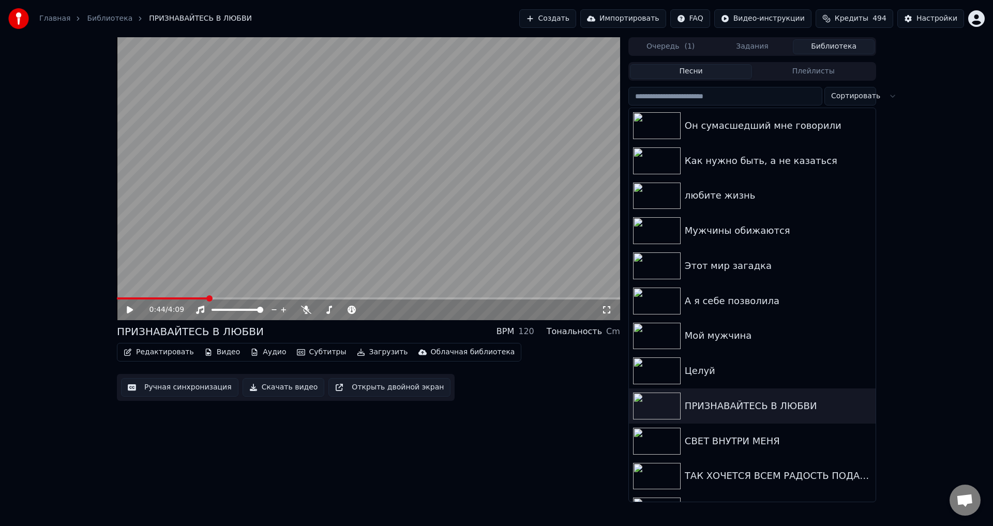
click at [177, 389] on button "Ручная синхронизация" at bounding box center [179, 387] width 117 height 19
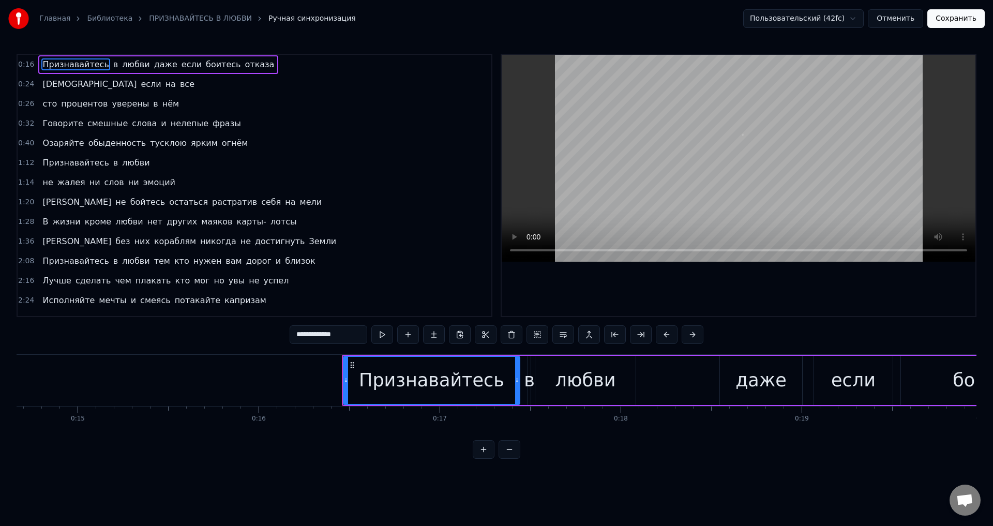
scroll to position [0, 2928]
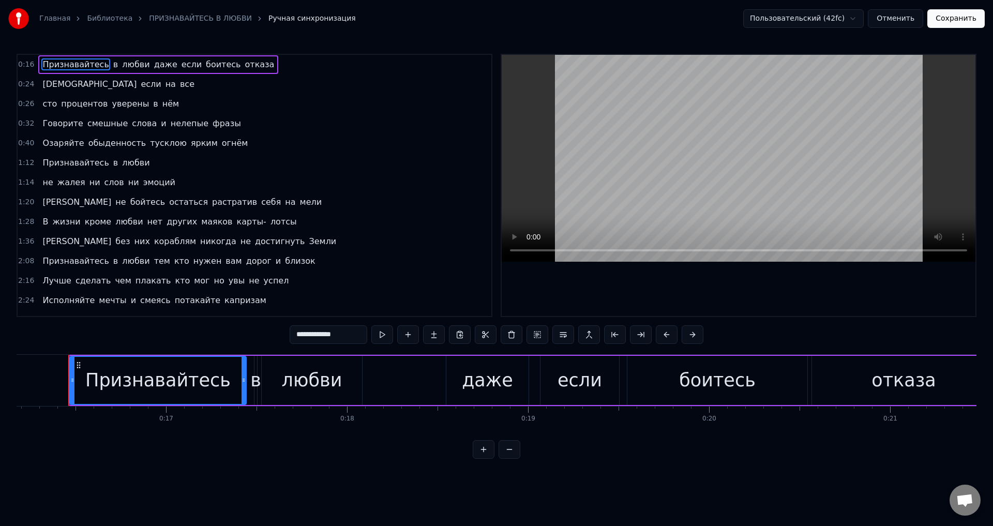
click at [41, 140] on span "Озаряйте" at bounding box center [62, 143] width 43 height 12
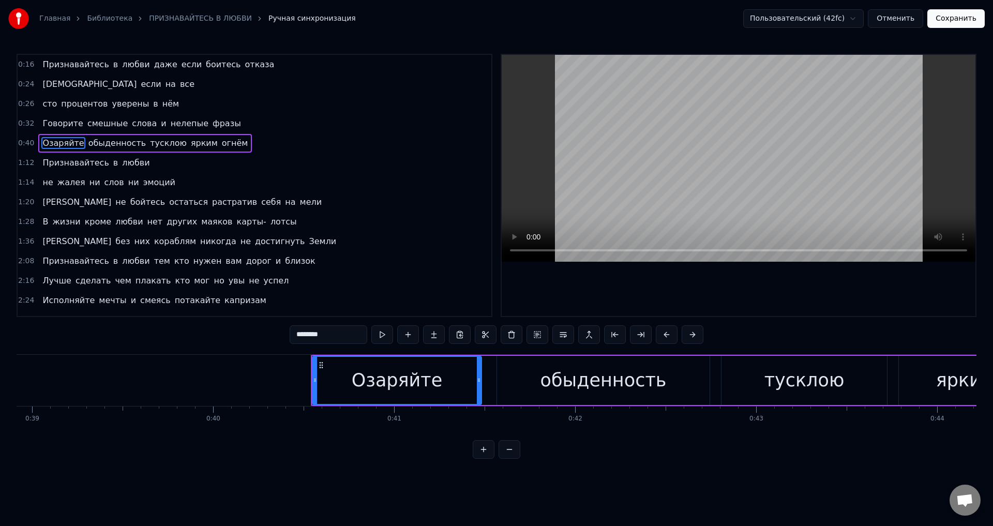
scroll to position [0, 7288]
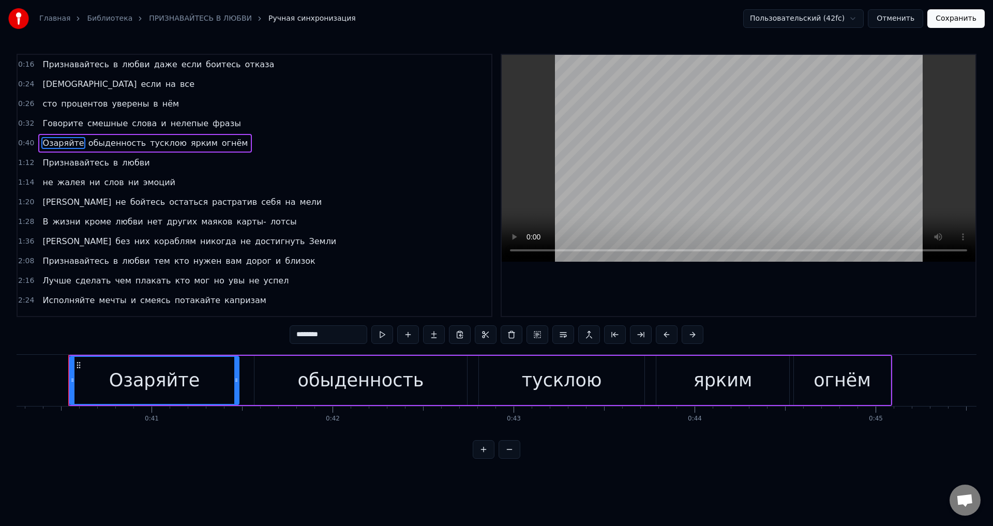
drag, startPoint x: 575, startPoint y: 391, endPoint x: 416, endPoint y: 359, distance: 161.8
click at [575, 390] on div "тусклою" at bounding box center [562, 380] width 80 height 27
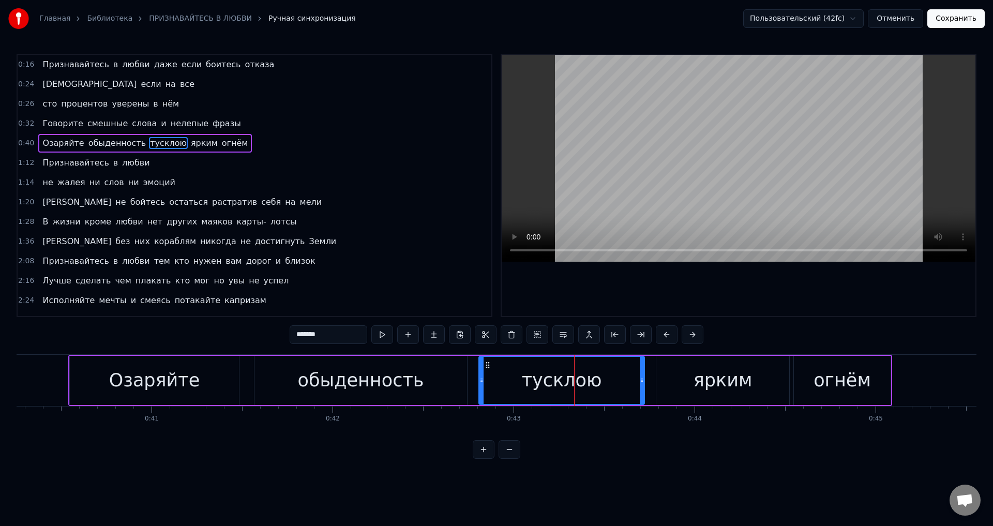
click at [316, 336] on input "*******" at bounding box center [329, 334] width 78 height 19
type input "*******"
click at [961, 18] on button "Сохранить" at bounding box center [955, 18] width 57 height 19
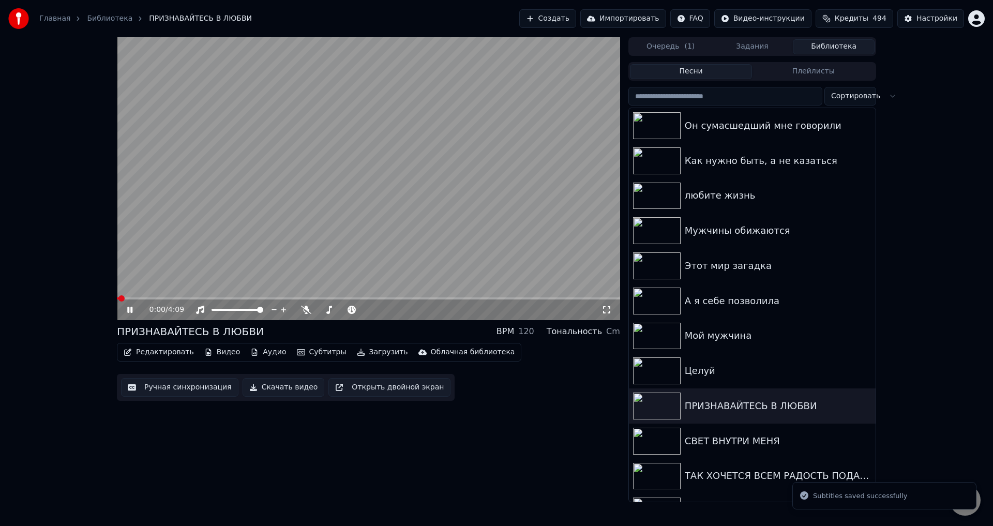
click at [214, 297] on span at bounding box center [368, 298] width 503 height 2
click at [193, 298] on span at bounding box center [165, 298] width 97 height 2
drag, startPoint x: 608, startPoint y: 307, endPoint x: 562, endPoint y: 370, distance: 78.2
click at [607, 307] on icon at bounding box center [607, 310] width 10 height 8
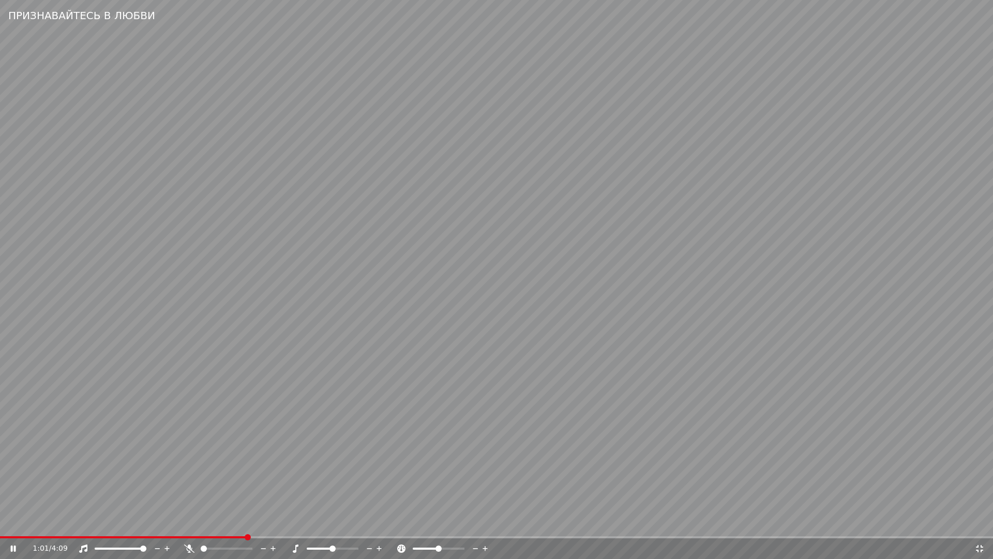
click at [975, 526] on icon at bounding box center [980, 548] width 10 height 8
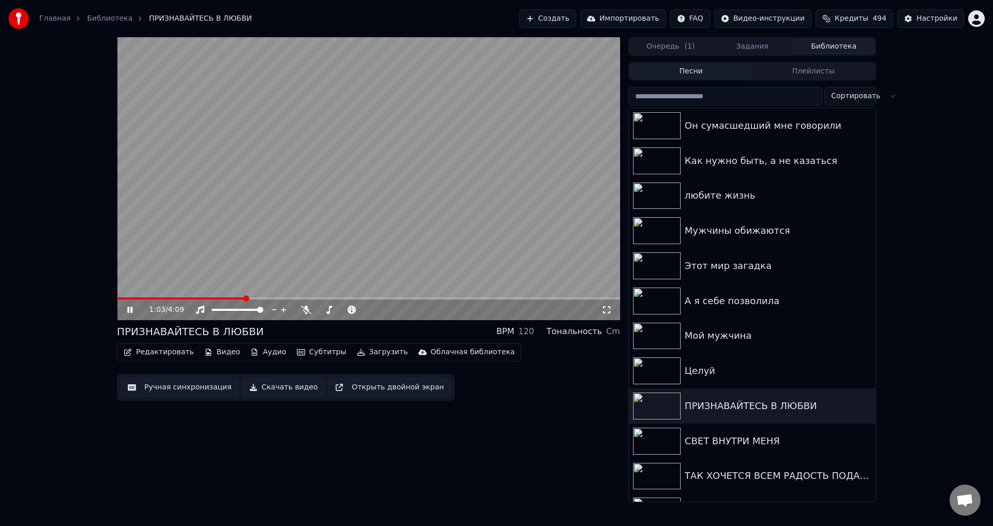
click at [868, 21] on span "Кредиты" at bounding box center [852, 18] width 34 height 10
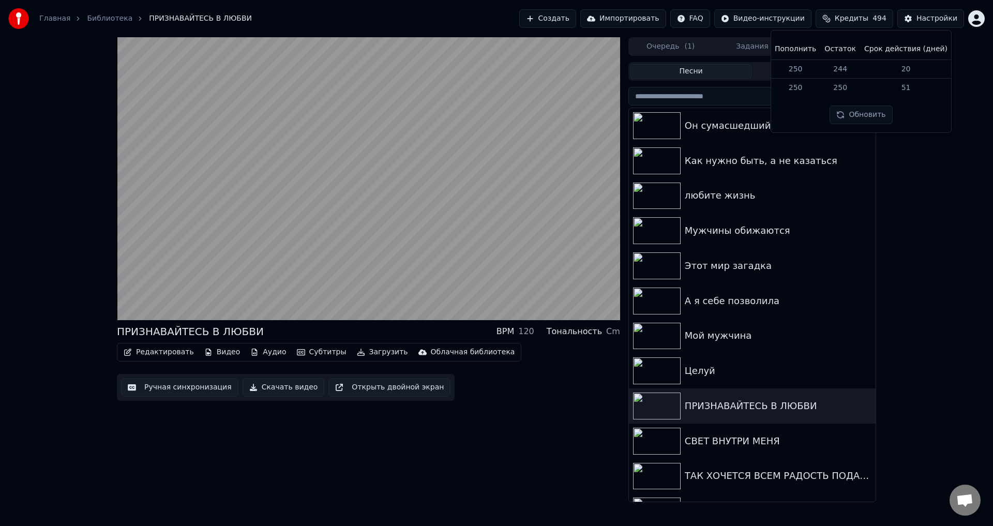
click at [868, 21] on span "Кредиты" at bounding box center [852, 18] width 34 height 10
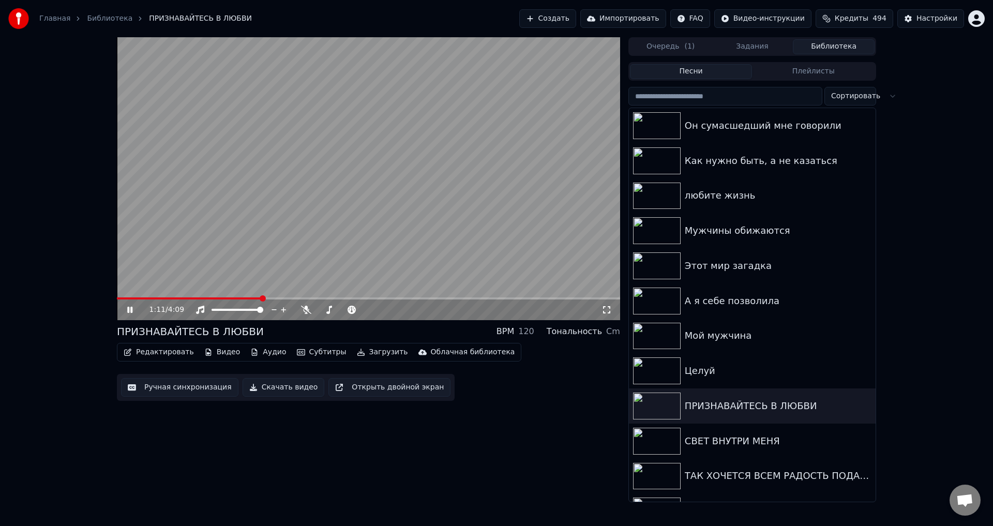
click at [604, 311] on icon at bounding box center [607, 310] width 10 height 8
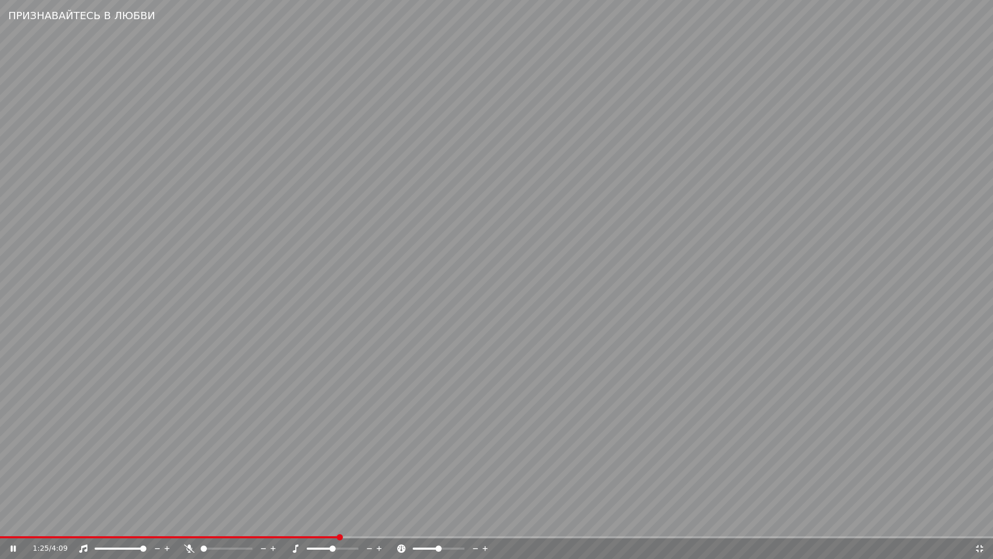
click at [200, 455] on video at bounding box center [496, 279] width 993 height 559
click at [294, 526] on span at bounding box center [170, 537] width 340 height 2
click at [567, 487] on video at bounding box center [496, 279] width 993 height 559
click at [978, 526] on icon at bounding box center [980, 548] width 10 height 8
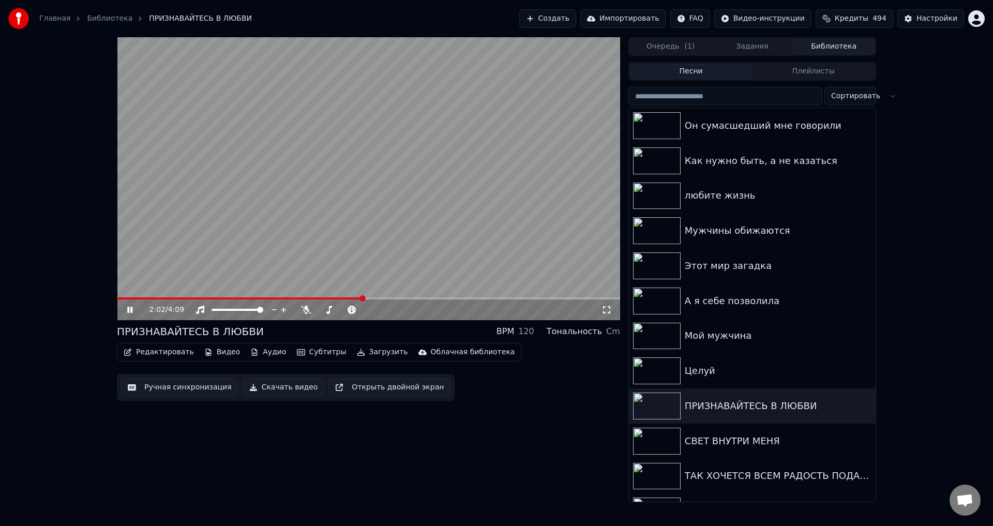
click at [606, 310] on icon at bounding box center [607, 310] width 10 height 8
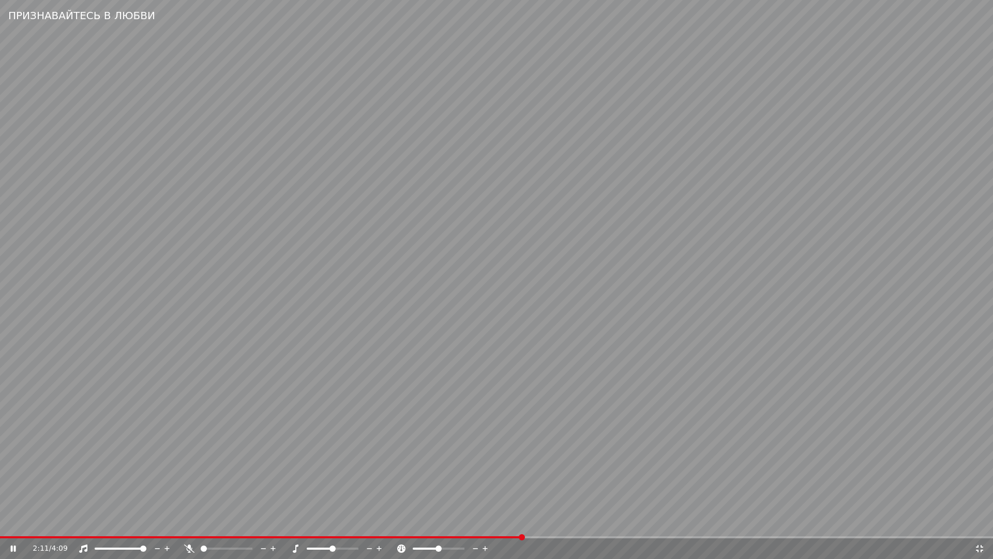
click at [288, 331] on video at bounding box center [496, 279] width 993 height 559
click at [467, 526] on span at bounding box center [261, 537] width 523 height 2
click at [531, 482] on video at bounding box center [496, 279] width 993 height 559
click at [982, 526] on icon at bounding box center [980, 548] width 10 height 8
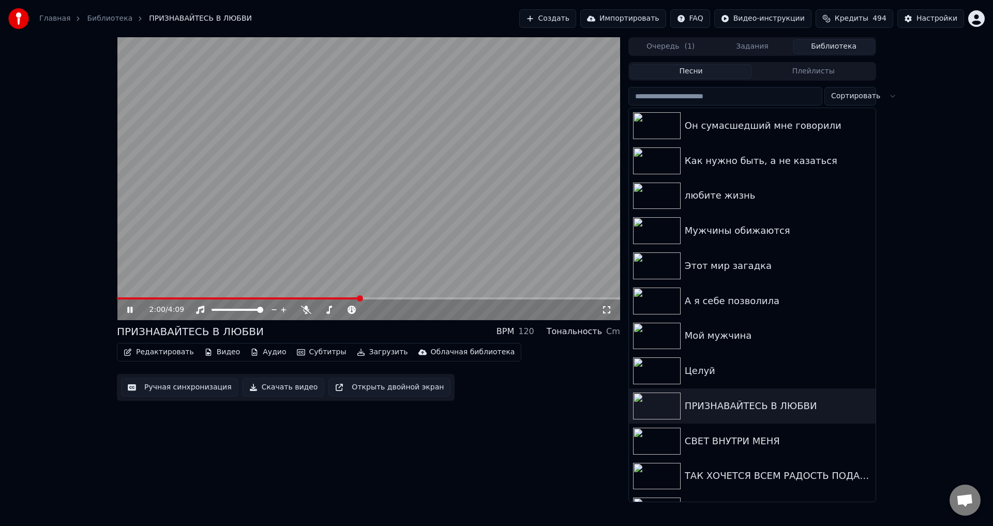
click at [155, 389] on button "Ручная синхронизация" at bounding box center [179, 387] width 117 height 19
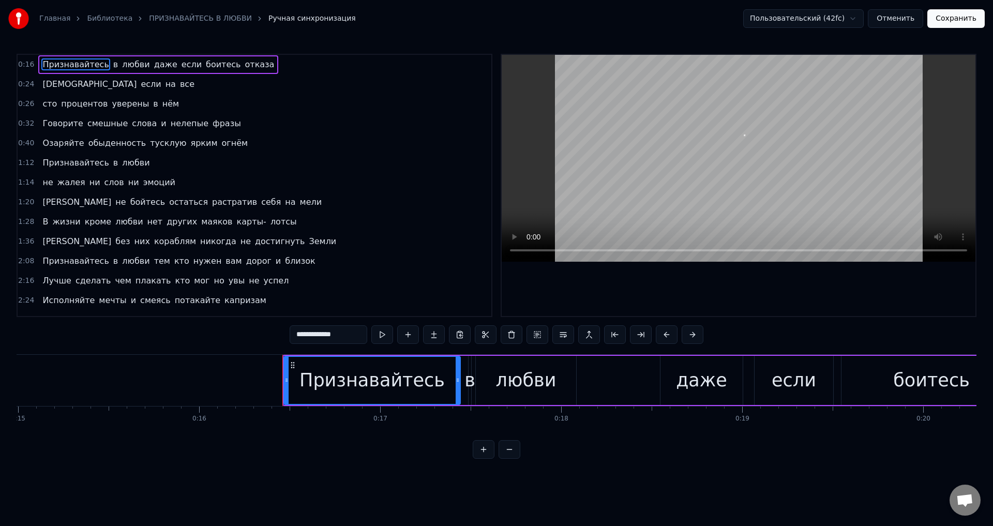
scroll to position [0, 2928]
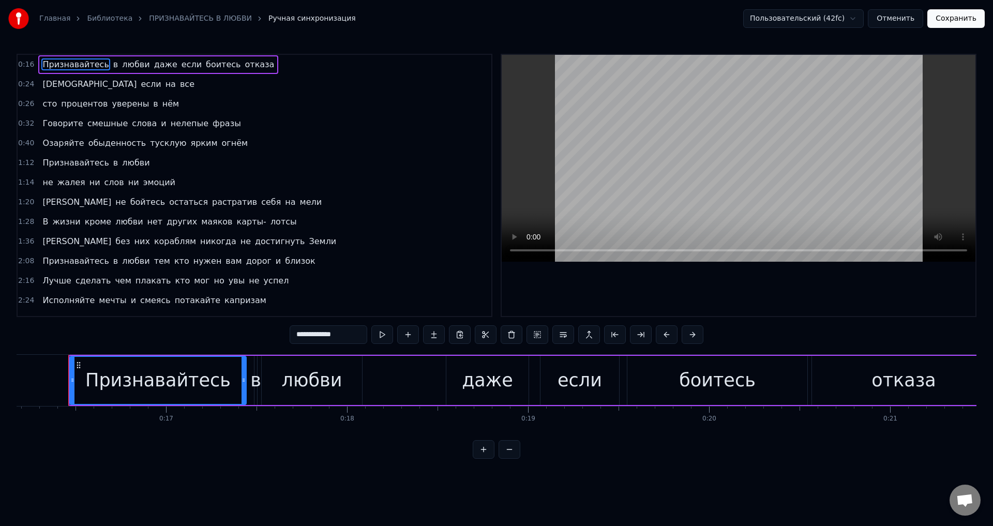
click at [125, 64] on span "любви" at bounding box center [135, 64] width 29 height 12
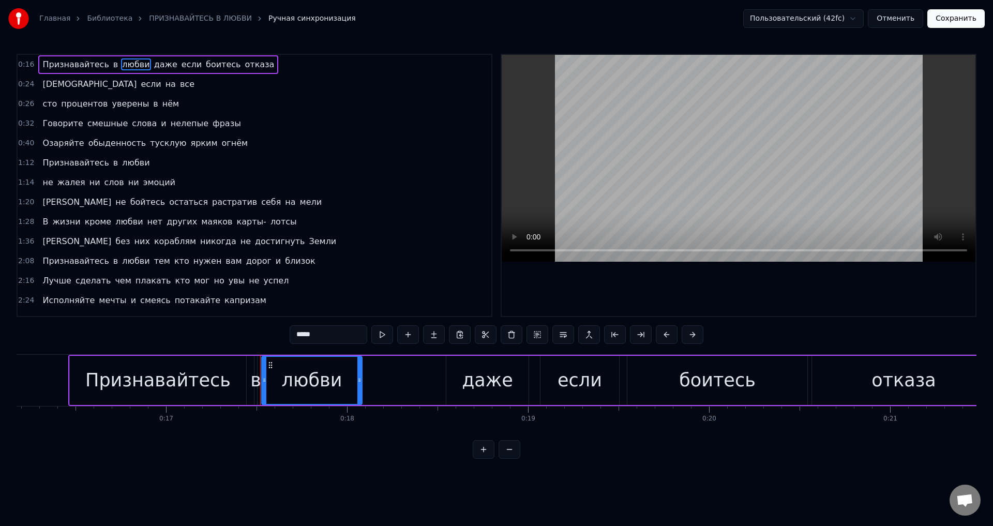
click at [131, 263] on span "любви" at bounding box center [135, 261] width 29 height 12
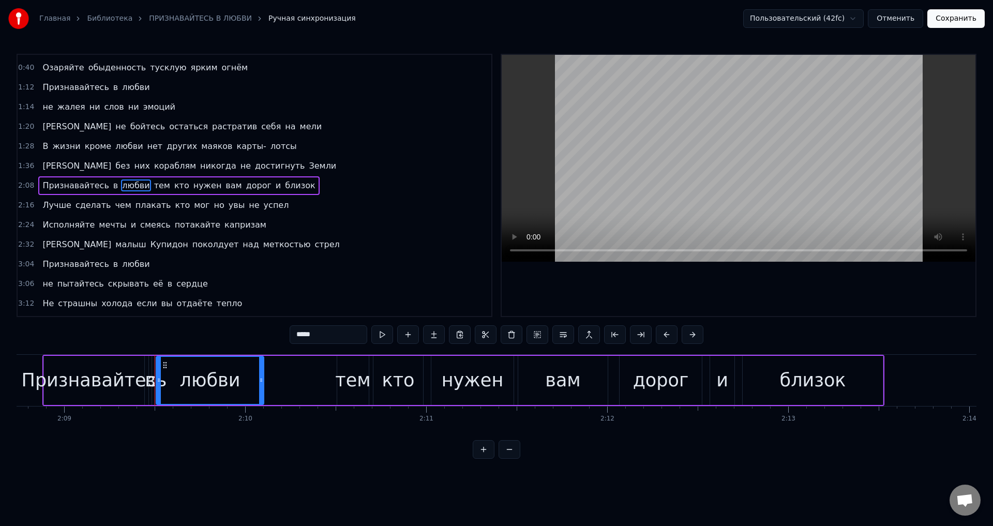
scroll to position [0, 23393]
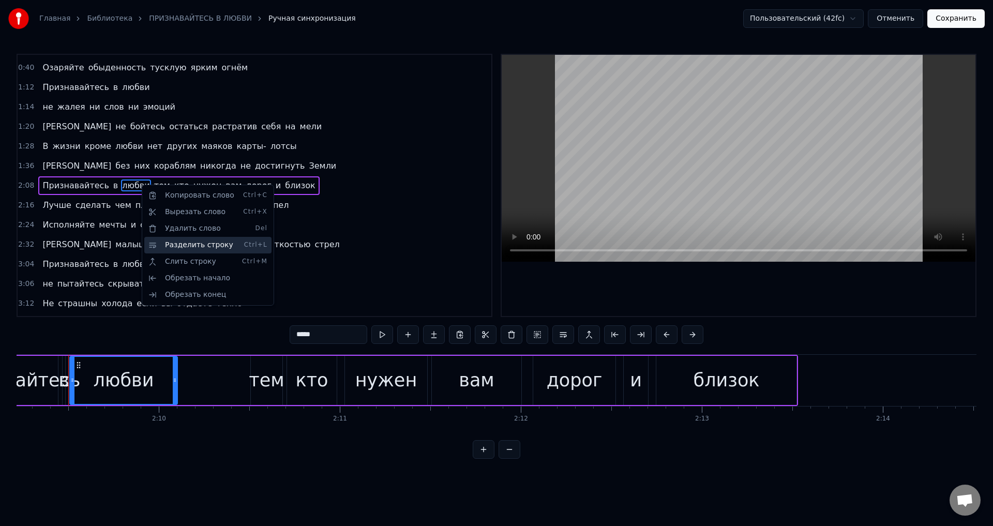
click at [184, 244] on div "Разделить строку Ctrl+L" at bounding box center [207, 245] width 127 height 17
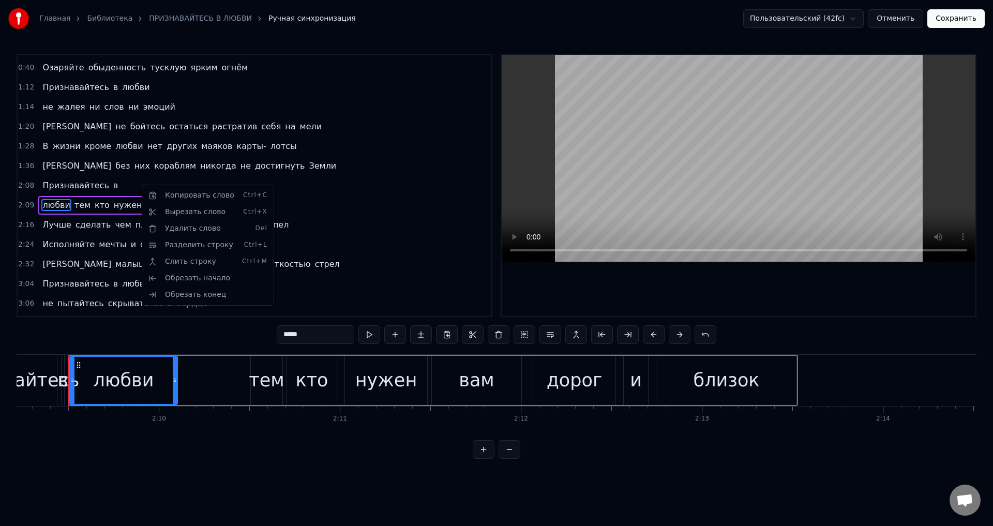
scroll to position [95, 0]
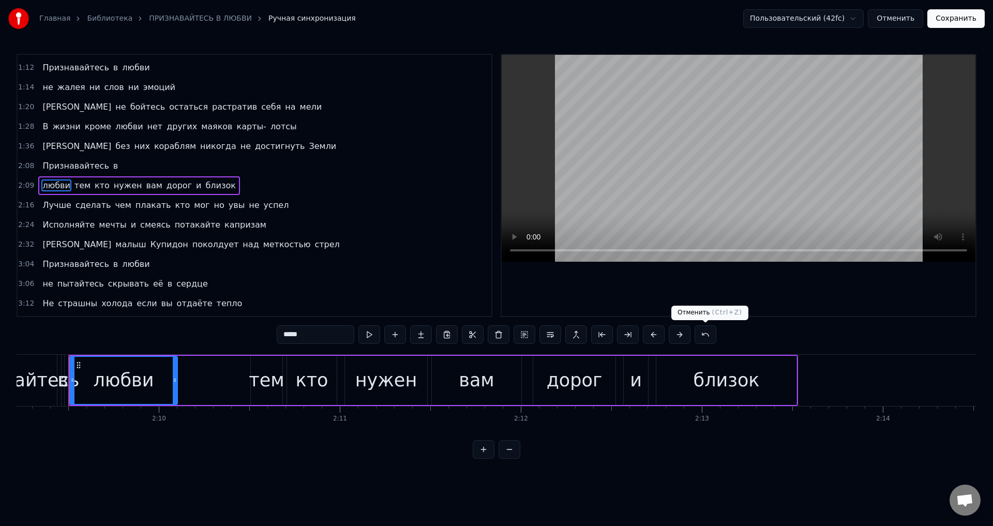
click at [708, 333] on button at bounding box center [706, 334] width 22 height 19
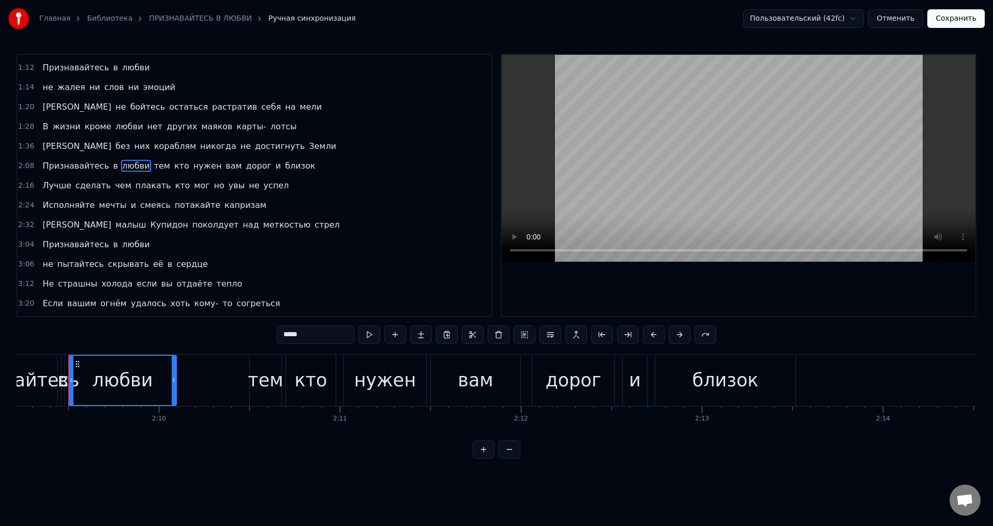
click at [153, 166] on span "тем" at bounding box center [162, 166] width 18 height 12
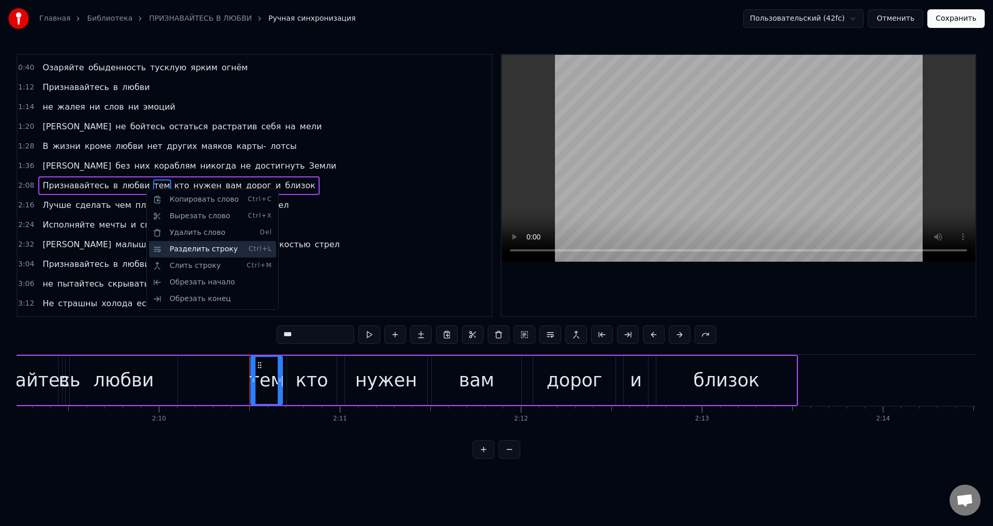
click at [203, 251] on div "Разделить строку Ctrl+L" at bounding box center [212, 249] width 127 height 17
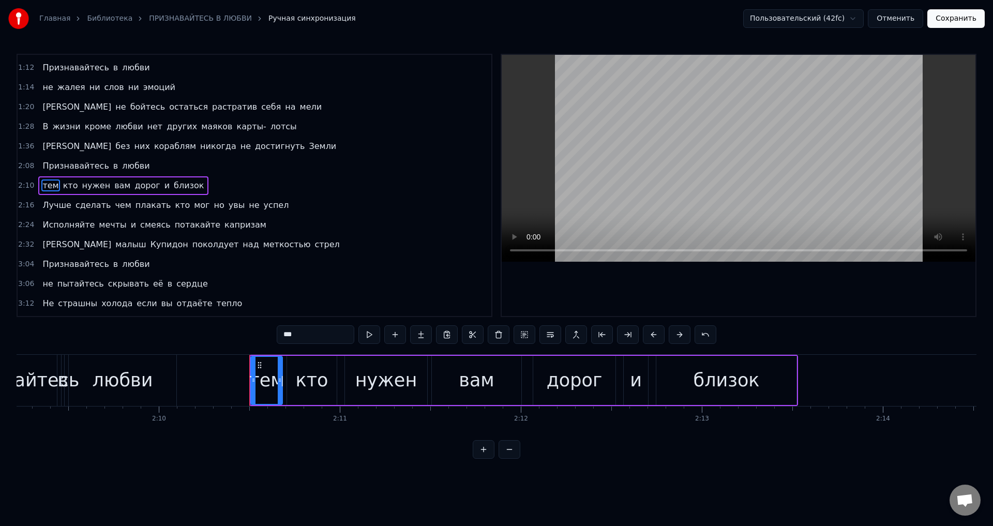
click at [56, 166] on span "Признавайтесь" at bounding box center [75, 166] width 68 height 12
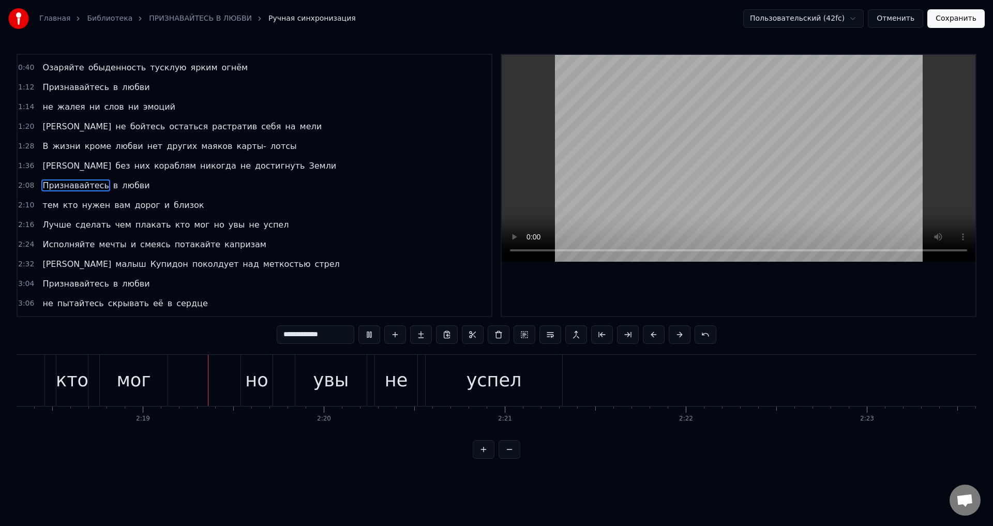
scroll to position [0, 25040]
click at [62, 207] on span "кто" at bounding box center [70, 205] width 17 height 12
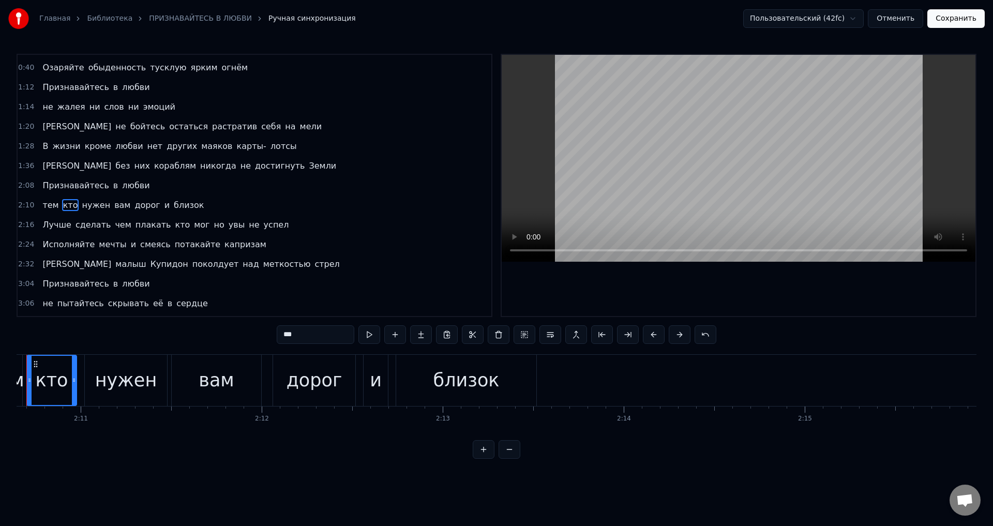
scroll to position [0, 23610]
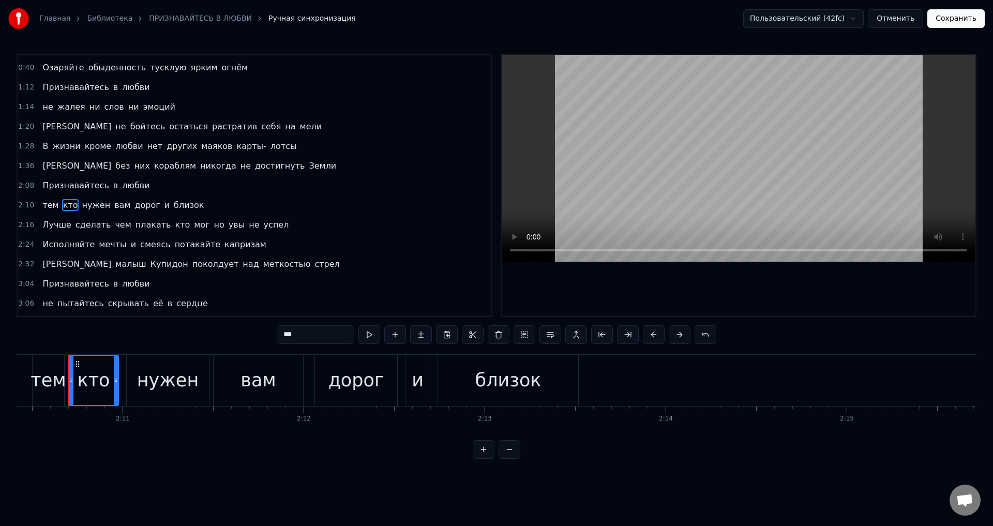
click at [174, 228] on span "кто" at bounding box center [182, 225] width 17 height 12
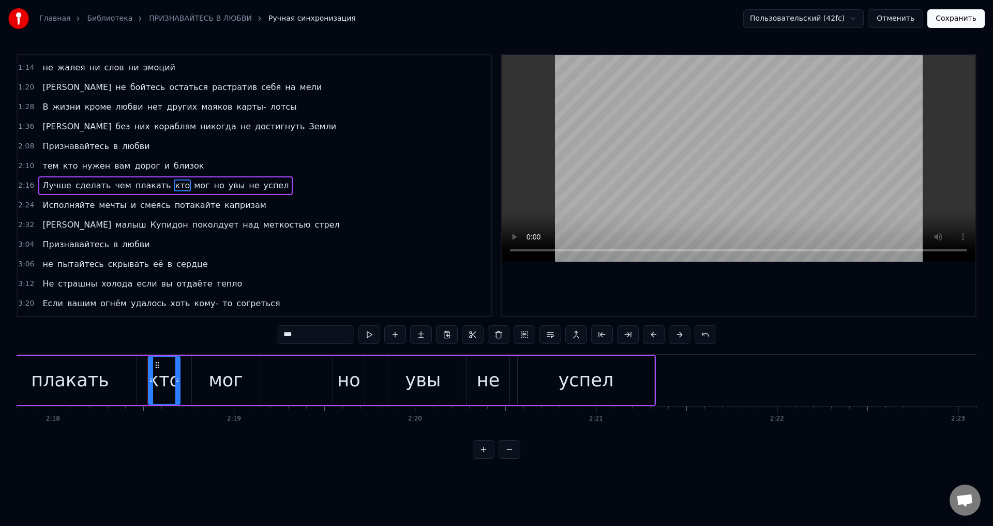
scroll to position [0, 25026]
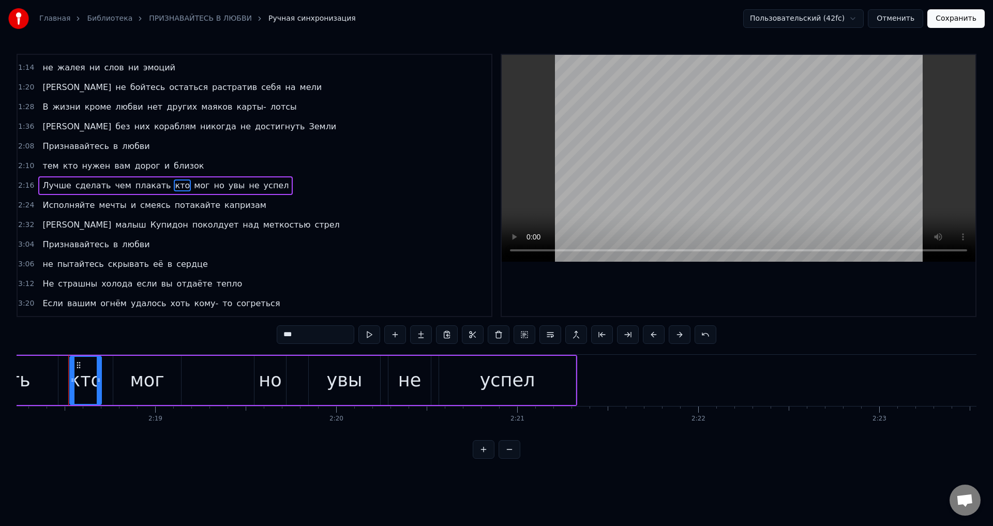
drag, startPoint x: 288, startPoint y: 333, endPoint x: 280, endPoint y: 332, distance: 7.3
click at [280, 332] on input "***" at bounding box center [316, 334] width 78 height 19
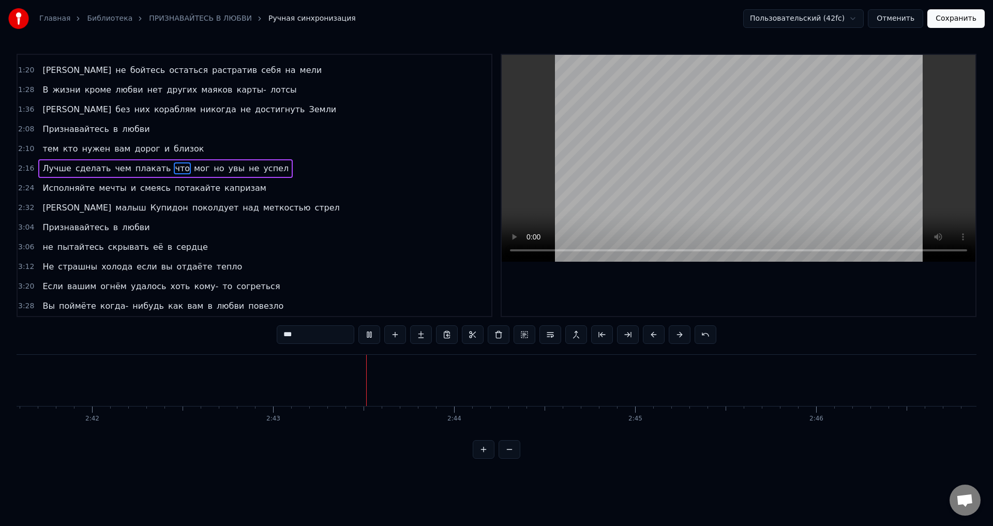
scroll to position [0, 29445]
click at [47, 230] on span "Признавайтесь" at bounding box center [75, 227] width 68 height 12
type input "**********"
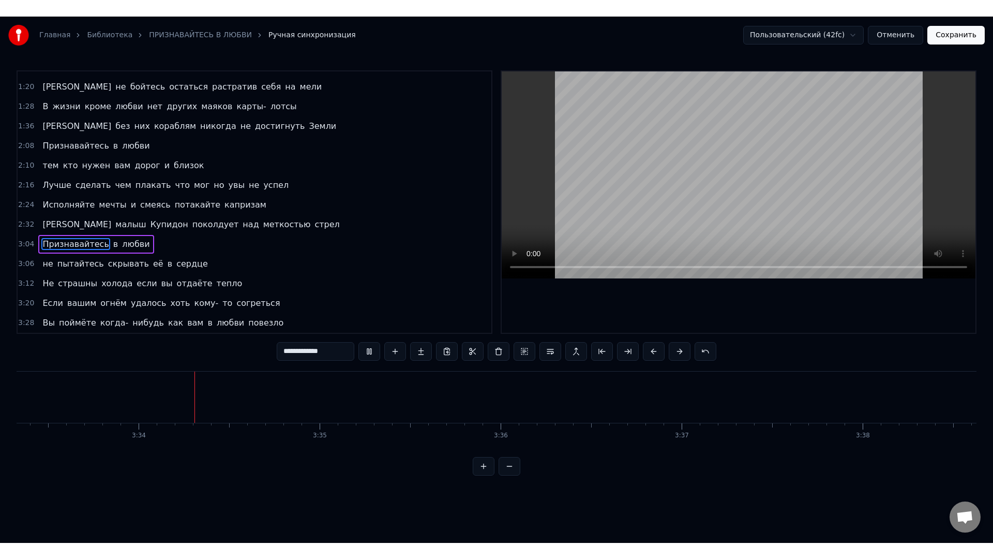
scroll to position [0, 38634]
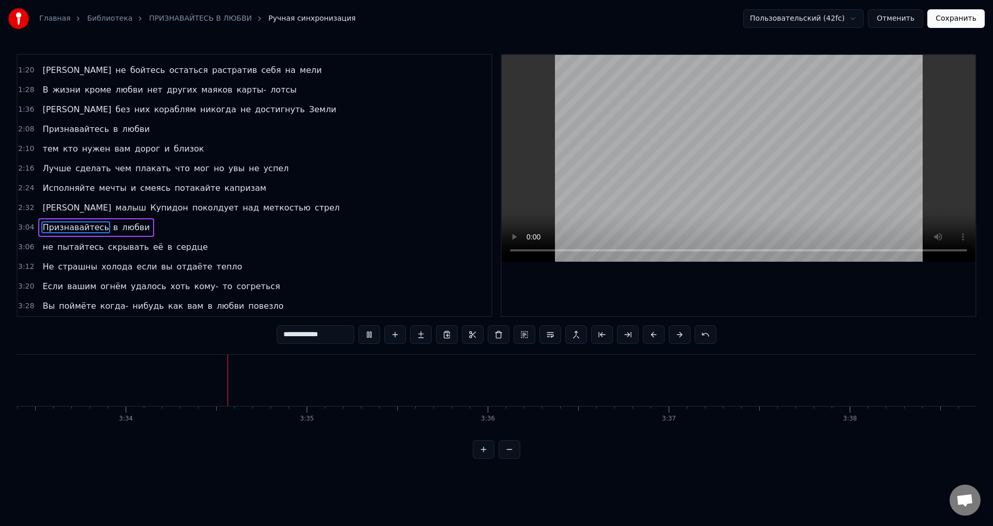
click at [973, 15] on button "Сохранить" at bounding box center [955, 18] width 57 height 19
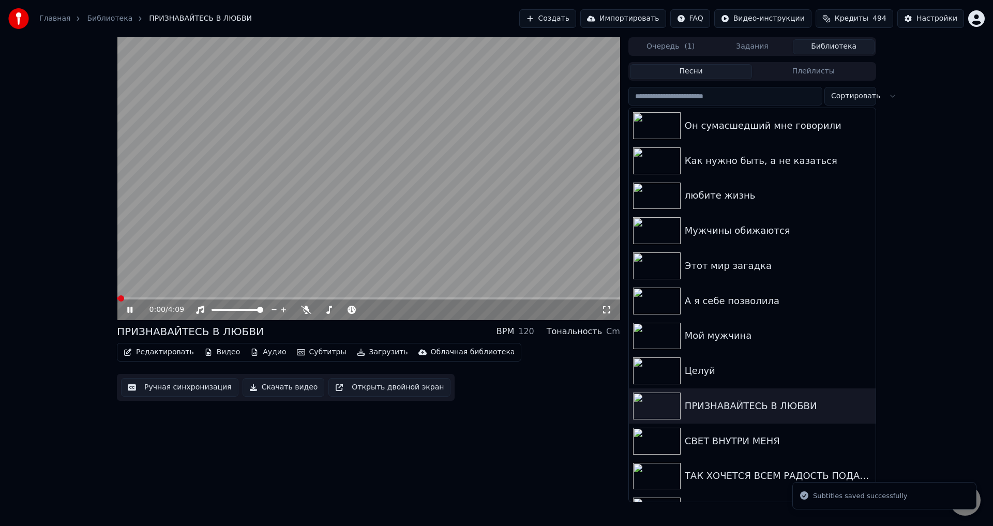
click at [607, 309] on icon at bounding box center [607, 310] width 10 height 8
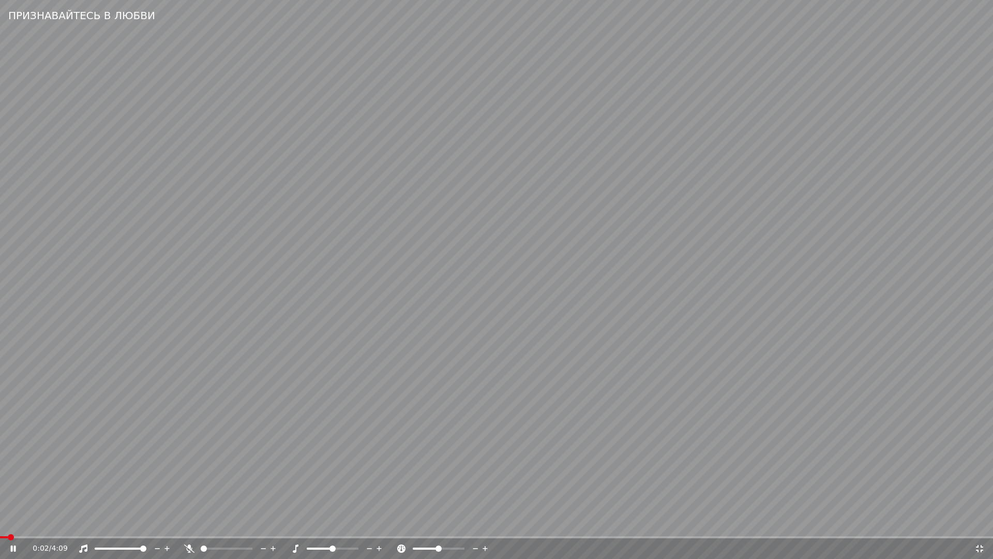
click at [8, 526] on span at bounding box center [11, 537] width 6 height 6
